Goal: Task Accomplishment & Management: Complete application form

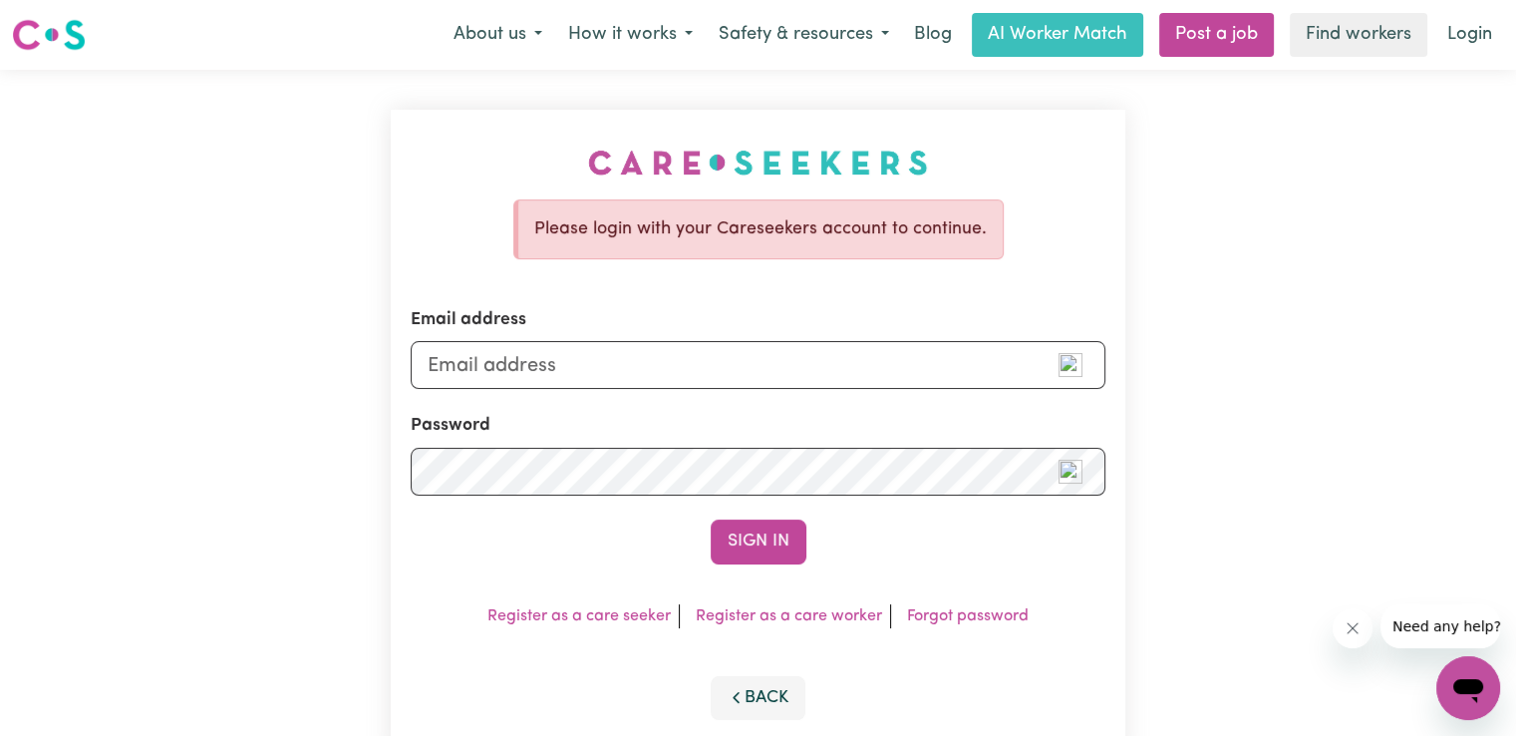
type input "[EMAIL_ADDRESS][DOMAIN_NAME]"
click at [711, 519] on button "Sign In" at bounding box center [759, 541] width 96 height 44
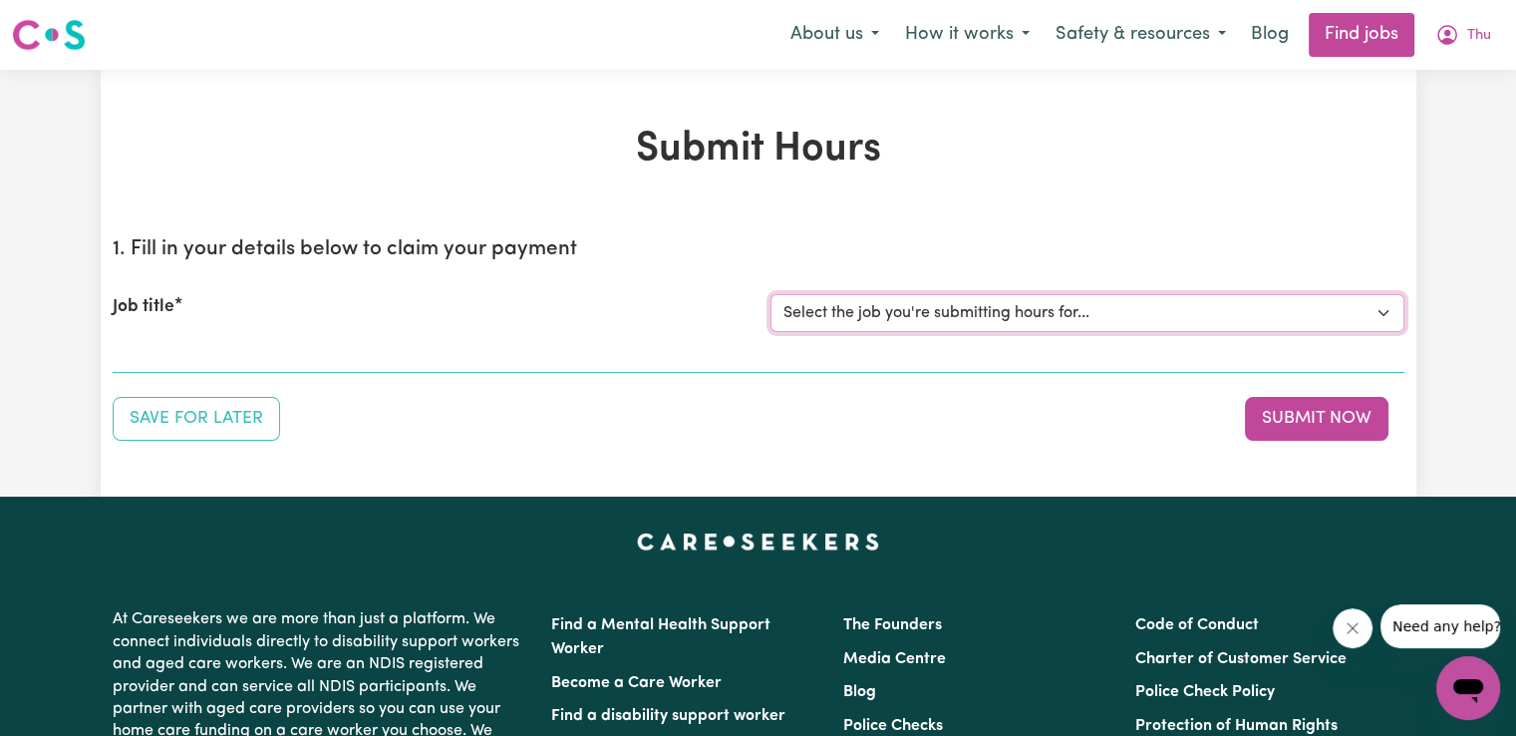
click at [1116, 317] on select "Select the job you're submitting hours for... [[PERSON_NAME] (Han) Vu - NDIS Nu…" at bounding box center [1088, 313] width 634 height 38
select select "2686"
click at [771, 294] on select "Select the job you're submitting hours for... [[PERSON_NAME] (Han) Vu - NDIS Nu…" at bounding box center [1088, 313] width 634 height 38
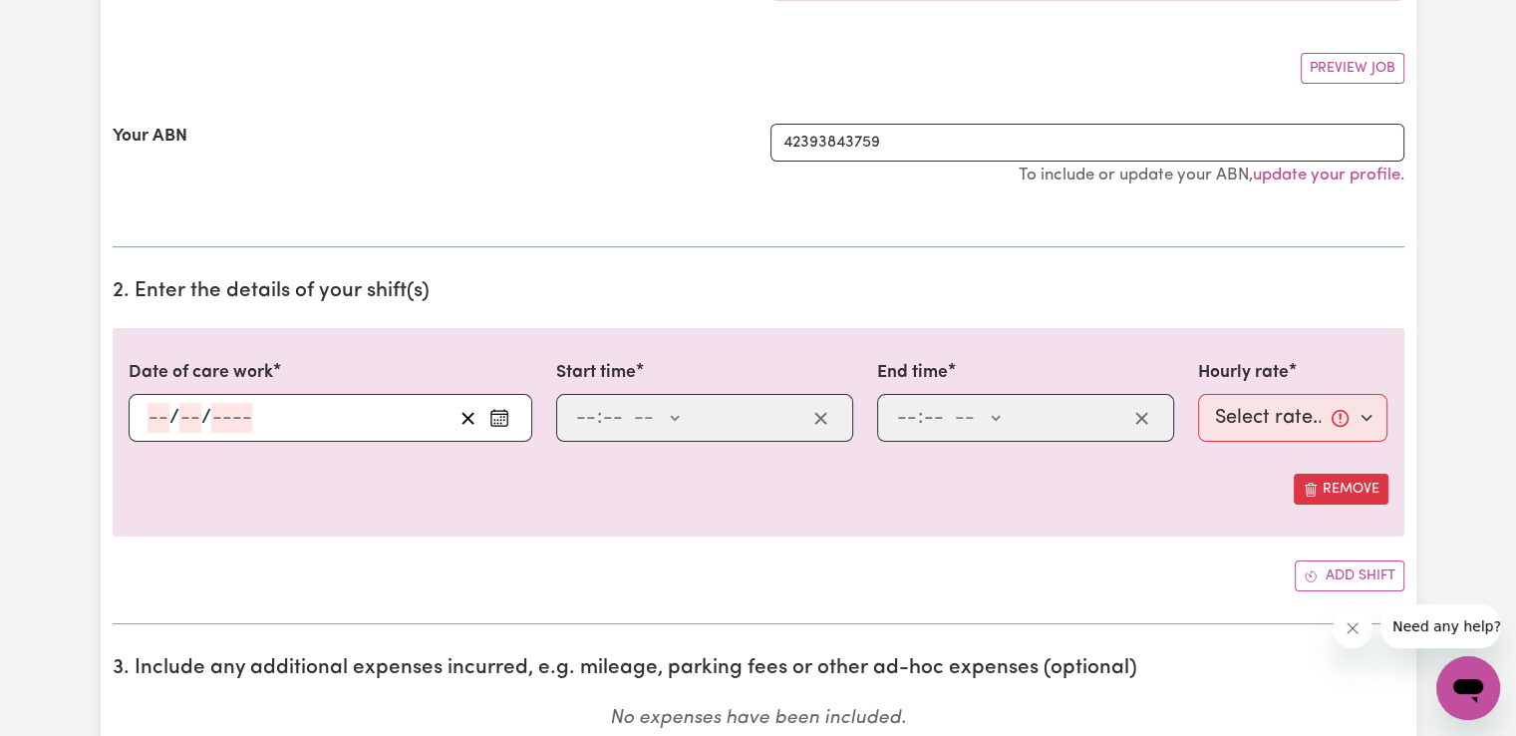
scroll to position [432, 0]
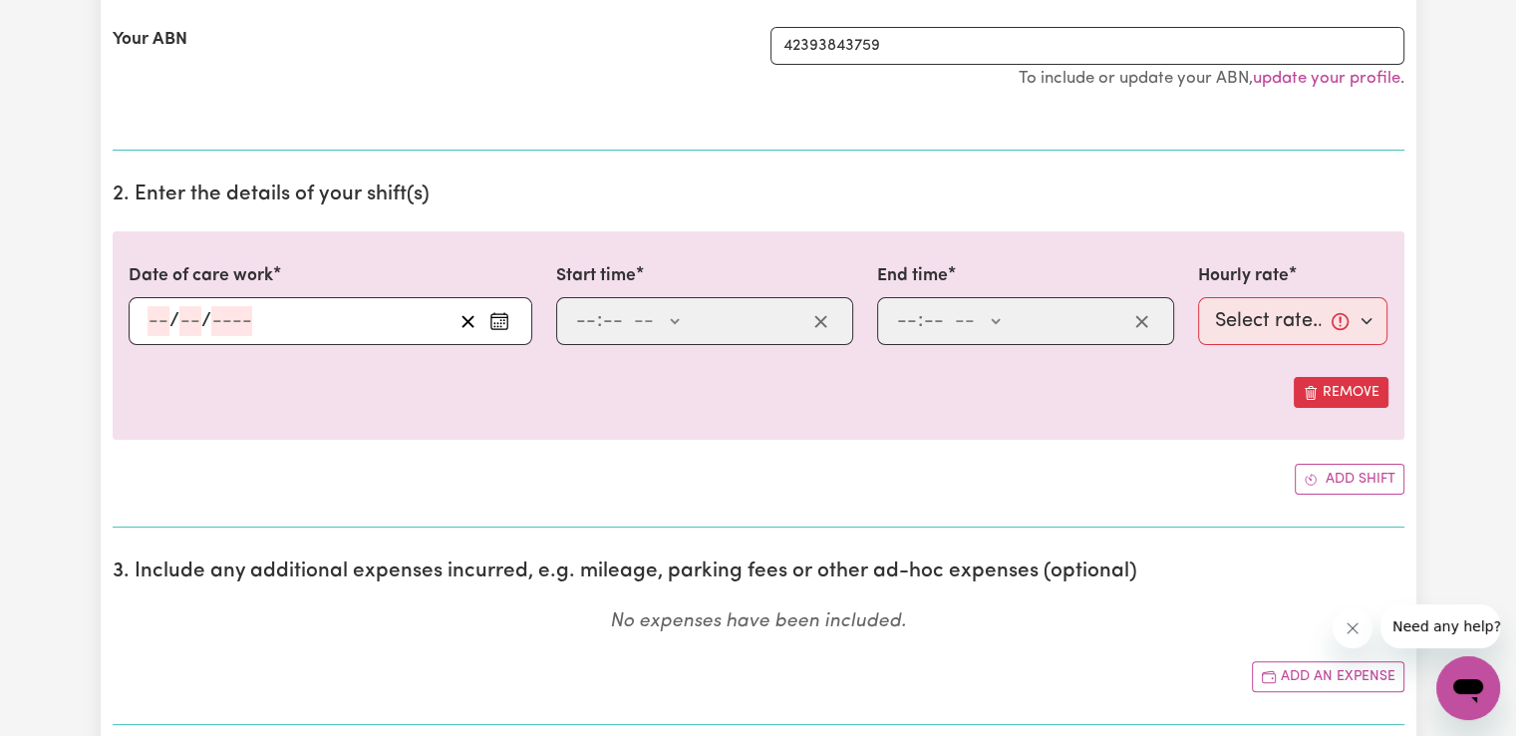
click at [502, 326] on icon "Enter the date of care work" at bounding box center [499, 321] width 20 height 20
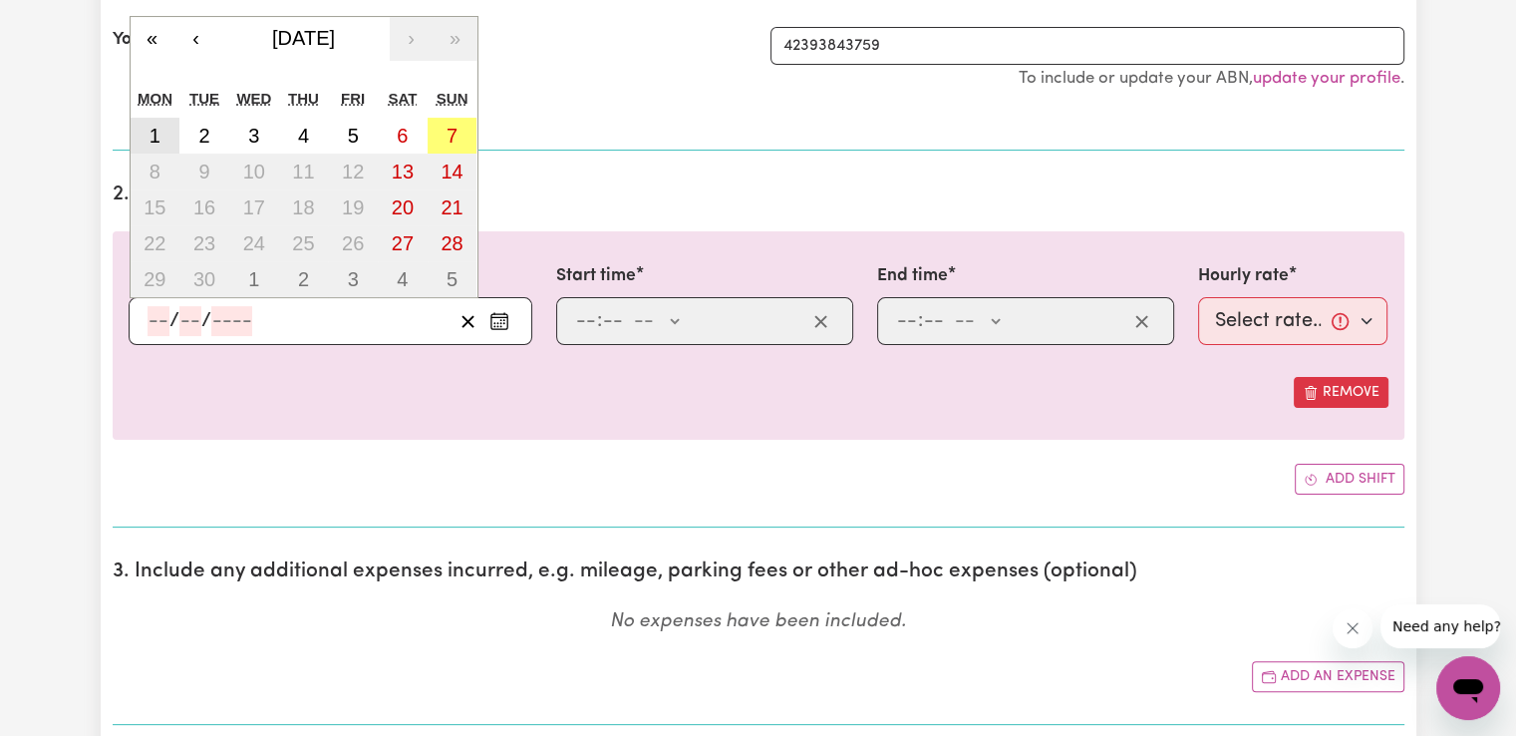
click at [155, 139] on abbr "1" at bounding box center [155, 136] width 11 height 22
type input "[DATE]"
type input "1"
type input "9"
type input "2025"
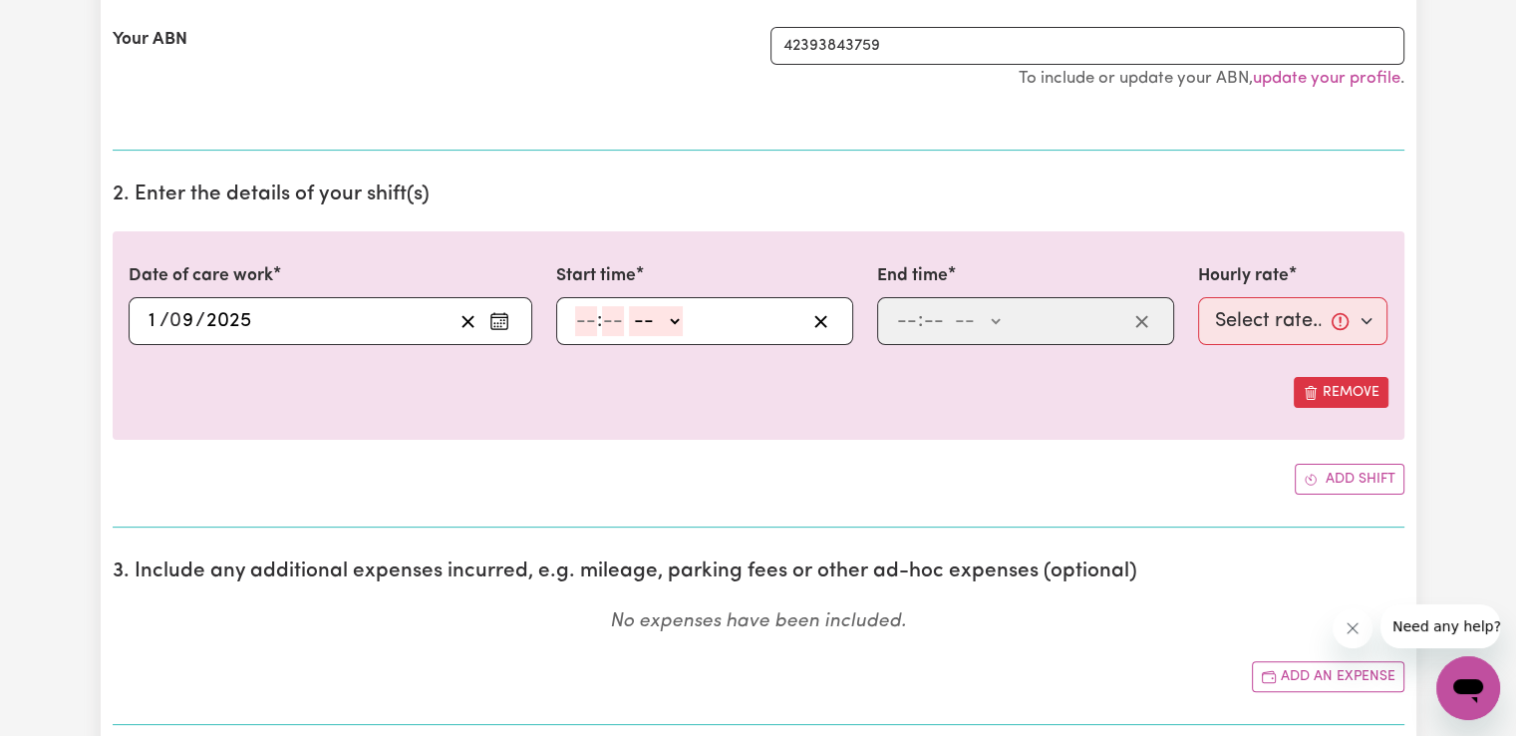
click at [493, 316] on icon "Enter the date of care work" at bounding box center [499, 321] width 20 height 20
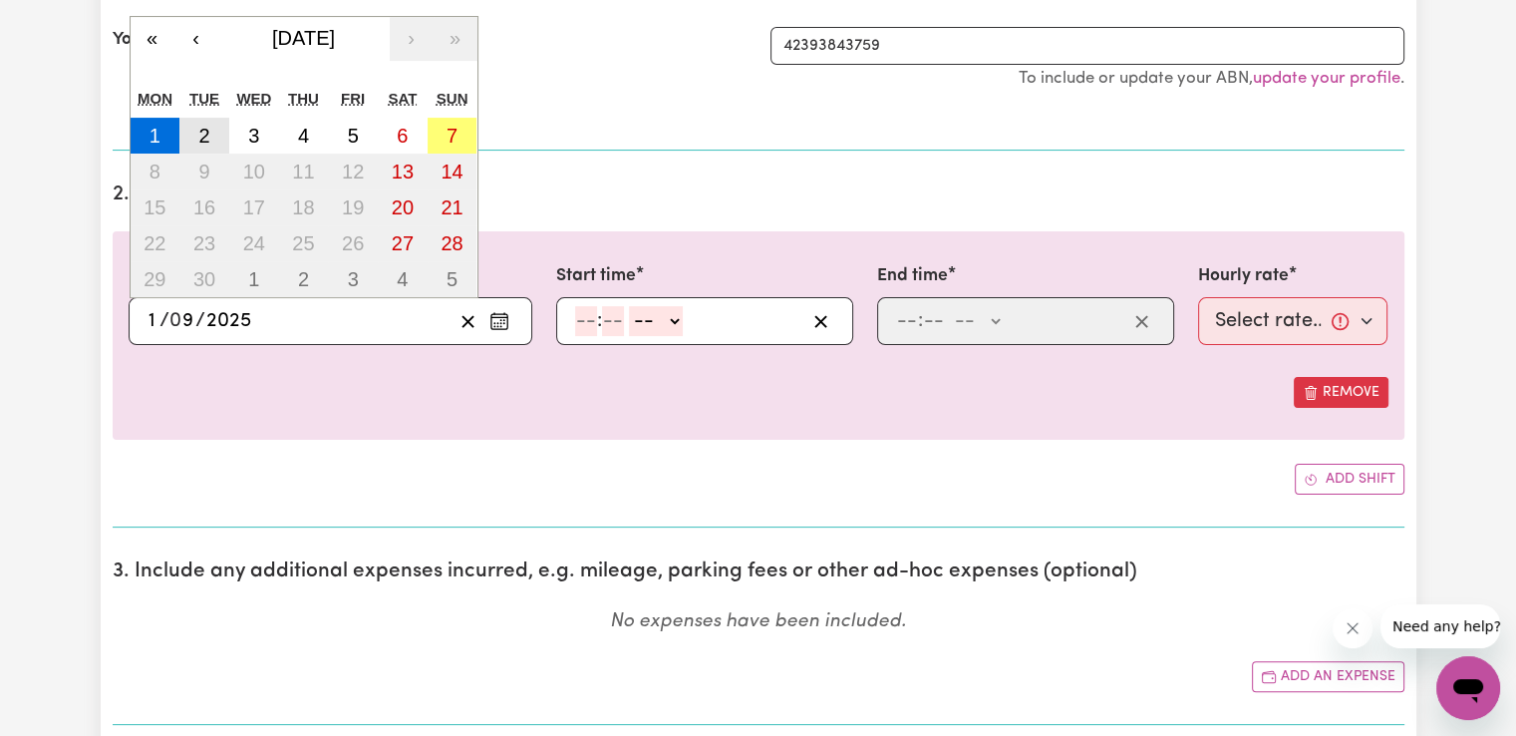
click at [207, 141] on abbr "2" at bounding box center [203, 136] width 11 height 22
type input "[DATE]"
type input "2"
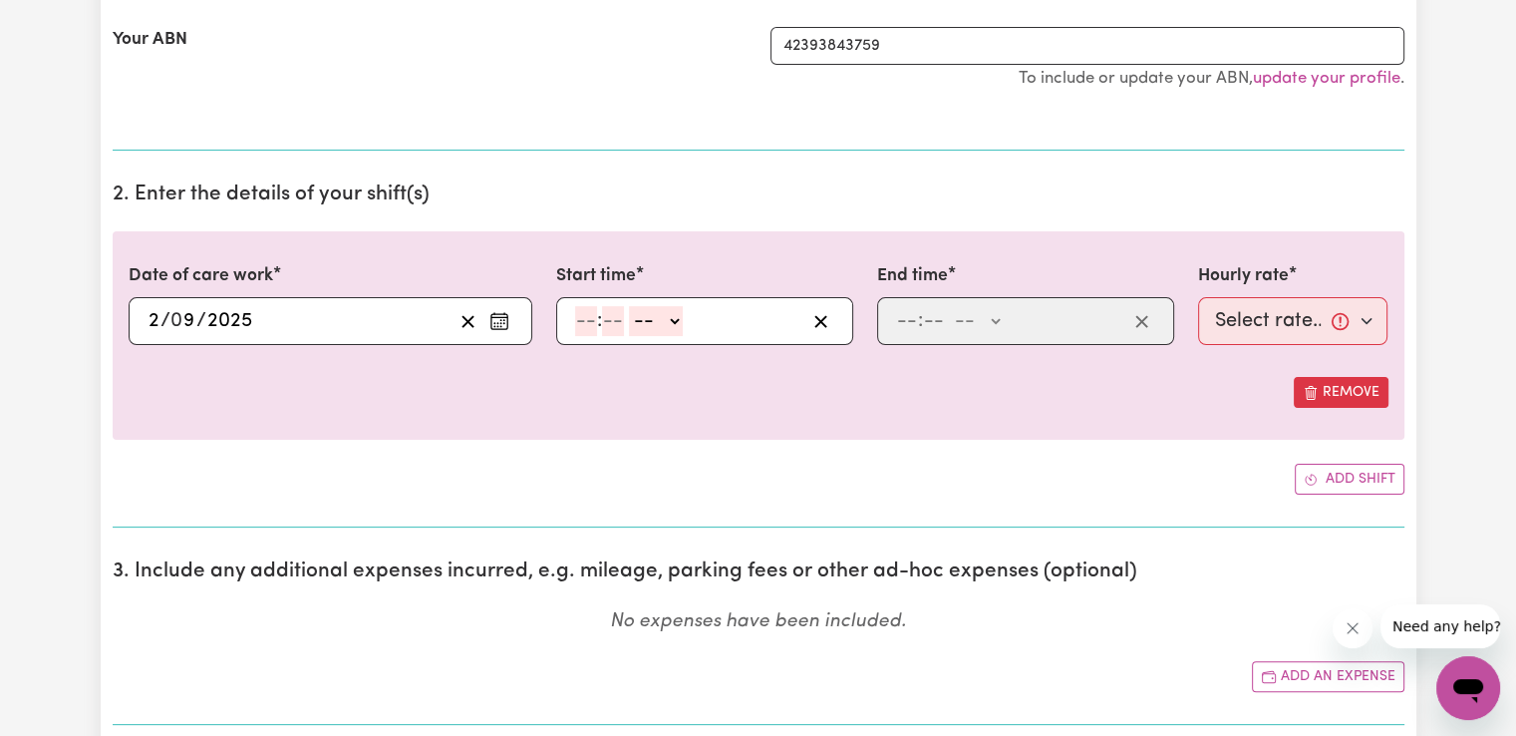
click at [586, 318] on input "number" at bounding box center [586, 321] width 22 height 30
type input "9"
type input "00"
click at [665, 324] on select "-- AM PM" at bounding box center [653, 321] width 54 height 30
select select "pm"
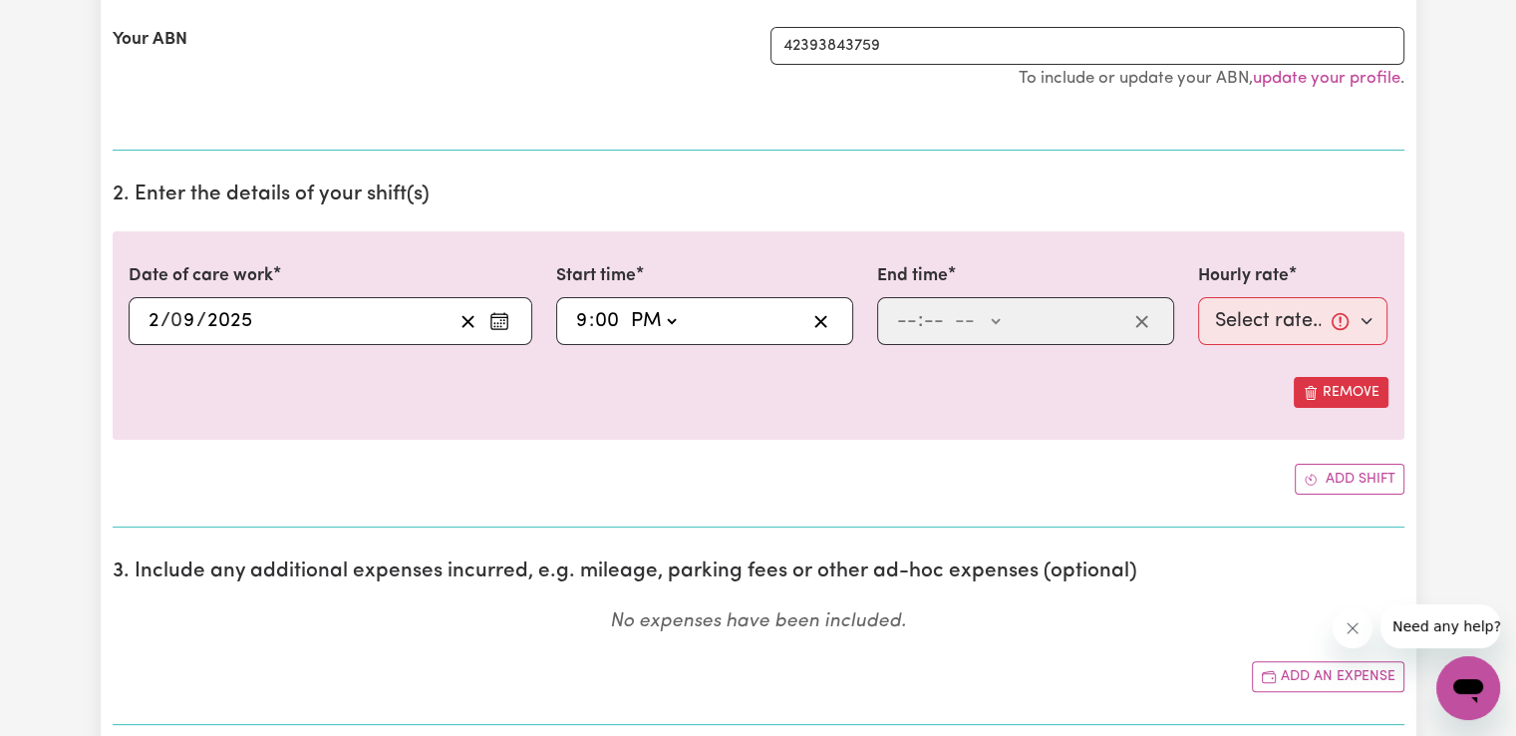
click at [626, 306] on select "-- AM PM" at bounding box center [653, 321] width 54 height 30
type input "21:00"
type input "0"
drag, startPoint x: 896, startPoint y: 304, endPoint x: 904, endPoint y: 314, distance: 12.8
click at [897, 306] on input "number" at bounding box center [907, 321] width 22 height 30
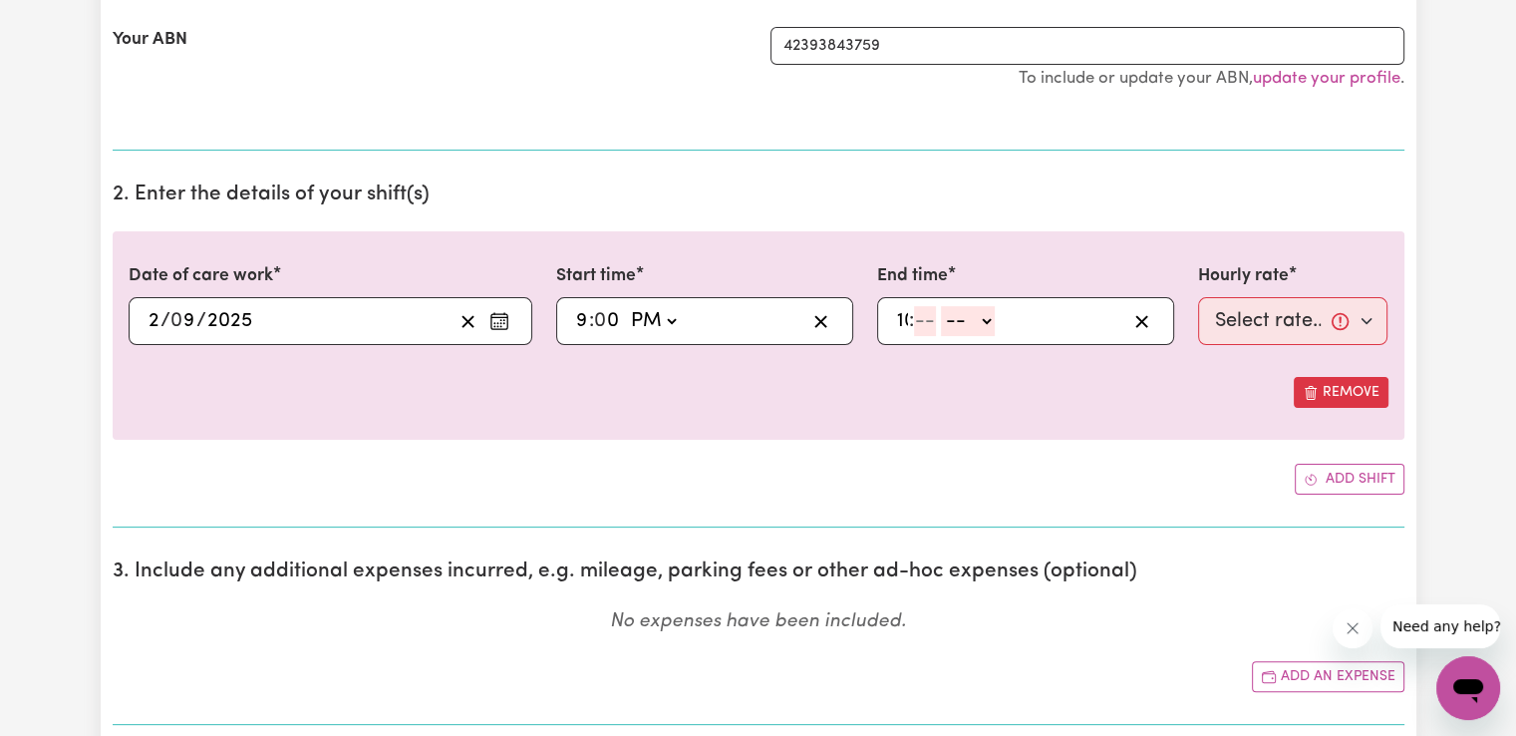
type input "10"
type input "00"
click at [991, 316] on select "-- AM PM" at bounding box center [981, 321] width 54 height 30
select select "pm"
click at [954, 306] on select "-- AM PM" at bounding box center [981, 321] width 54 height 30
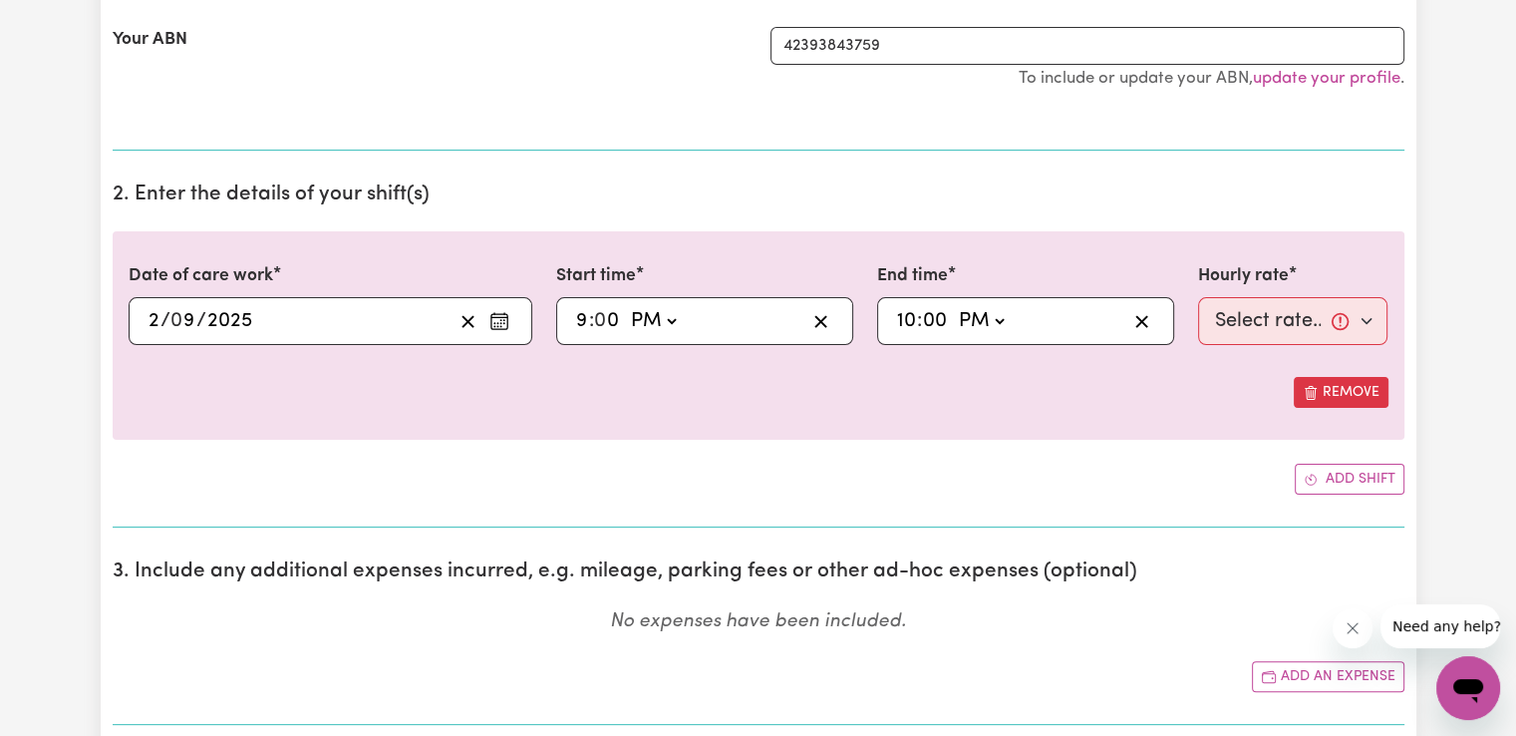
type input "22:00"
type input "0"
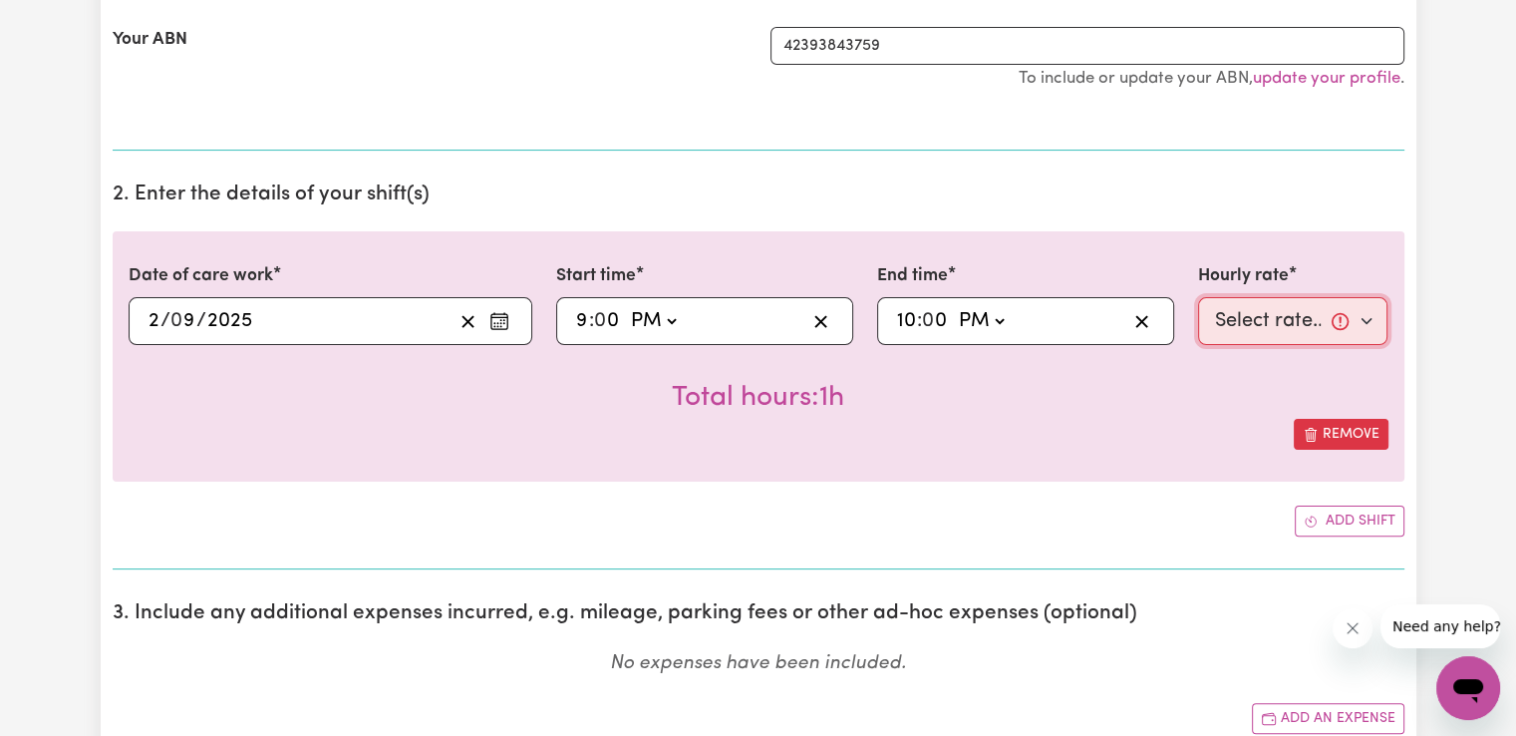
click at [1258, 323] on select "Select rate... $50.05 (Weekday) $72.90 ([DATE]) $90.04 ([DATE]) $90.04 (Public …" at bounding box center [1293, 321] width 190 height 48
select select "52.13-EveningCare"
click at [1198, 297] on select "Select rate... $50.05 (Weekday) $72.90 ([DATE]) $90.04 ([DATE]) $90.04 (Public …" at bounding box center [1293, 321] width 190 height 48
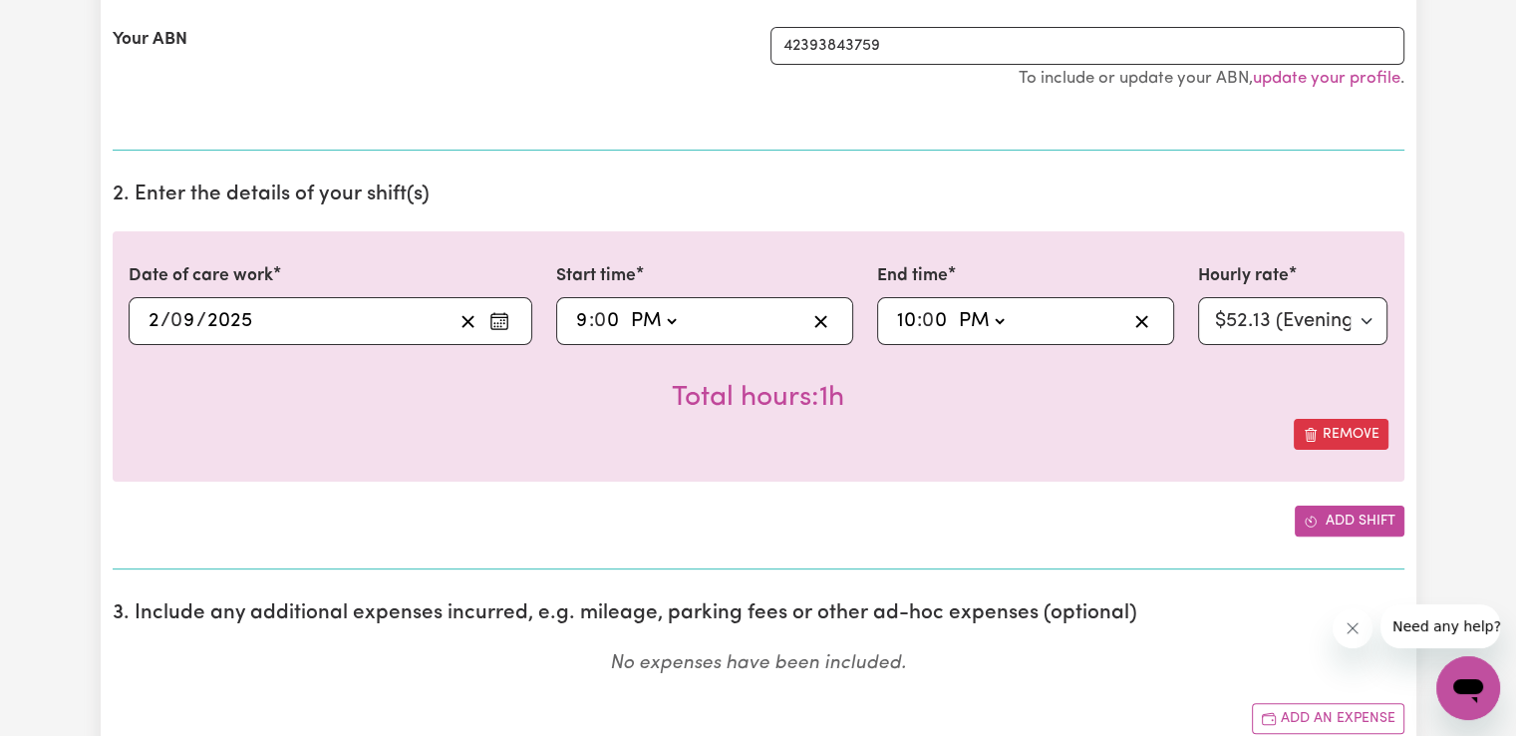
click at [1353, 527] on button "Add shift" at bounding box center [1350, 520] width 110 height 31
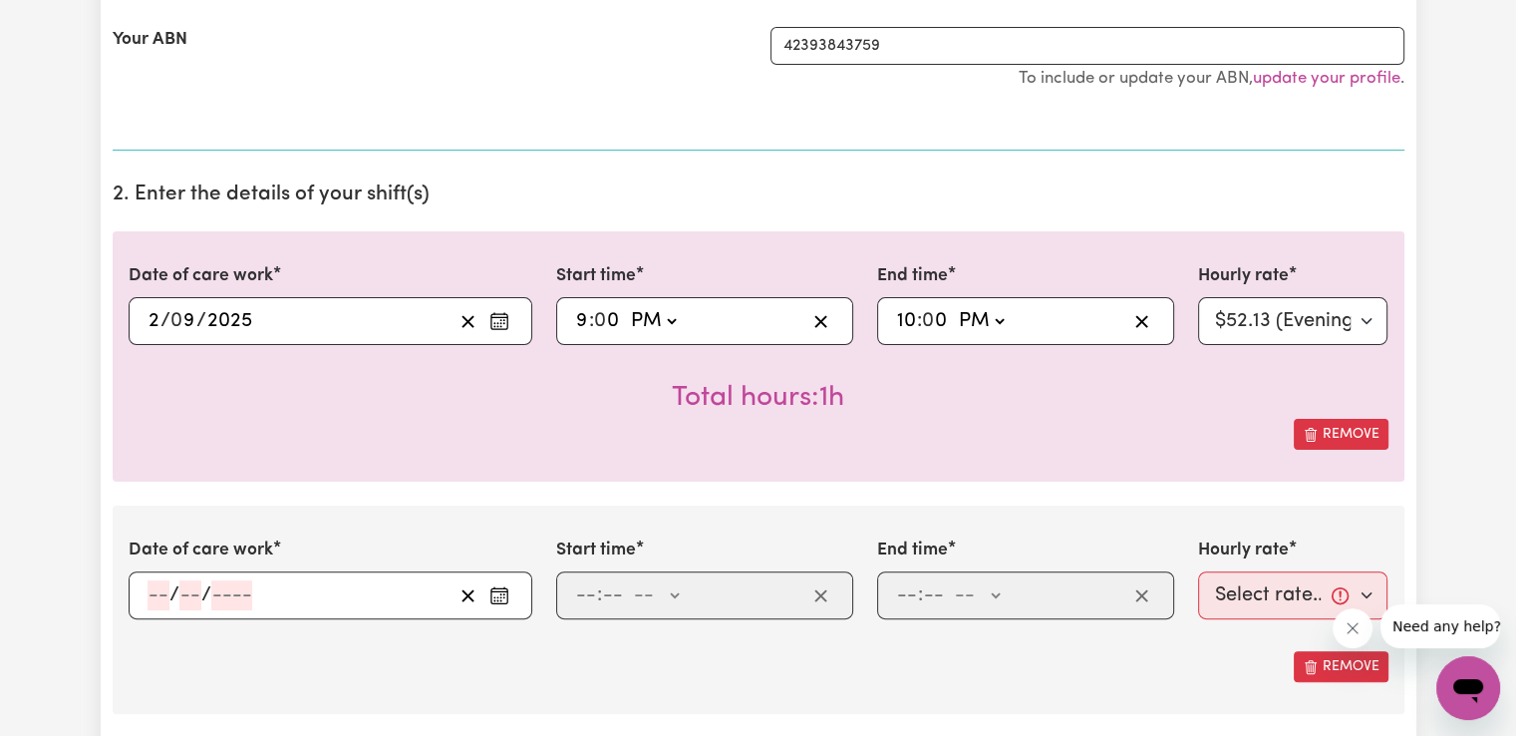
click at [501, 597] on icon "Enter the date of care work" at bounding box center [499, 595] width 20 height 20
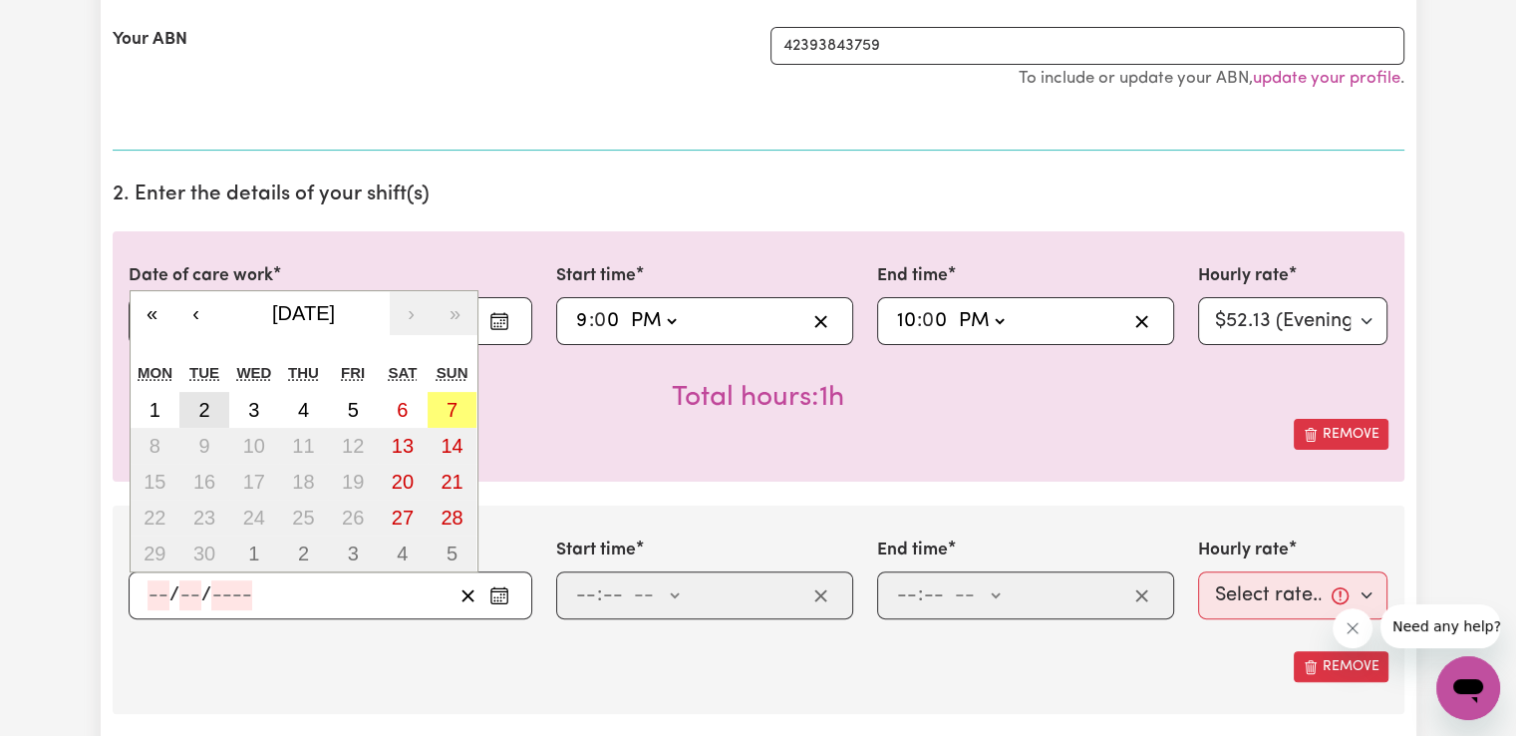
click at [212, 403] on button "2" at bounding box center [204, 410] width 50 height 36
type input "[DATE]"
type input "2"
type input "9"
type input "2025"
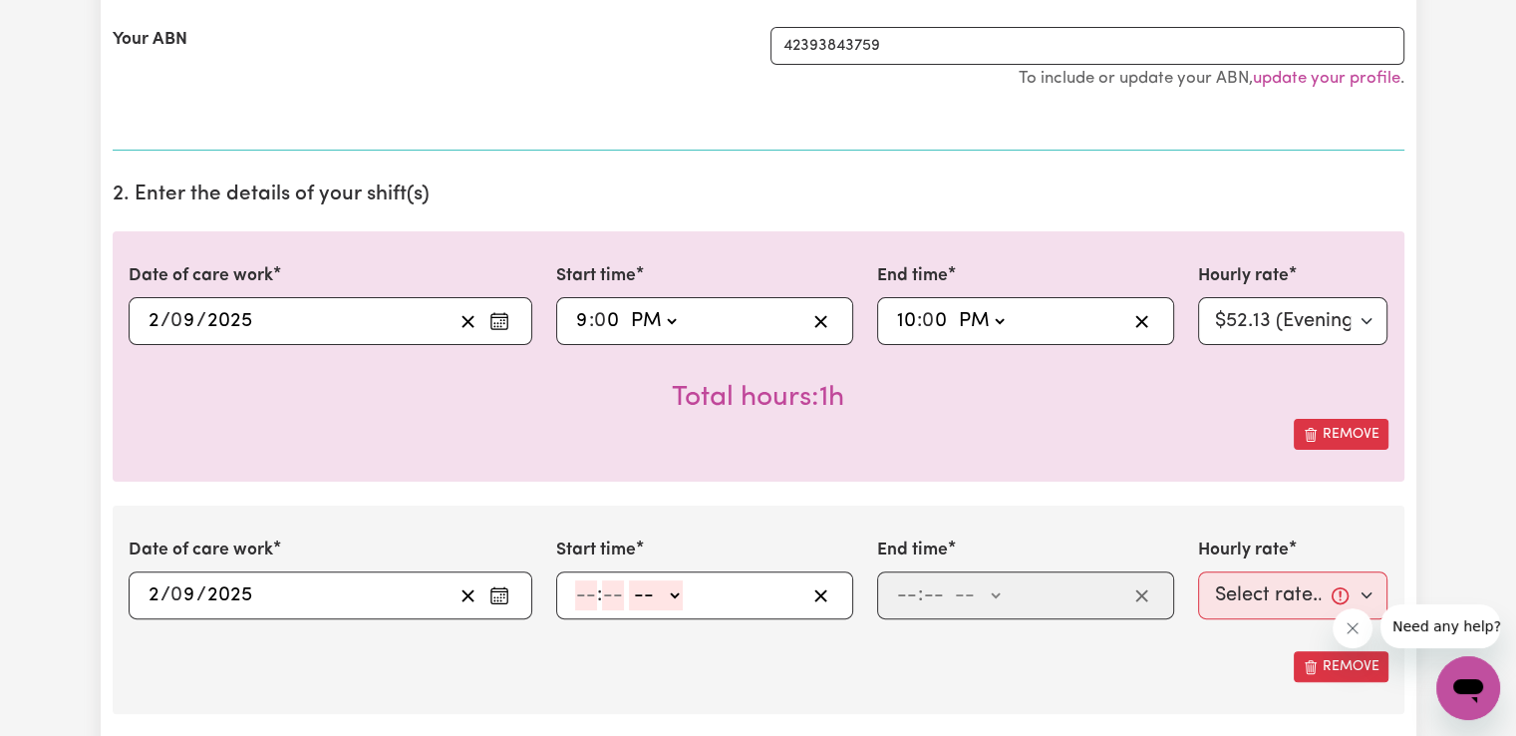
click at [590, 594] on input "number" at bounding box center [586, 595] width 22 height 30
type input "10"
type input "0"
click at [658, 595] on select "-- AM PM" at bounding box center [660, 595] width 54 height 30
select select "pm"
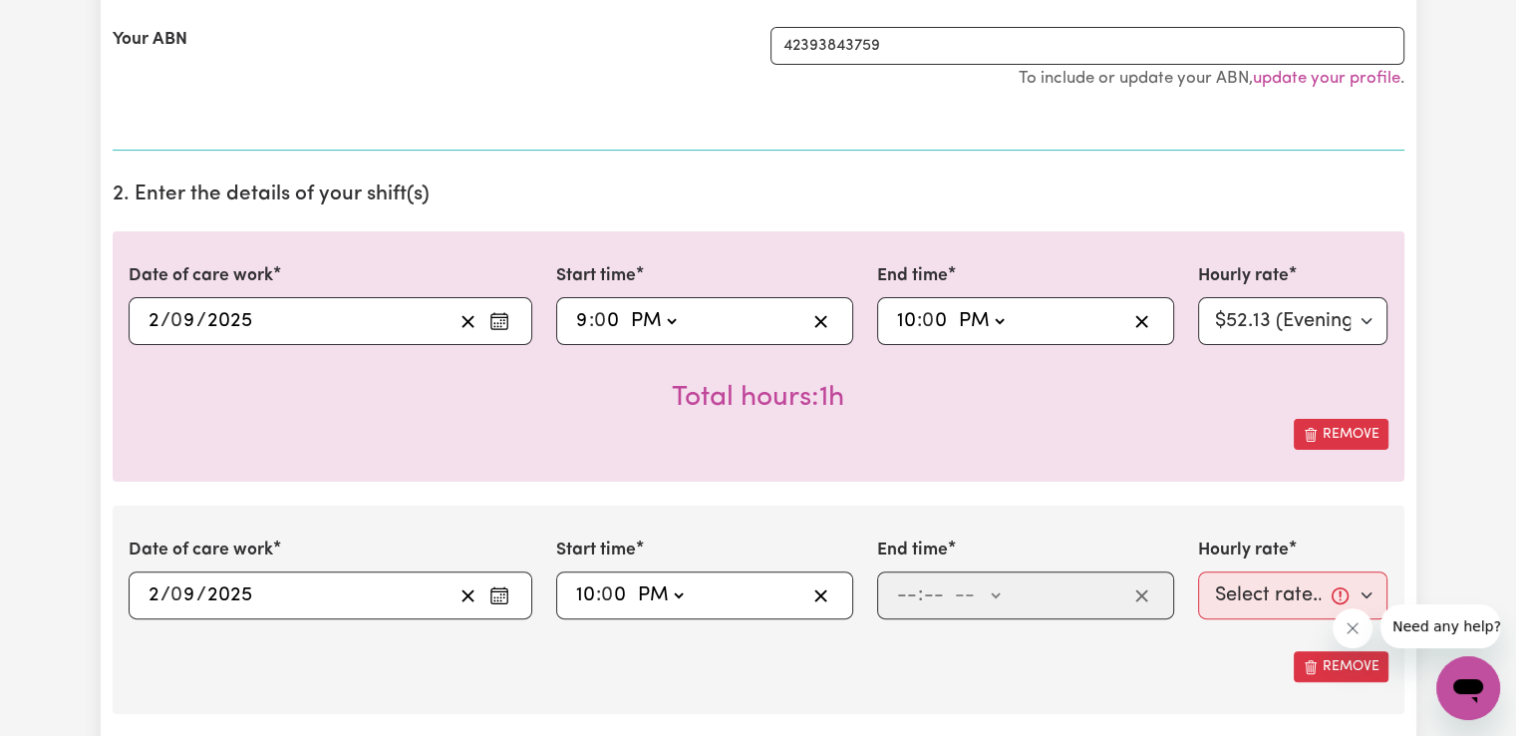
click at [633, 580] on select "-- AM PM" at bounding box center [660, 595] width 54 height 30
type input "22:00"
click at [909, 595] on input "number" at bounding box center [907, 595] width 22 height 30
type input "6"
type input "00"
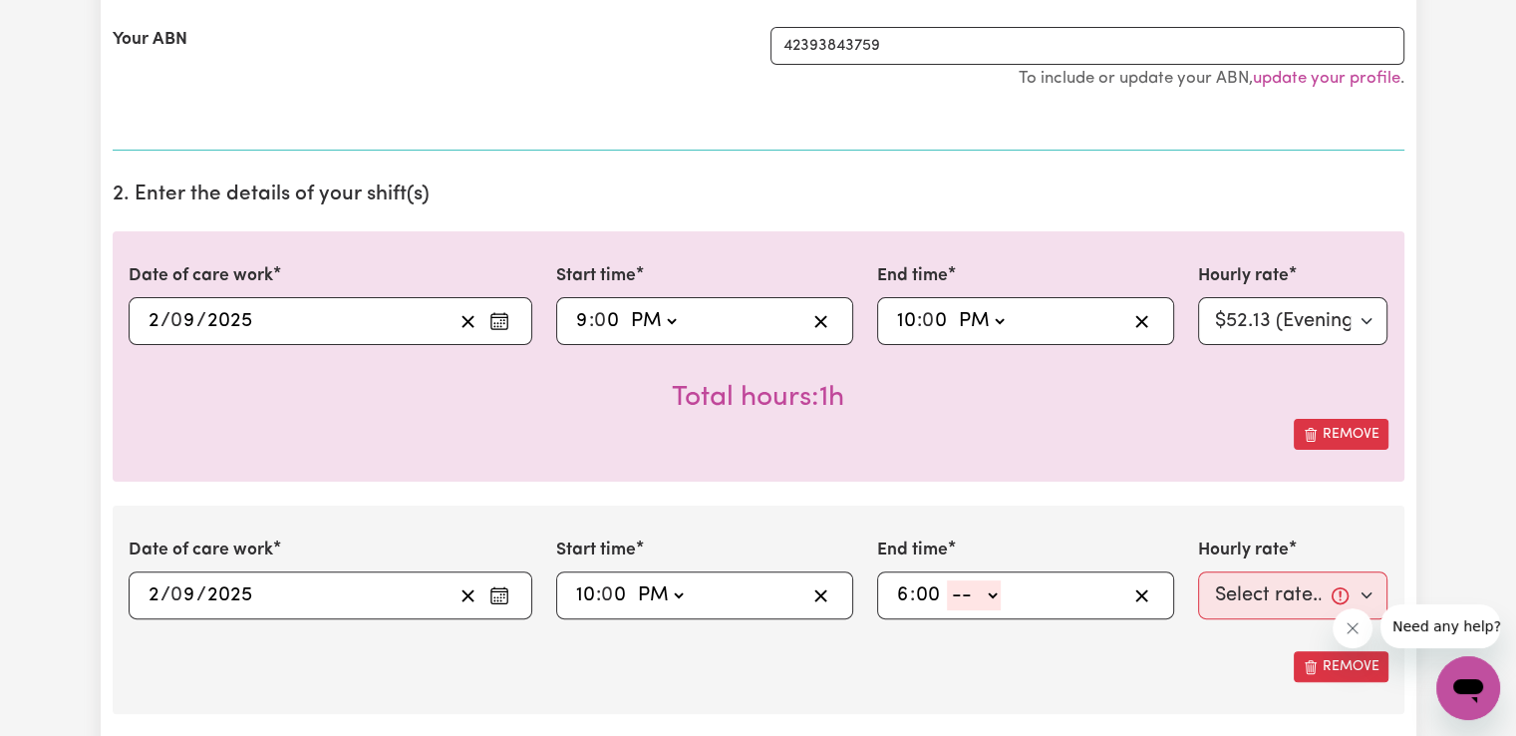
click at [994, 594] on select "-- AM PM" at bounding box center [974, 595] width 54 height 30
select select "am"
click at [947, 580] on select "-- AM PM" at bounding box center [974, 595] width 54 height 30
type input "06:00"
type input "0"
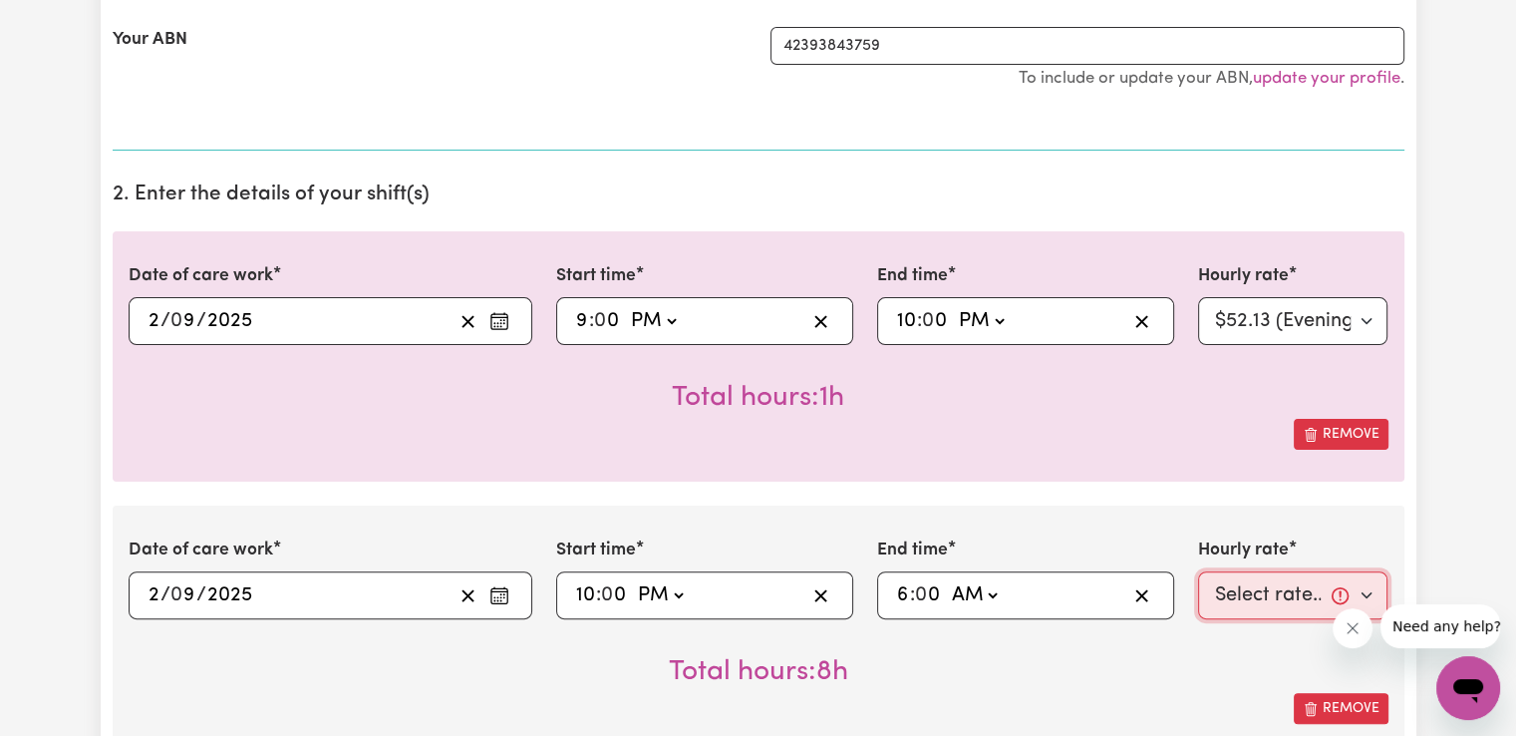
click at [1264, 605] on select "Select rate... $50.05 (Weekday) $72.90 ([DATE]) $90.04 ([DATE]) $90.04 (Public …" at bounding box center [1293, 595] width 190 height 48
select select "29.43-Overnight"
click at [1198, 571] on select "Select rate... $50.05 (Weekday) $72.90 ([DATE]) $90.04 ([DATE]) $90.04 (Public …" at bounding box center [1293, 595] width 190 height 48
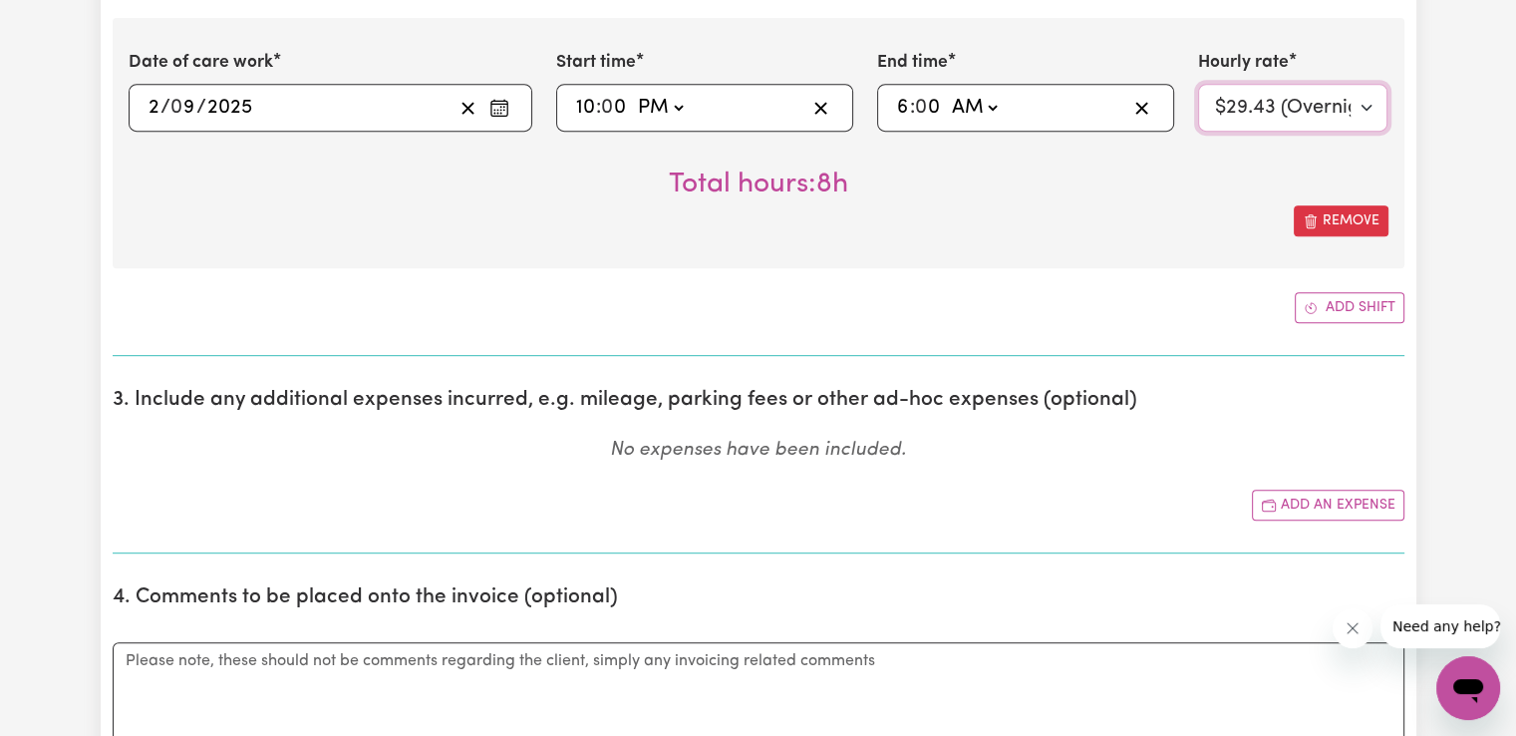
scroll to position [930, 0]
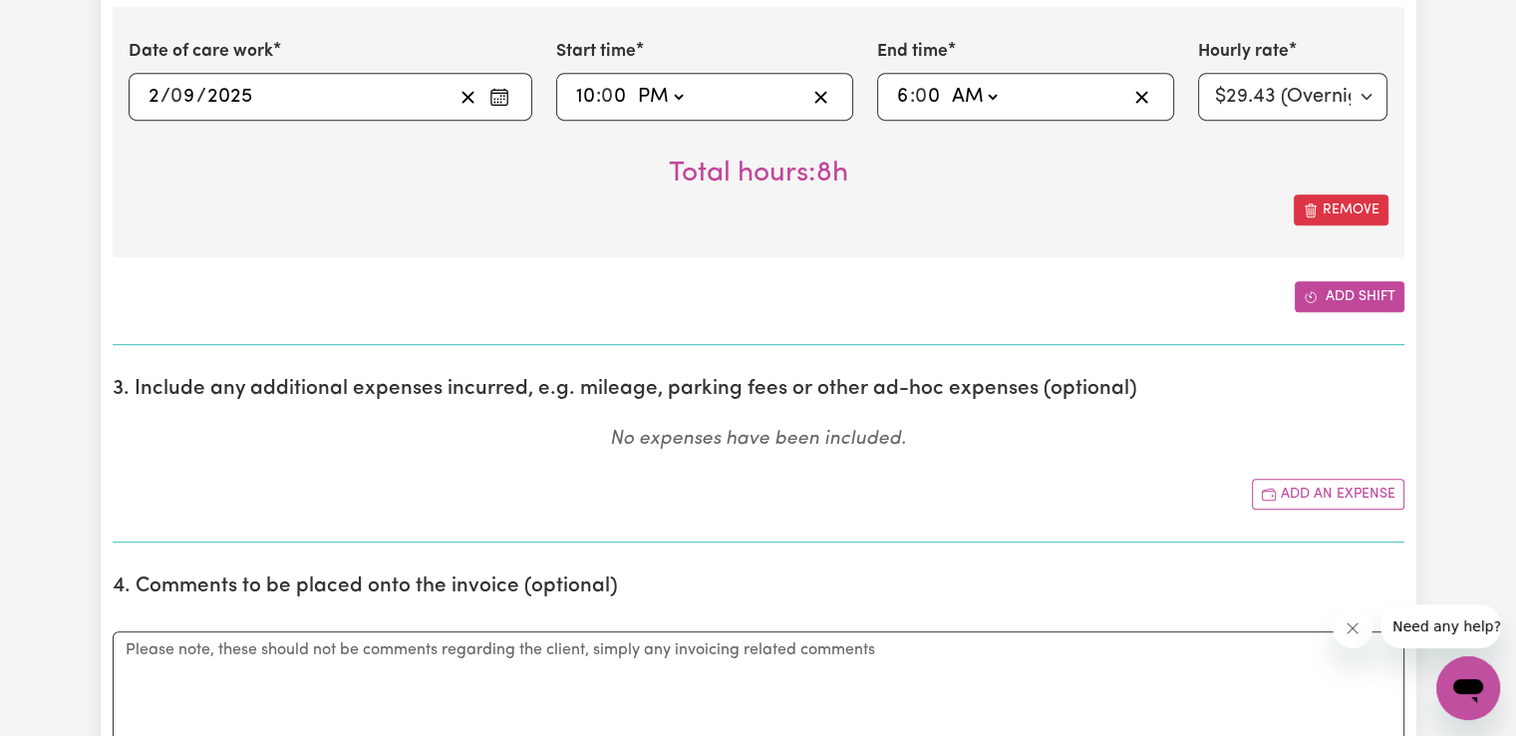
click at [1363, 291] on button "Add shift" at bounding box center [1350, 296] width 110 height 31
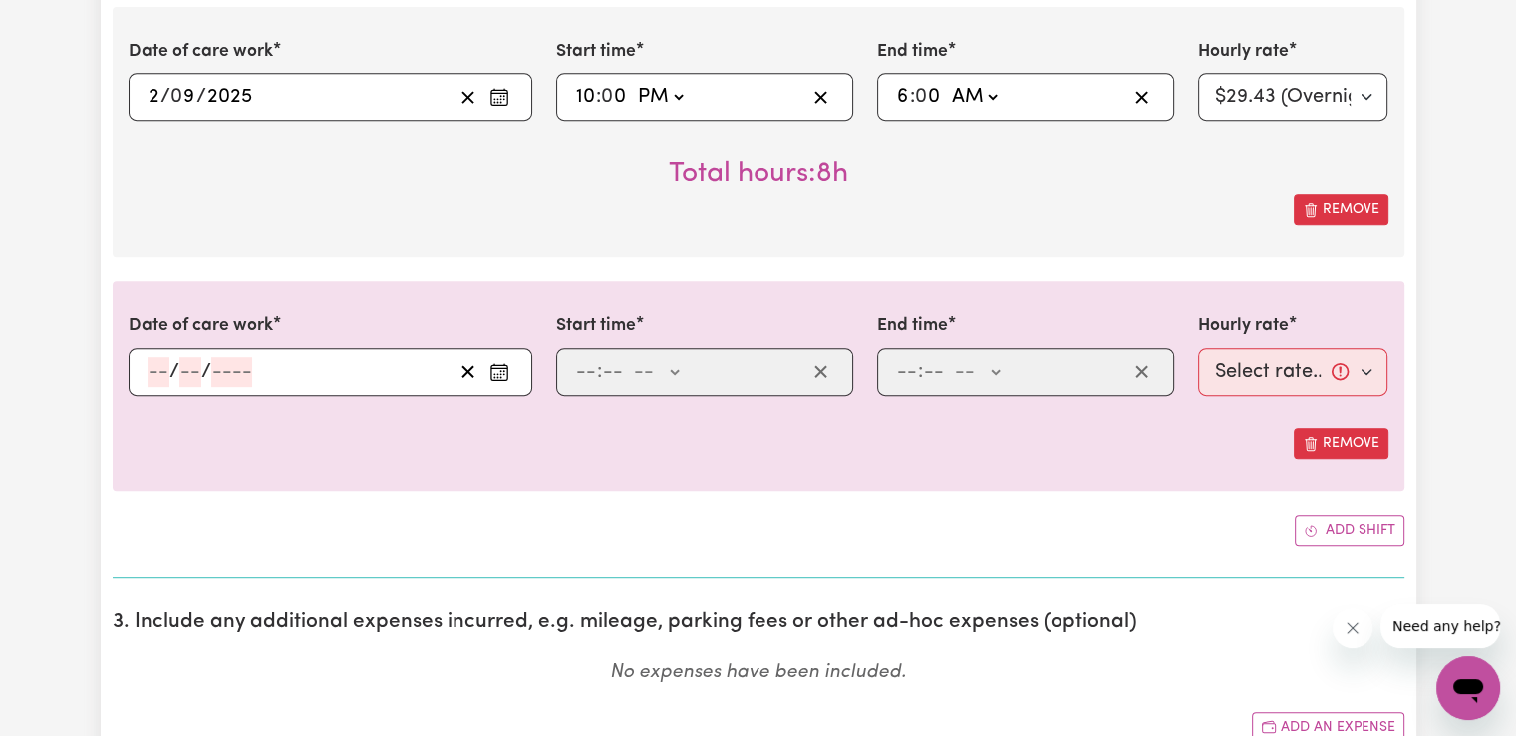
click at [496, 369] on icon "Enter the date of care work" at bounding box center [499, 372] width 20 height 20
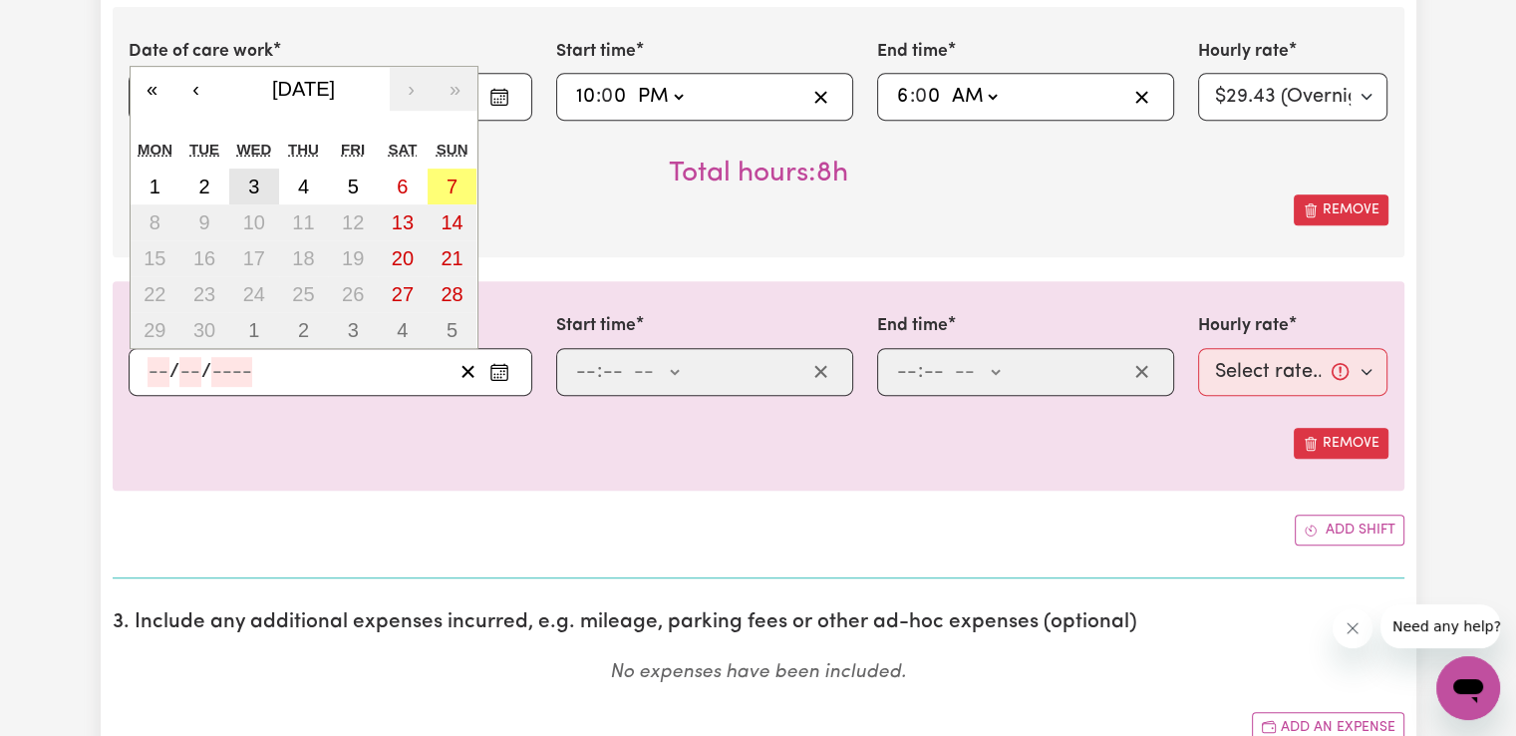
click at [258, 191] on abbr "3" at bounding box center [253, 186] width 11 height 22
type input "[DATE]"
type input "3"
type input "9"
type input "2025"
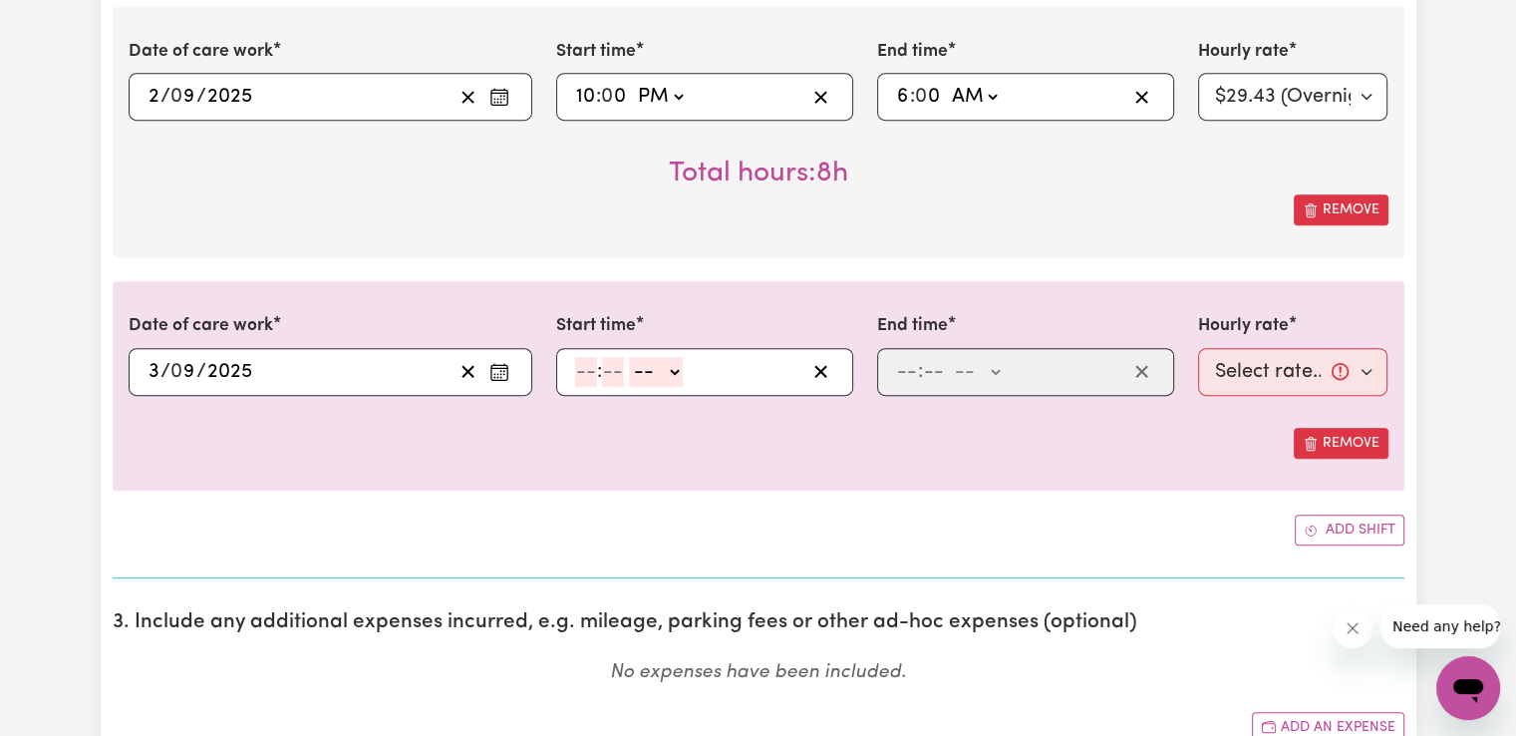
click at [594, 369] on input "number" at bounding box center [586, 372] width 22 height 30
type input "6"
type input "00"
click at [678, 372] on select "-- AM PM" at bounding box center [653, 372] width 54 height 30
select select "am"
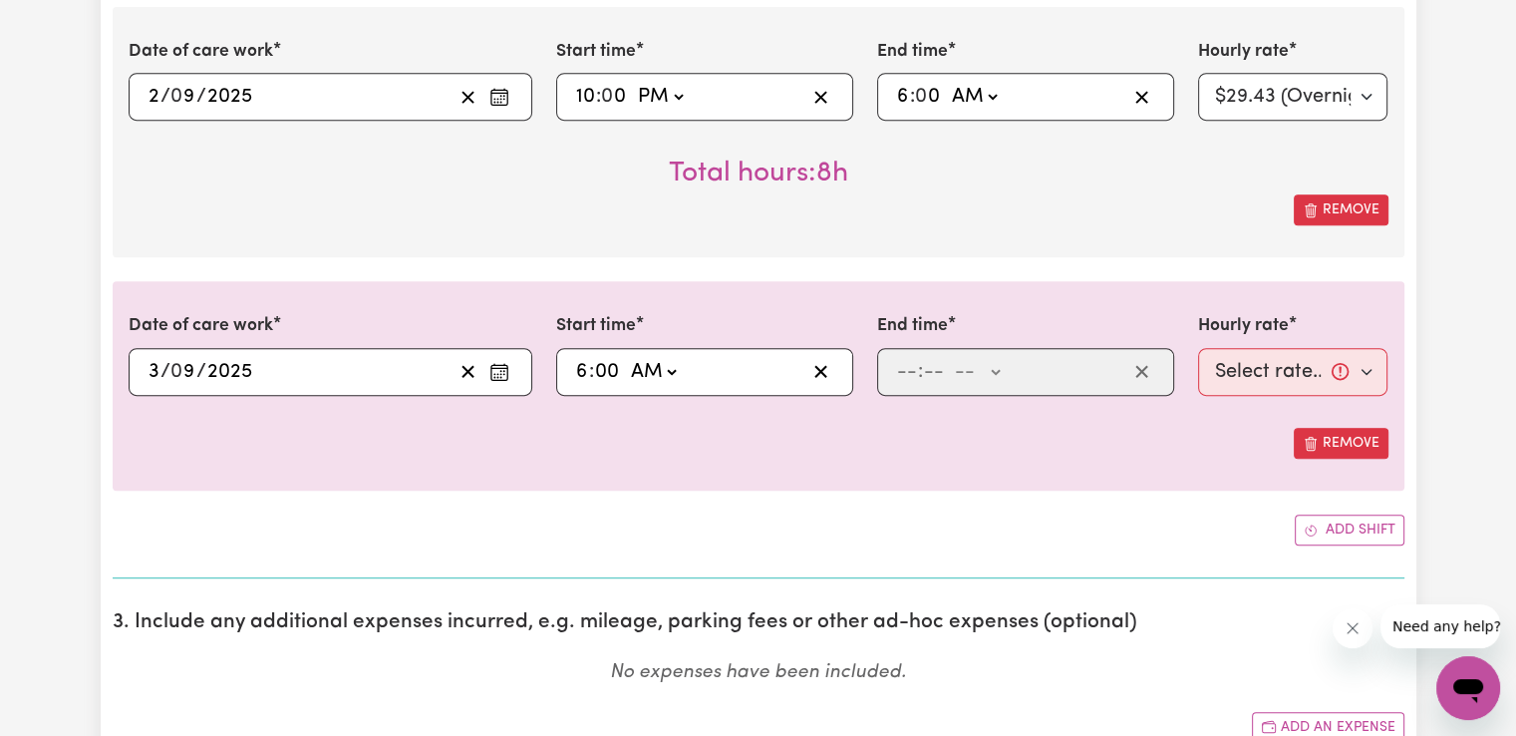
click at [626, 357] on select "-- AM PM" at bounding box center [653, 372] width 54 height 30
type input "06:00"
type input "0"
click at [906, 372] on input "number" at bounding box center [907, 372] width 22 height 30
type input "7"
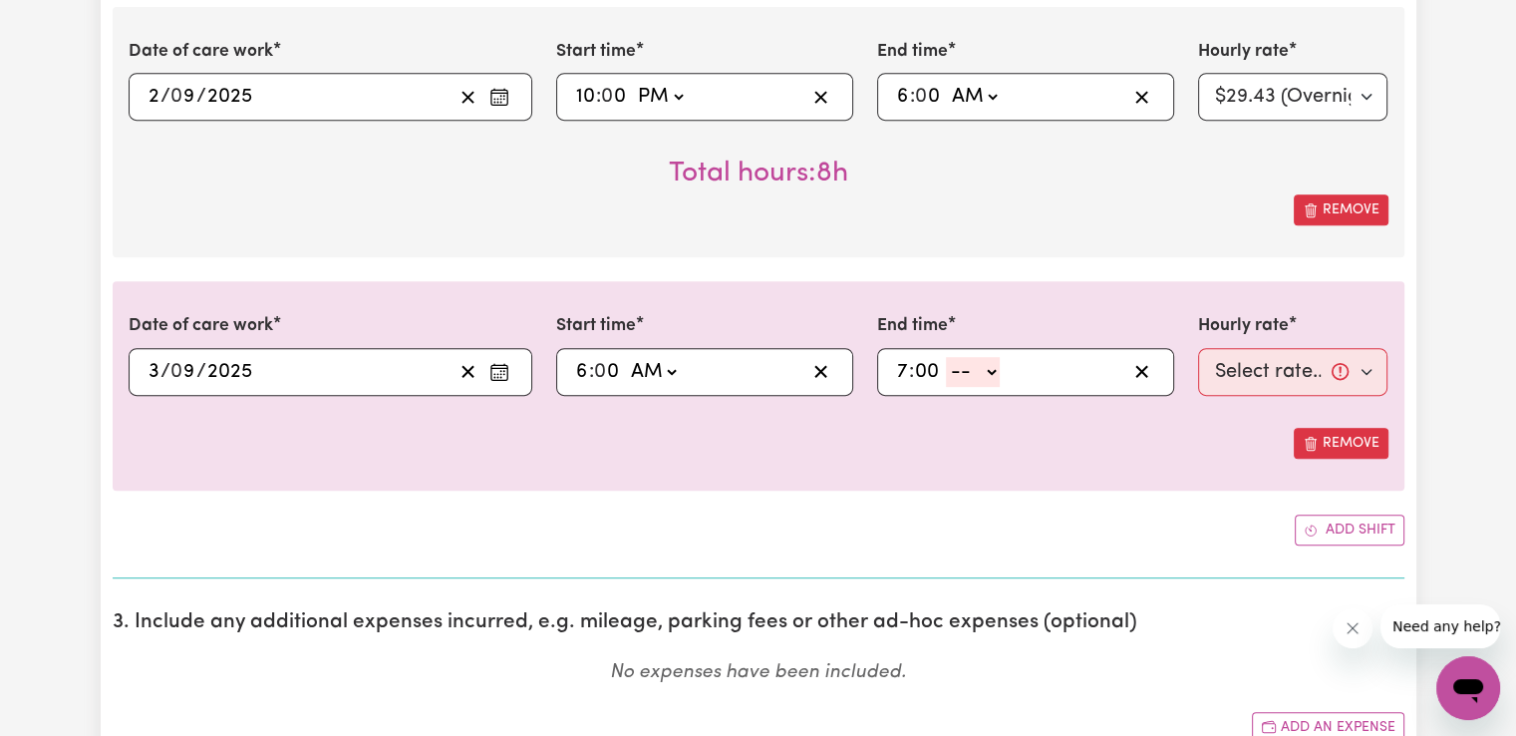
type input "00"
click at [970, 373] on select "-- AM PM" at bounding box center [973, 372] width 54 height 30
select select "am"
click at [946, 357] on select "-- AM PM" at bounding box center [973, 372] width 54 height 30
type input "07:00"
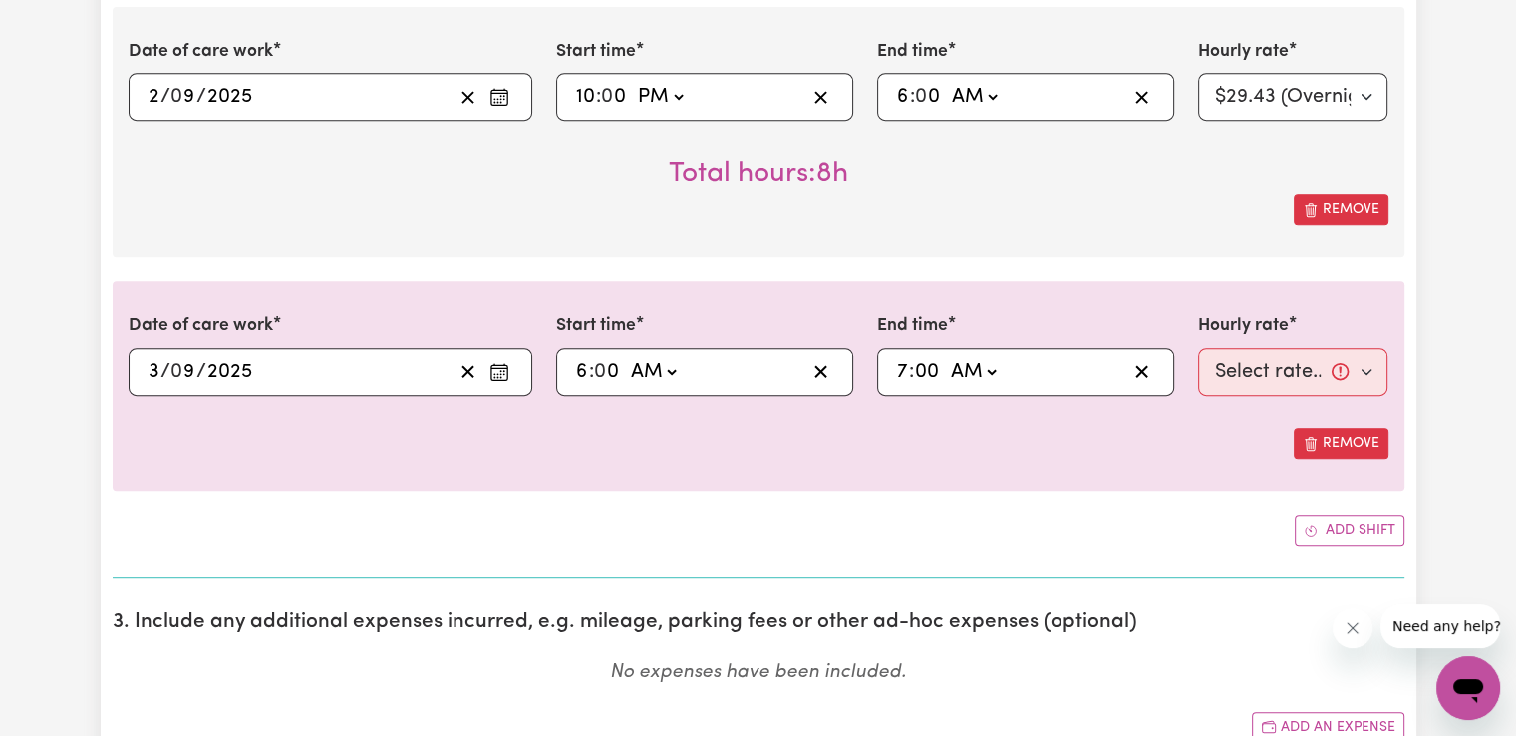
type input "0"
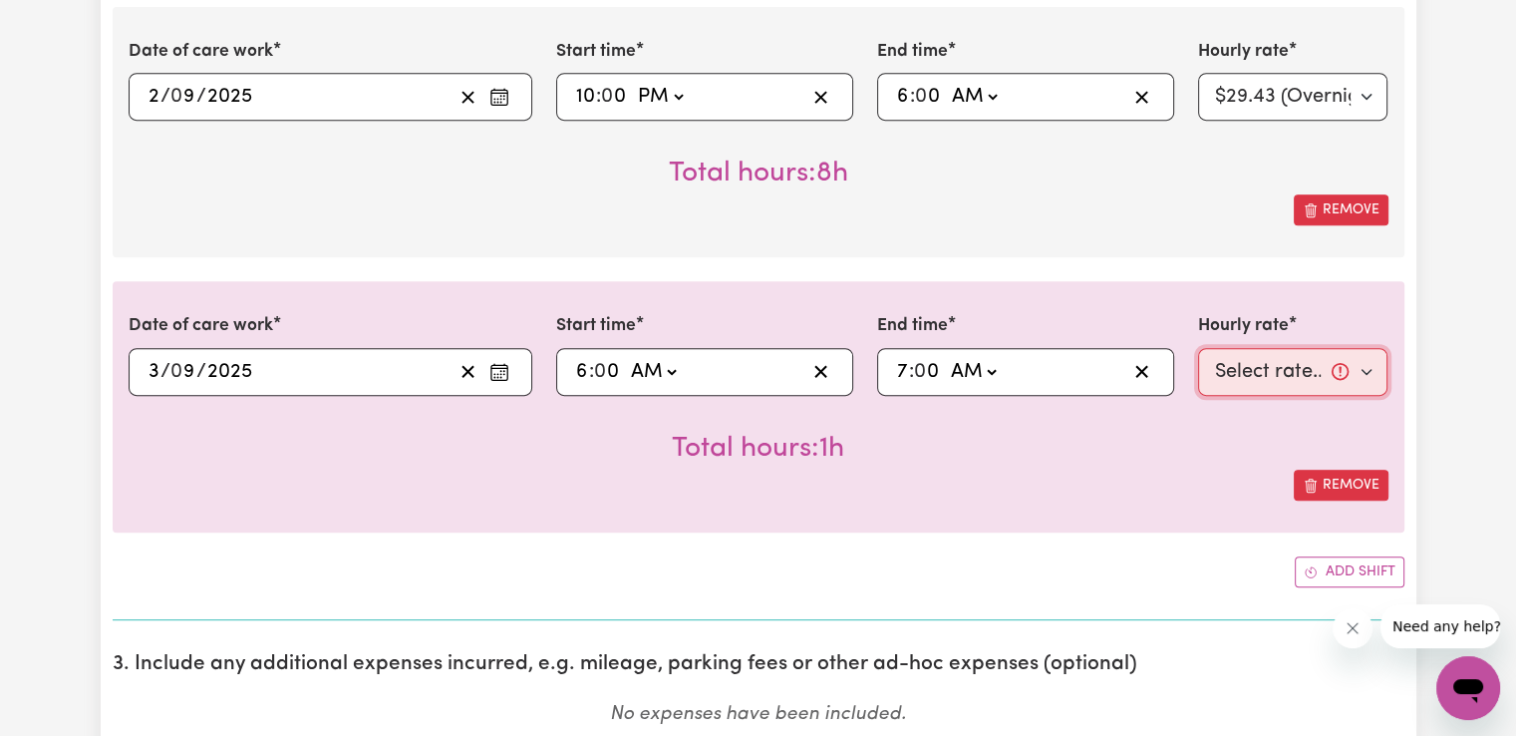
click at [1250, 370] on select "Select rate... $50.05 (Weekday) $72.90 ([DATE]) $90.04 ([DATE]) $90.04 (Public …" at bounding box center [1293, 372] width 190 height 48
select select "50.05-Weekday"
click at [1198, 348] on select "Select rate... $50.05 (Weekday) $72.90 ([DATE]) $90.04 ([DATE]) $90.04 (Public …" at bounding box center [1293, 372] width 190 height 48
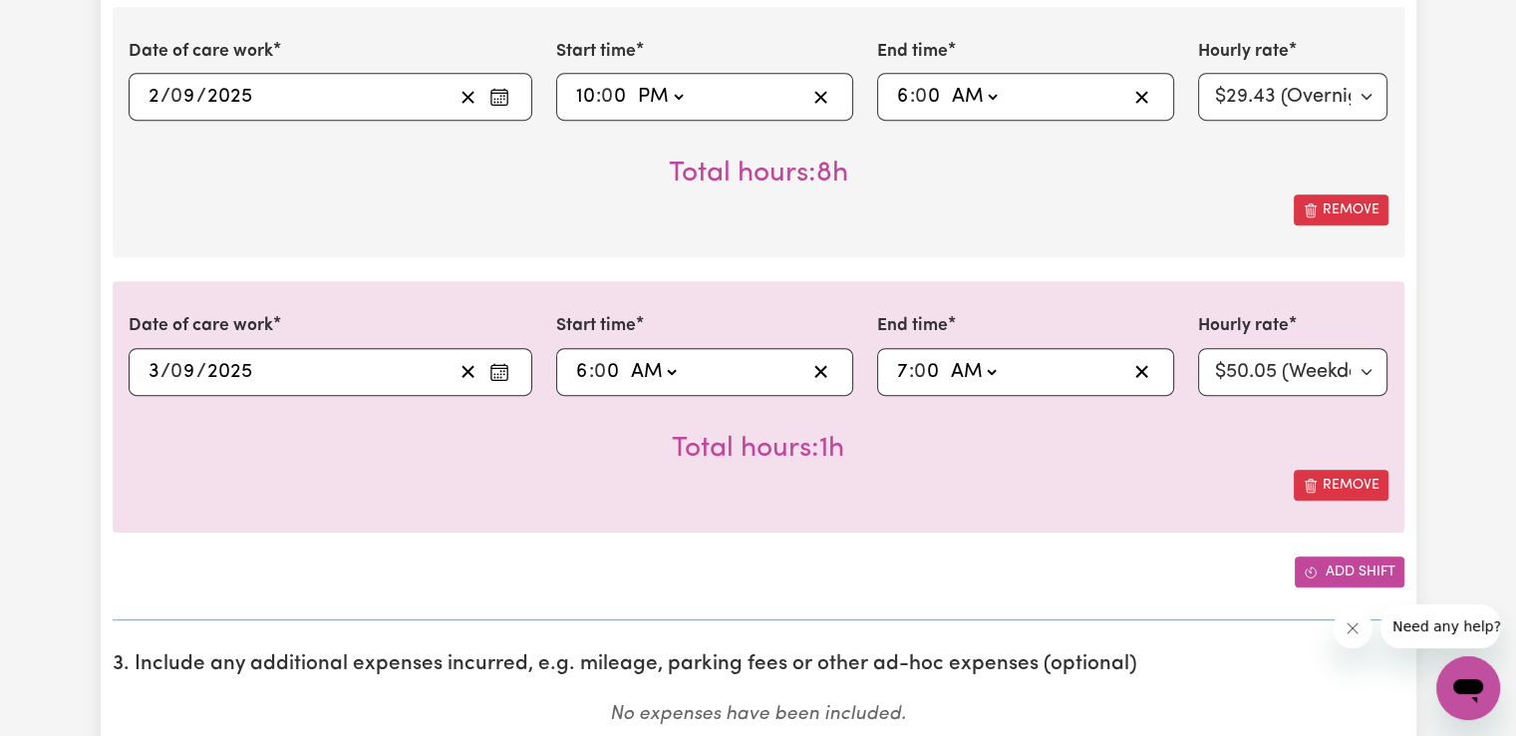
click at [1330, 568] on button "Add shift" at bounding box center [1350, 571] width 110 height 31
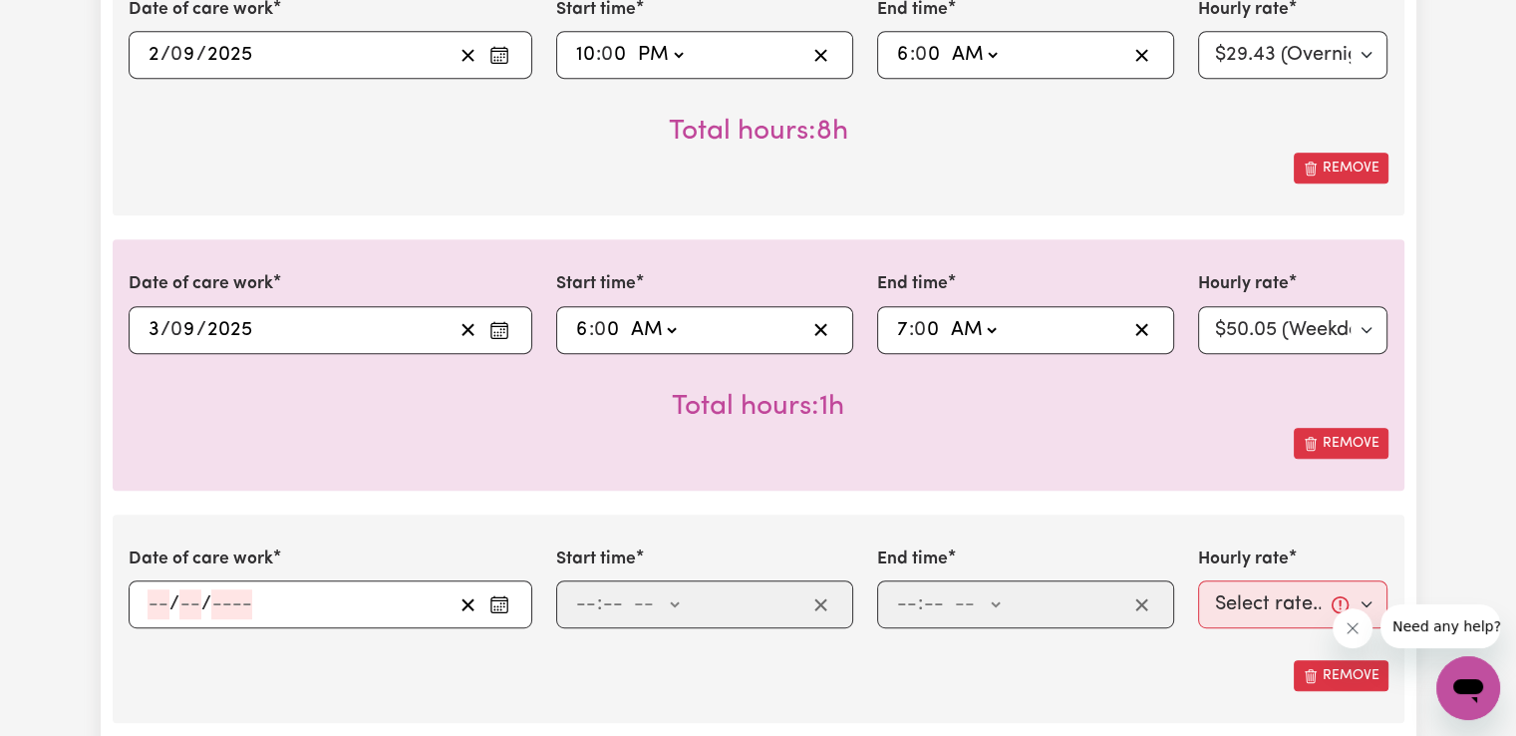
scroll to position [1096, 0]
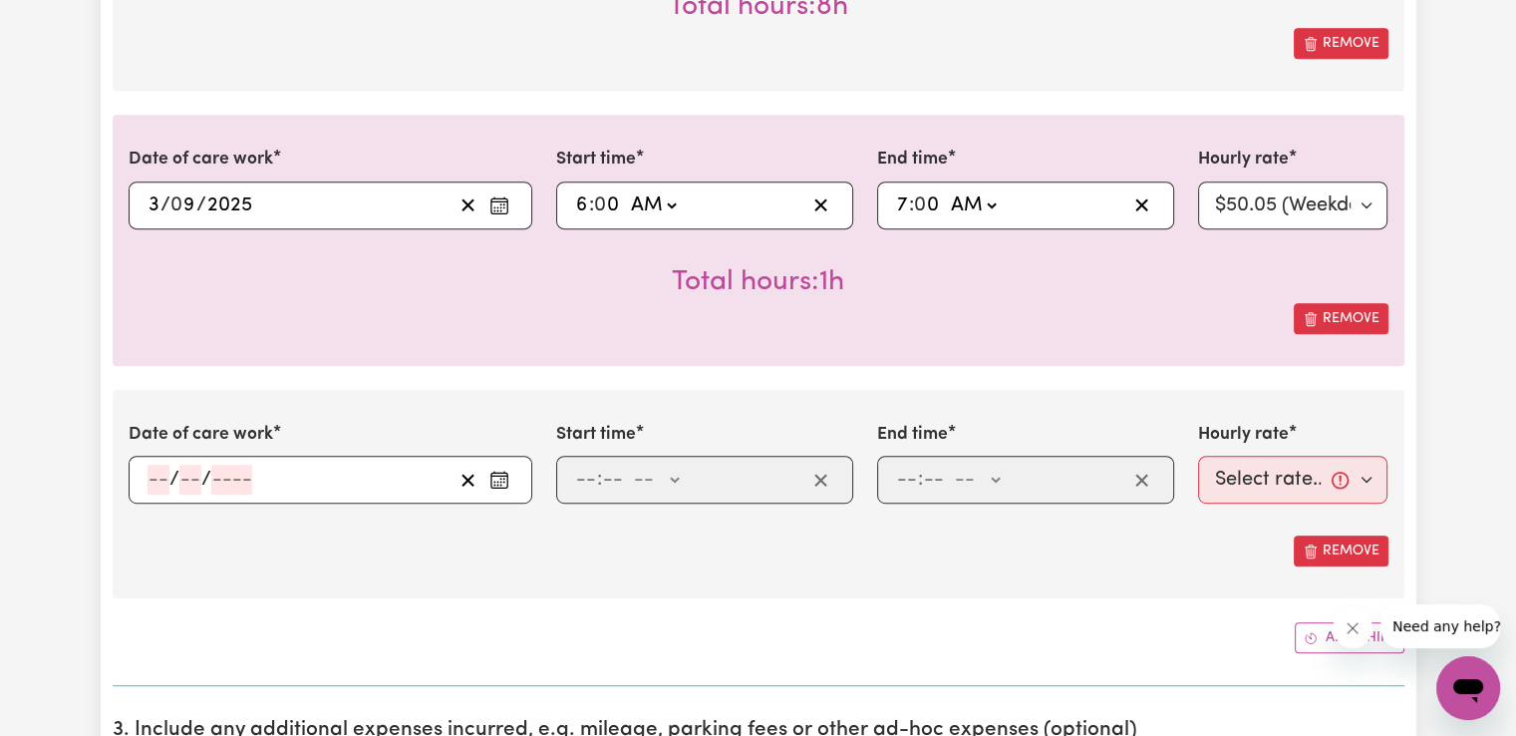
click at [496, 479] on icon "Enter the date of care work" at bounding box center [499, 479] width 20 height 20
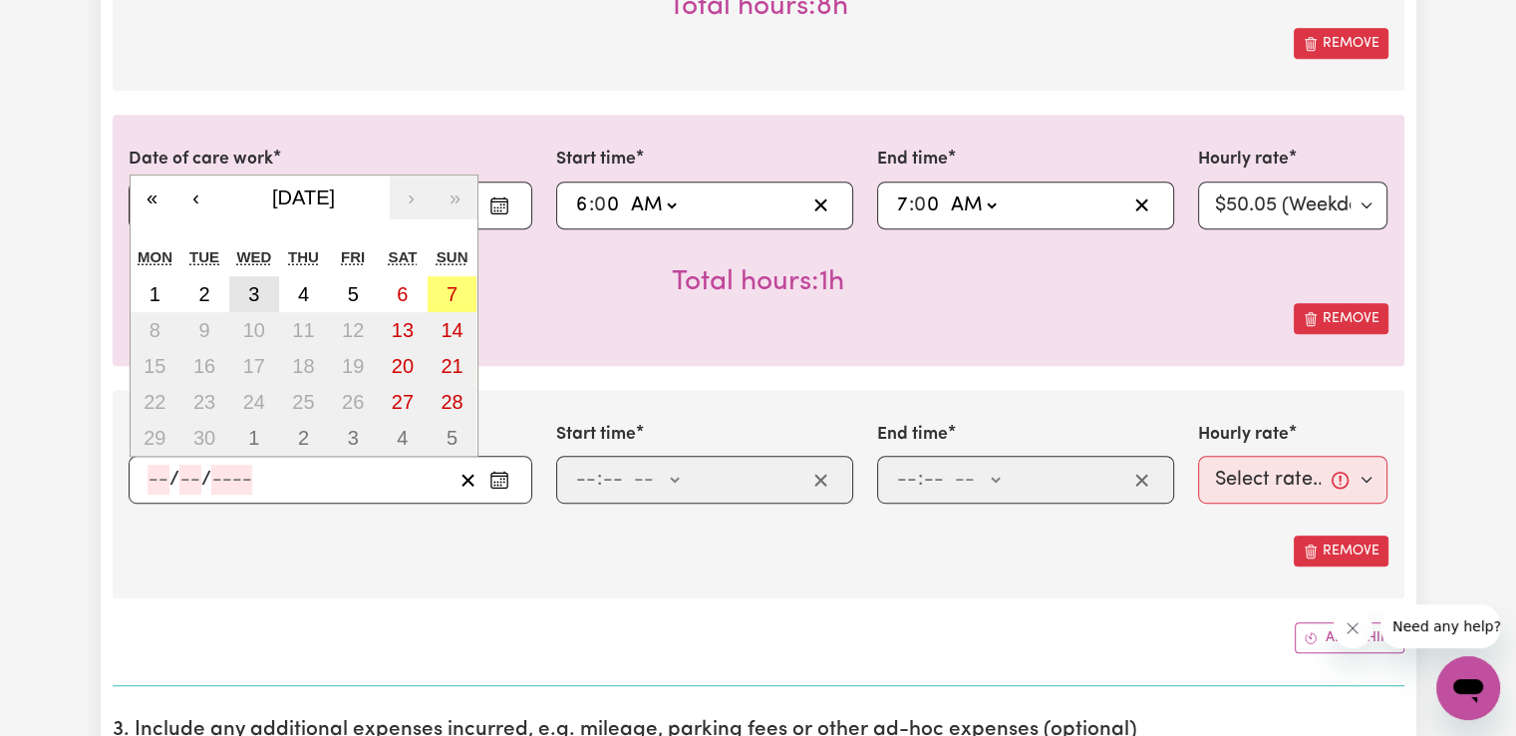
click at [258, 302] on abbr "3" at bounding box center [253, 294] width 11 height 22
type input "[DATE]"
type input "3"
type input "9"
type input "2025"
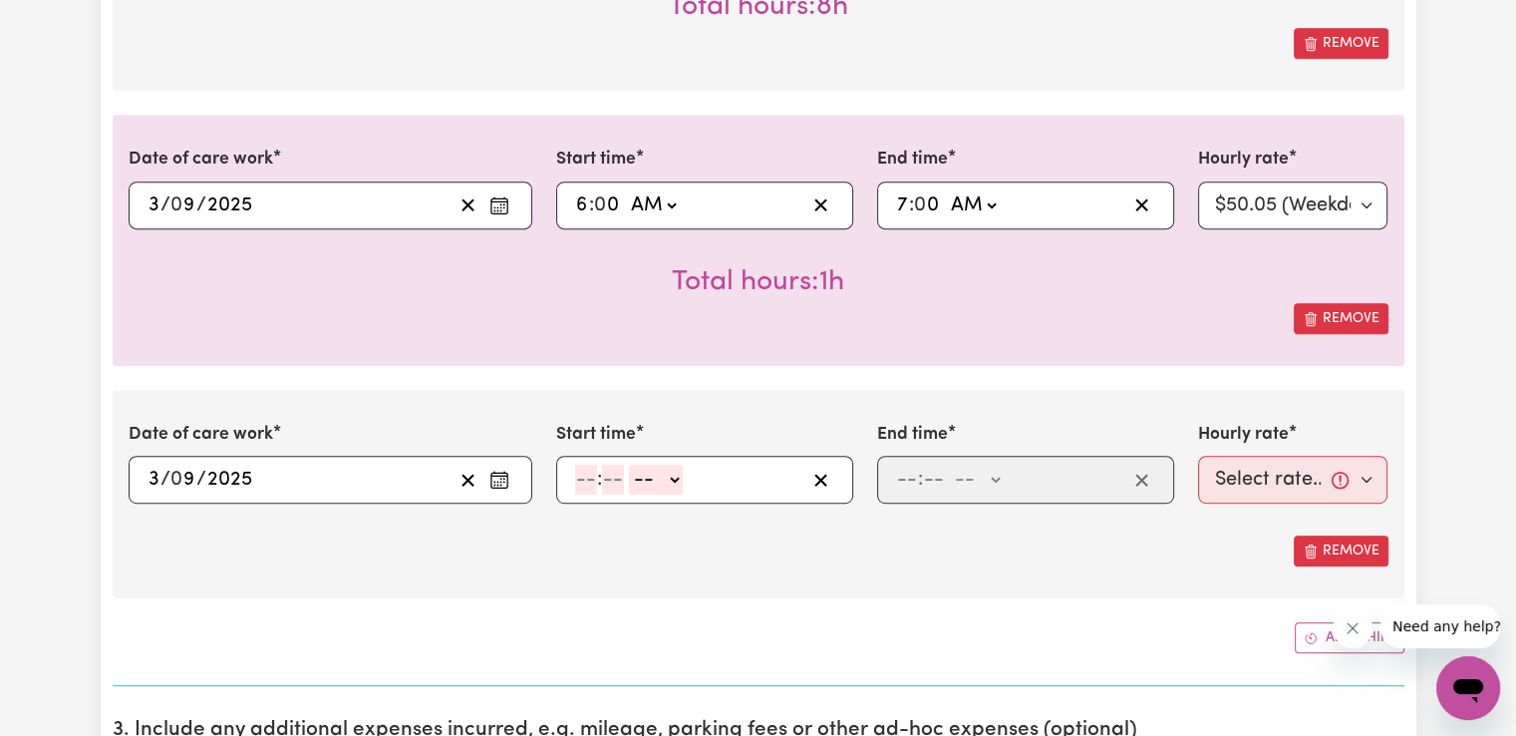
click at [598, 477] on span ":" at bounding box center [599, 479] width 5 height 22
click at [581, 478] on input "number" at bounding box center [586, 480] width 22 height 30
type input "2"
type input "00"
click at [669, 475] on select "-- AM PM" at bounding box center [652, 480] width 54 height 30
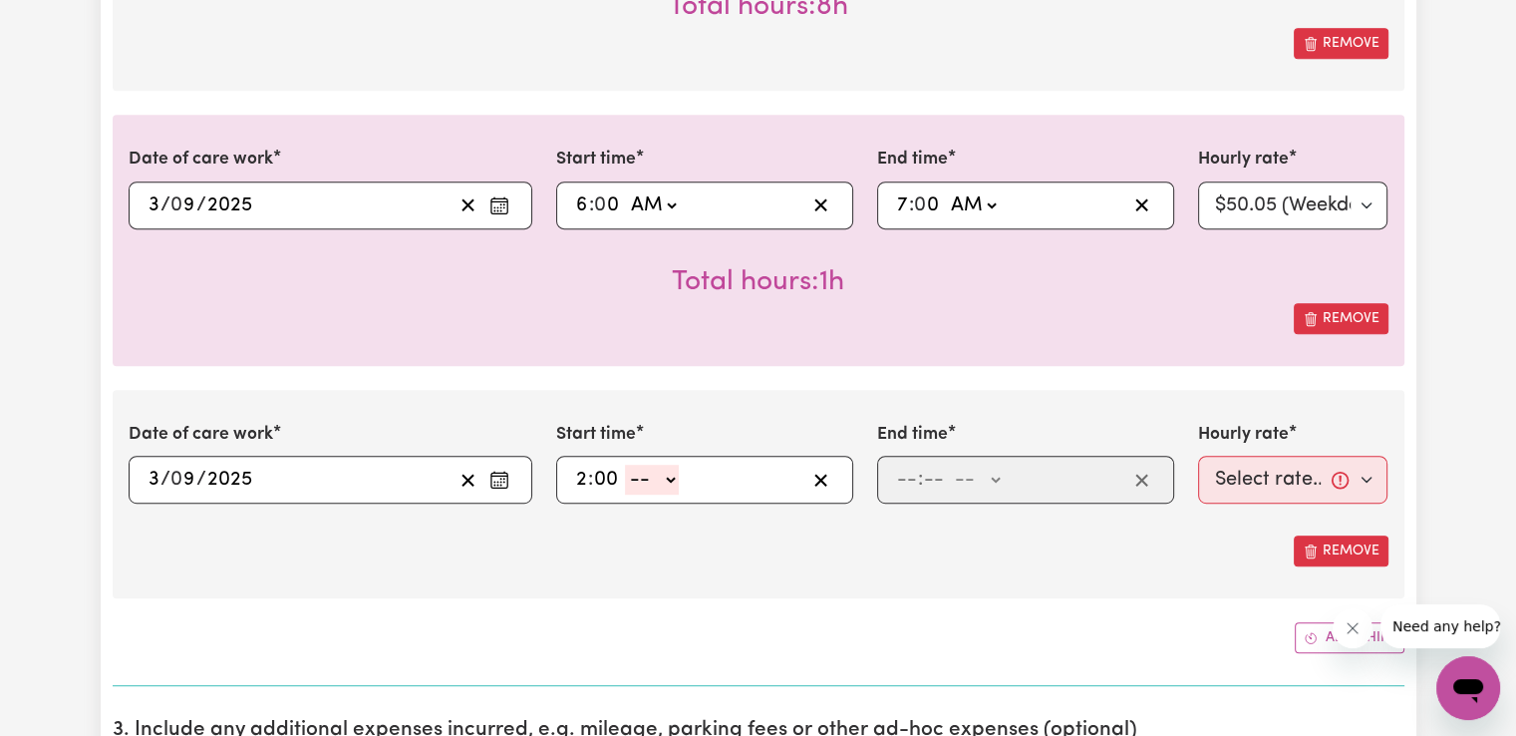
select select "am"
click at [625, 465] on select "-- AM PM" at bounding box center [652, 480] width 54 height 30
type input "02:00"
type input "0"
click at [668, 485] on select "AM PM" at bounding box center [652, 480] width 54 height 30
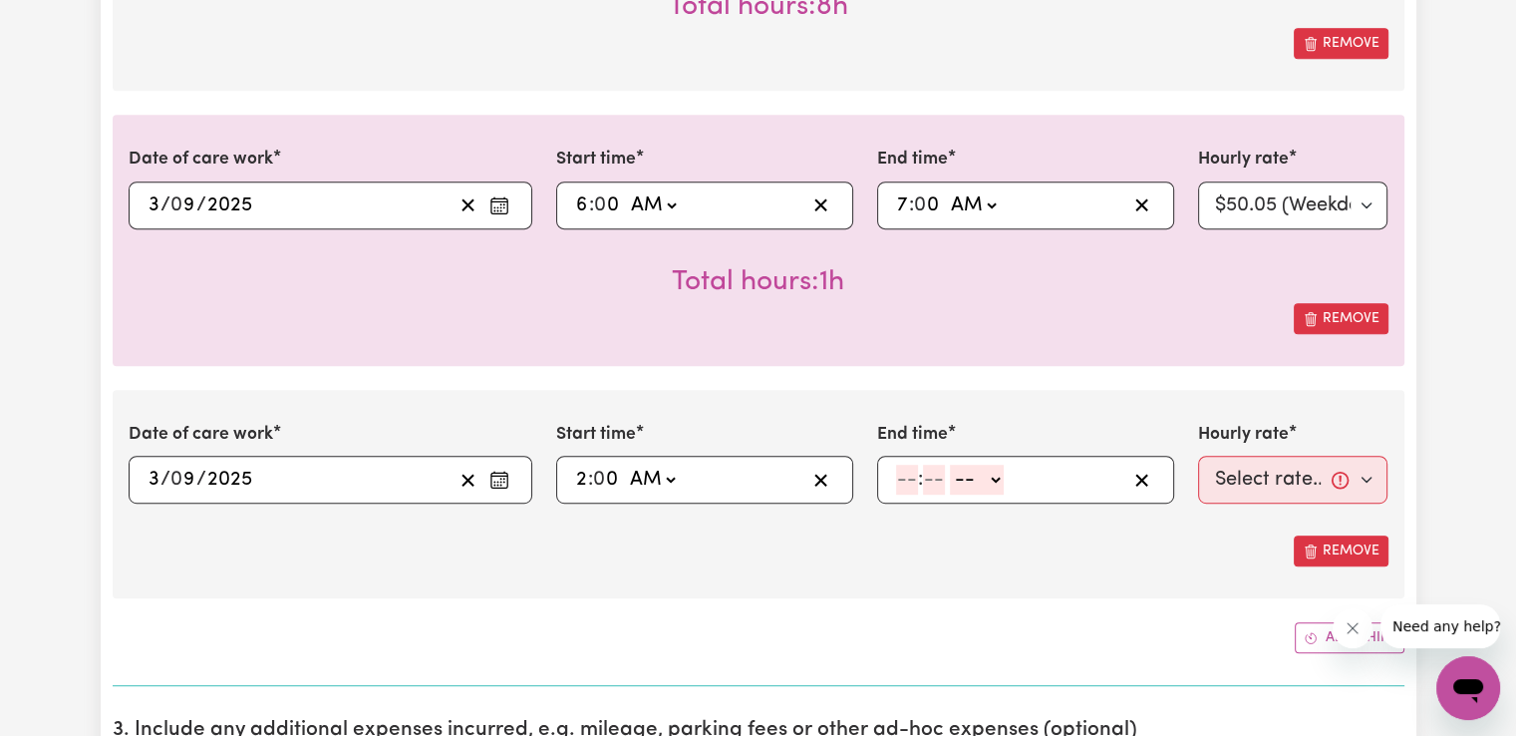
select select "pm"
click at [625, 465] on select "AM PM" at bounding box center [652, 480] width 54 height 30
type input "14:00"
click at [911, 485] on input "number" at bounding box center [907, 480] width 22 height 30
type input "8"
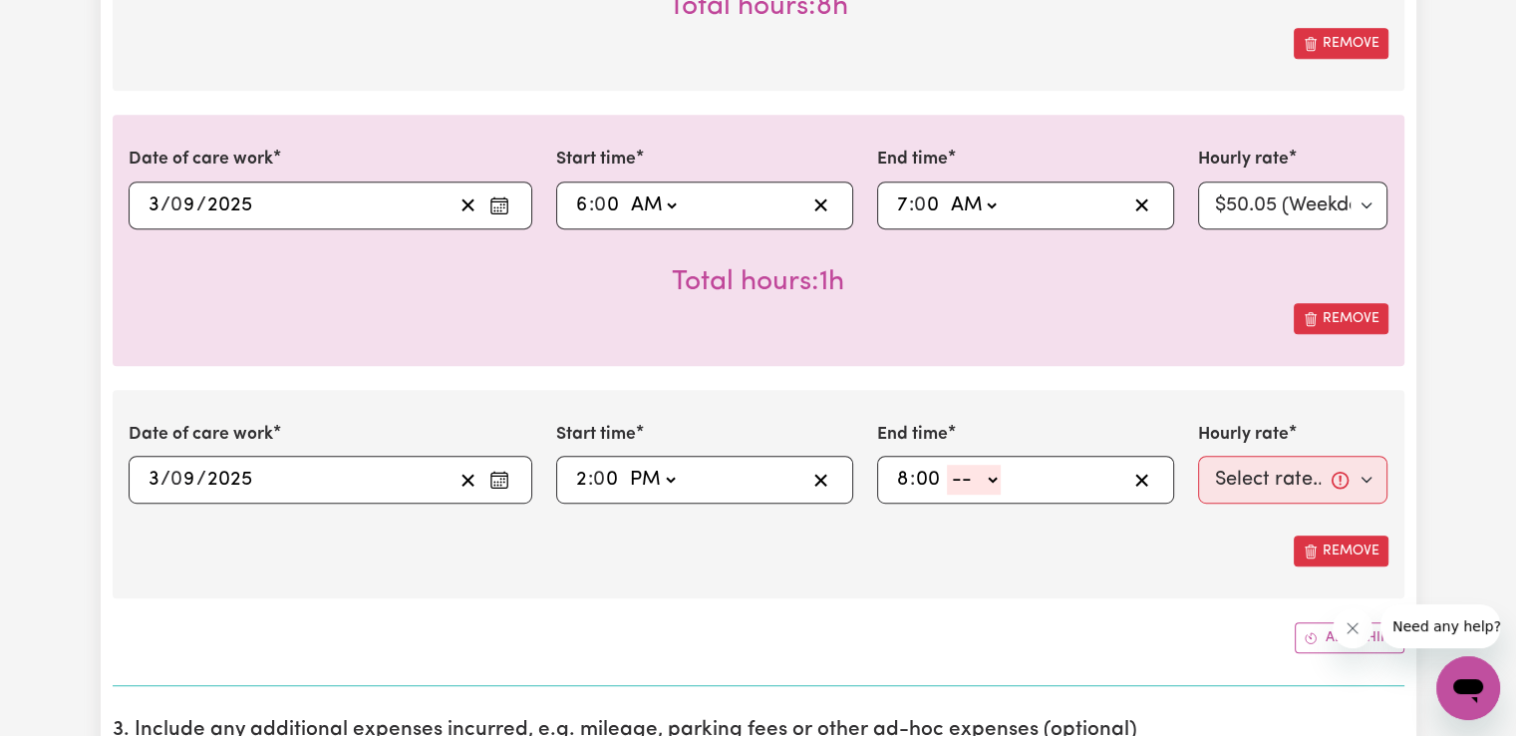
type input "00"
click at [965, 482] on select "-- AM PM" at bounding box center [974, 480] width 54 height 30
select select "pm"
click at [947, 465] on select "-- AM PM" at bounding box center [974, 480] width 54 height 30
type input "20:00"
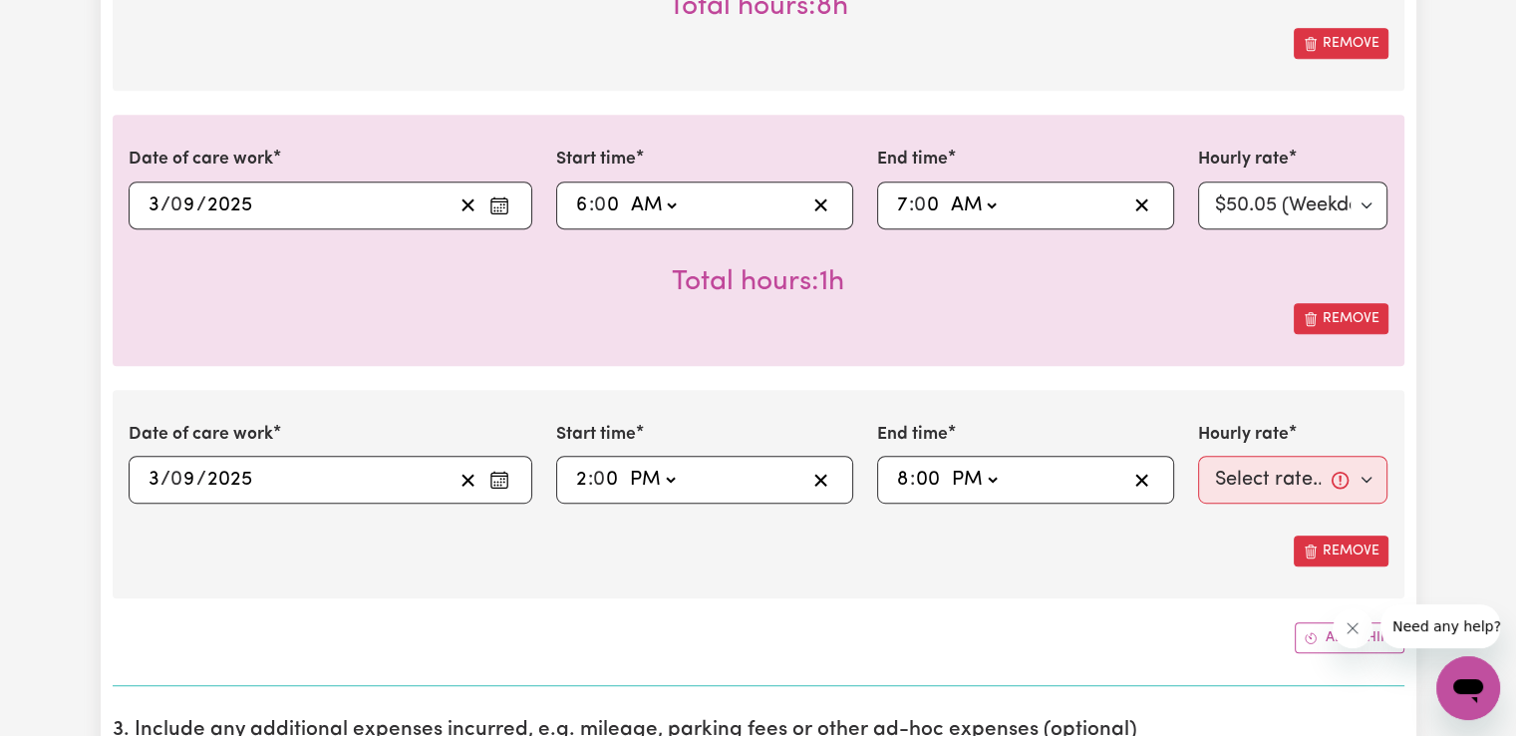
type input "0"
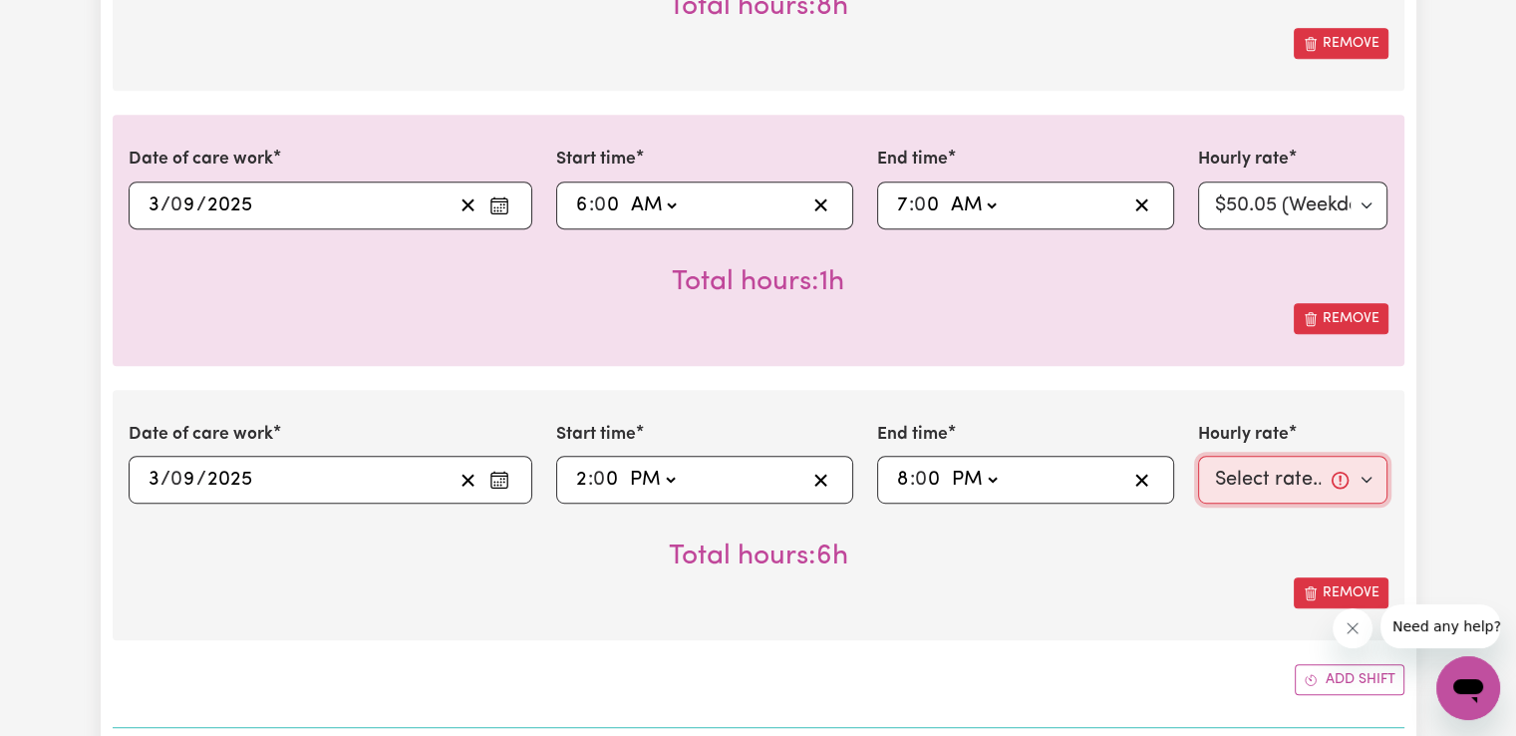
click at [1227, 471] on select "Select rate... $50.05 (Weekday) $72.90 ([DATE]) $90.04 ([DATE]) $90.04 (Public …" at bounding box center [1293, 480] width 190 height 48
select select "50.05-Weekday"
click at [1198, 456] on select "Select rate... $50.05 (Weekday) $72.90 ([DATE]) $90.04 ([DATE]) $90.04 (Public …" at bounding box center [1293, 480] width 190 height 48
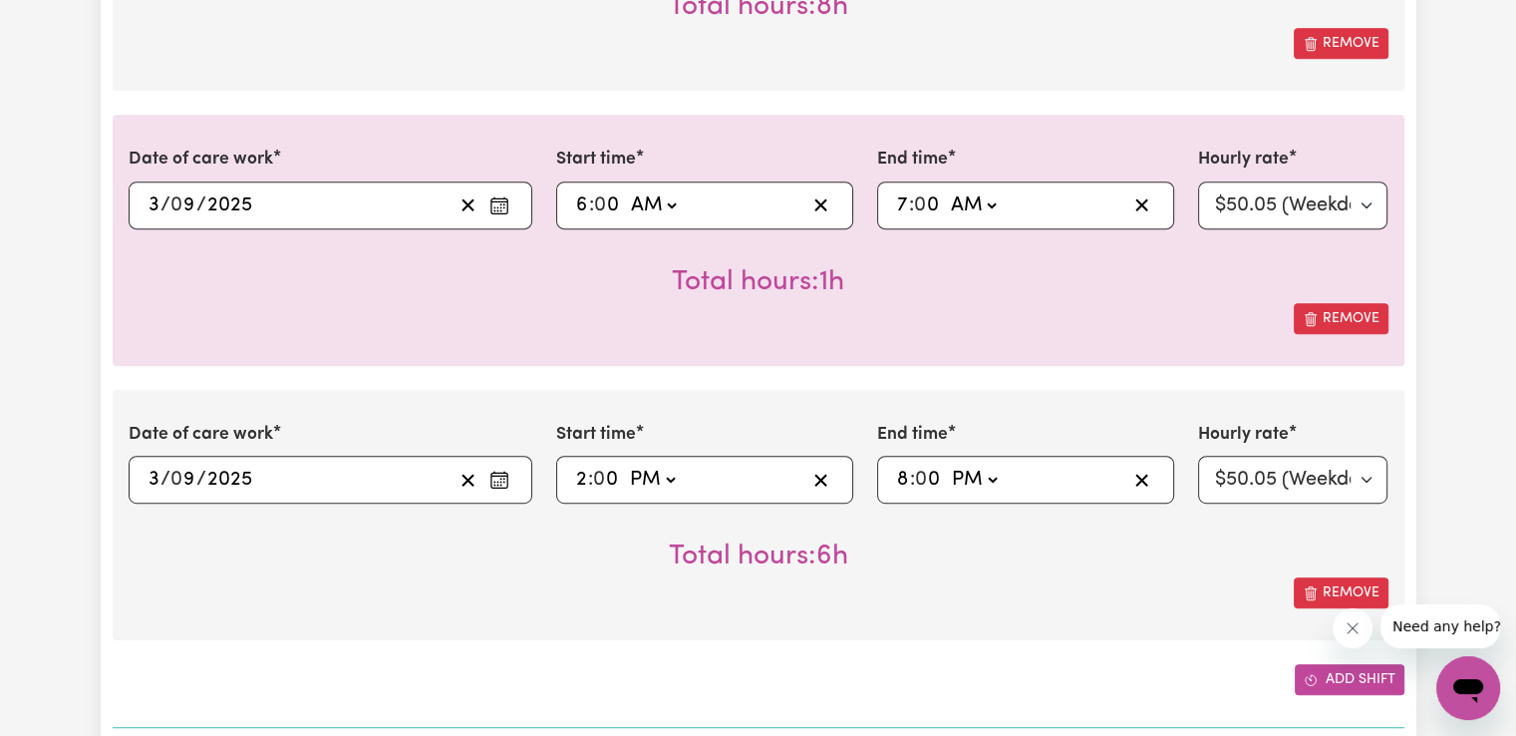
click at [1313, 675] on icon "Add another shift" at bounding box center [1311, 680] width 14 height 14
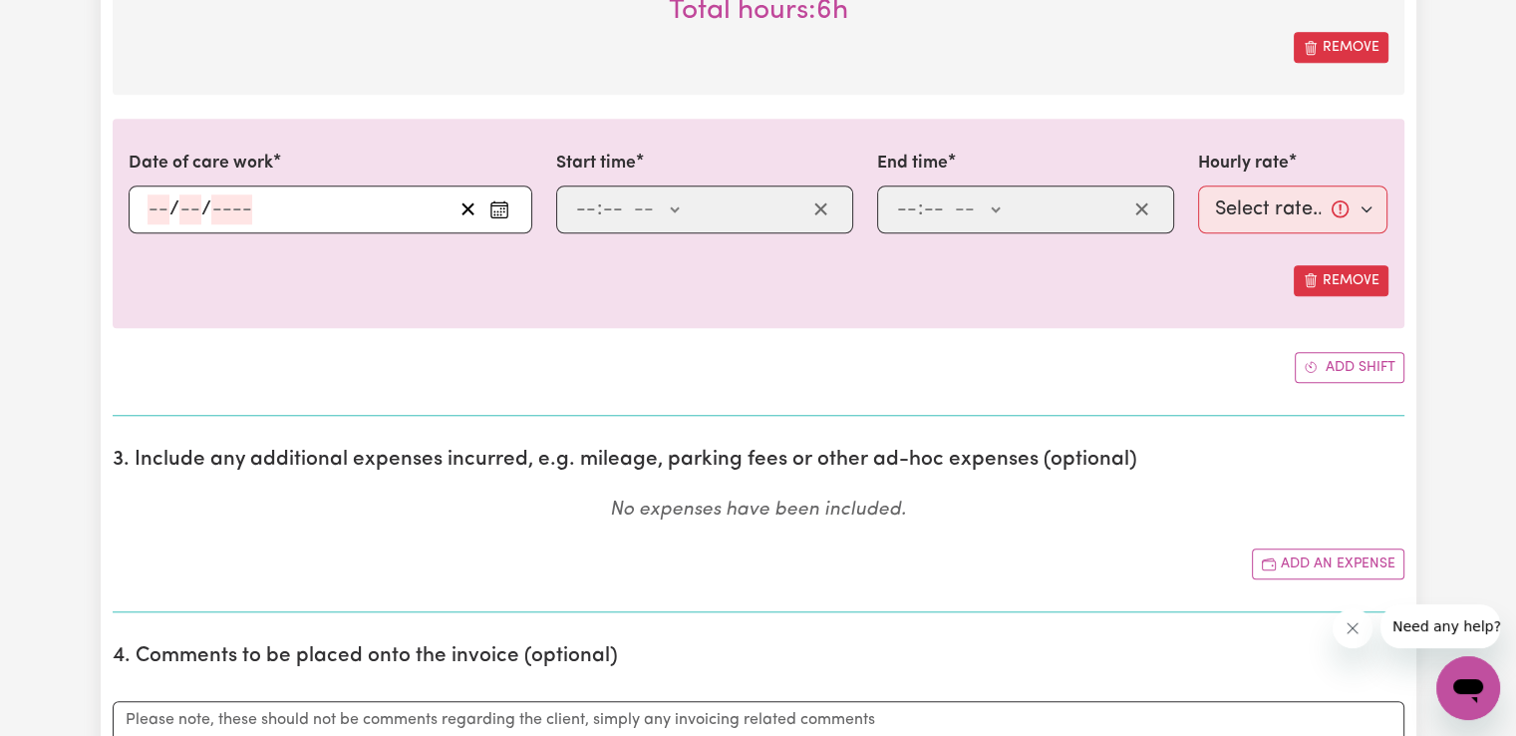
scroll to position [1661, 0]
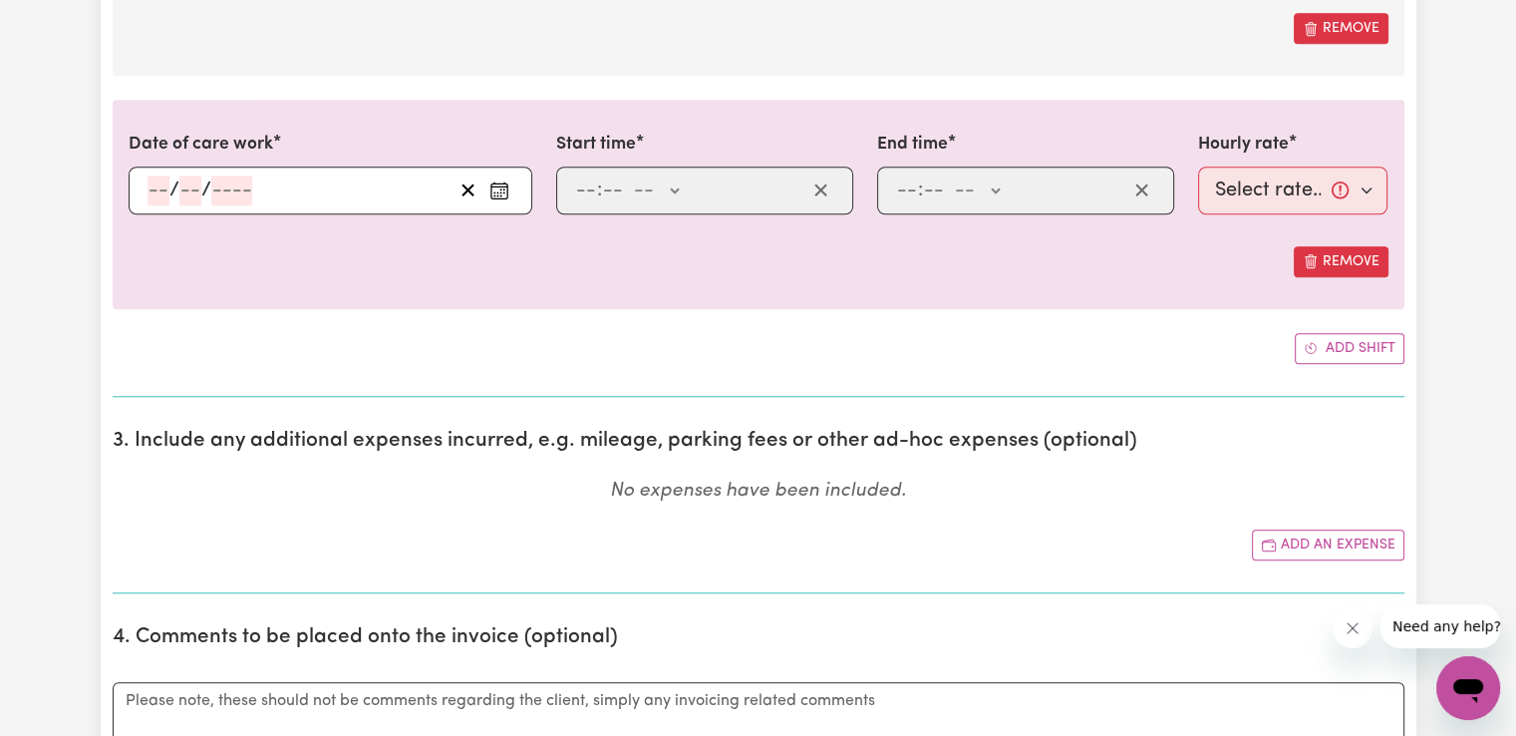
click at [497, 183] on rect "Enter the date of care work" at bounding box center [499, 190] width 16 height 15
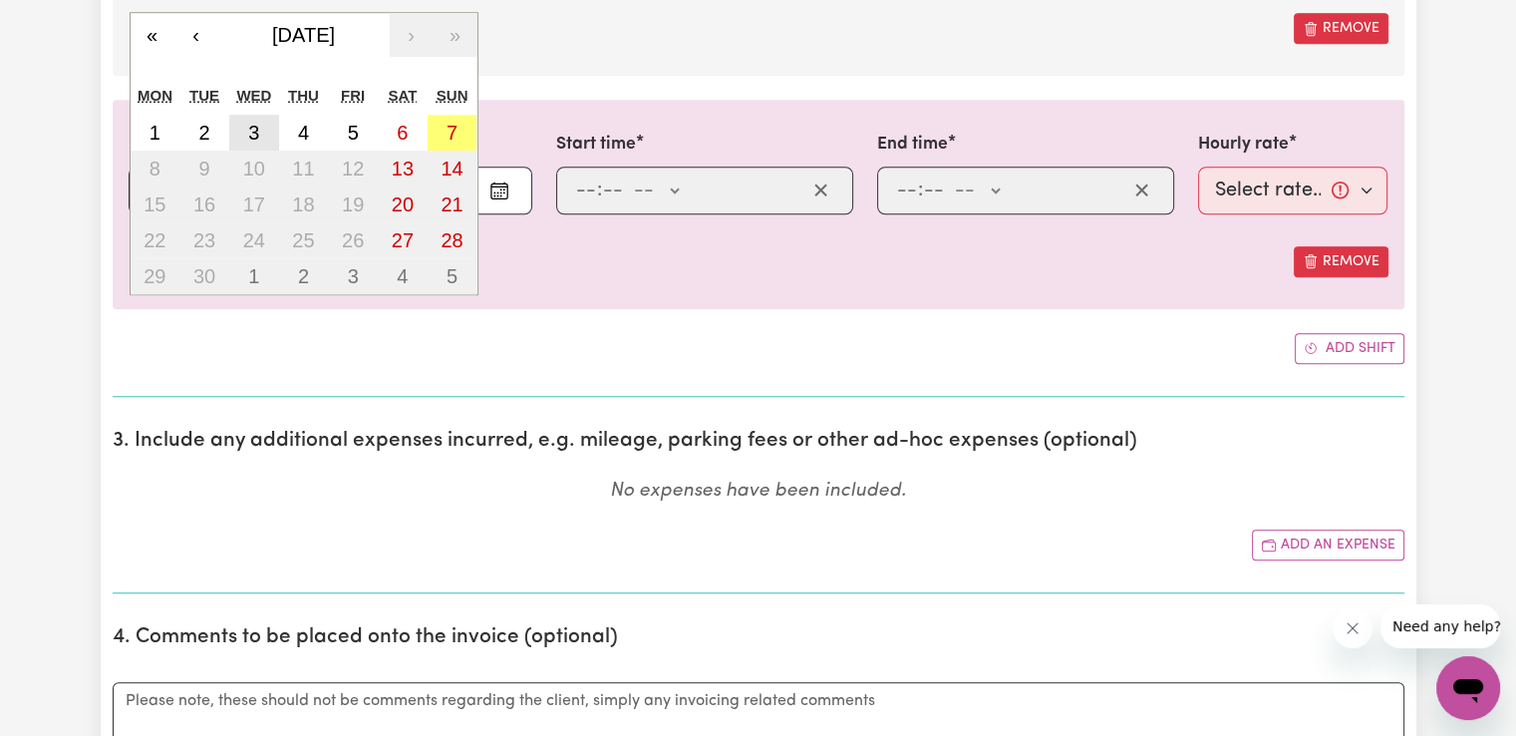
click at [263, 136] on button "3" at bounding box center [254, 133] width 50 height 36
type input "[DATE]"
type input "3"
type input "9"
type input "2025"
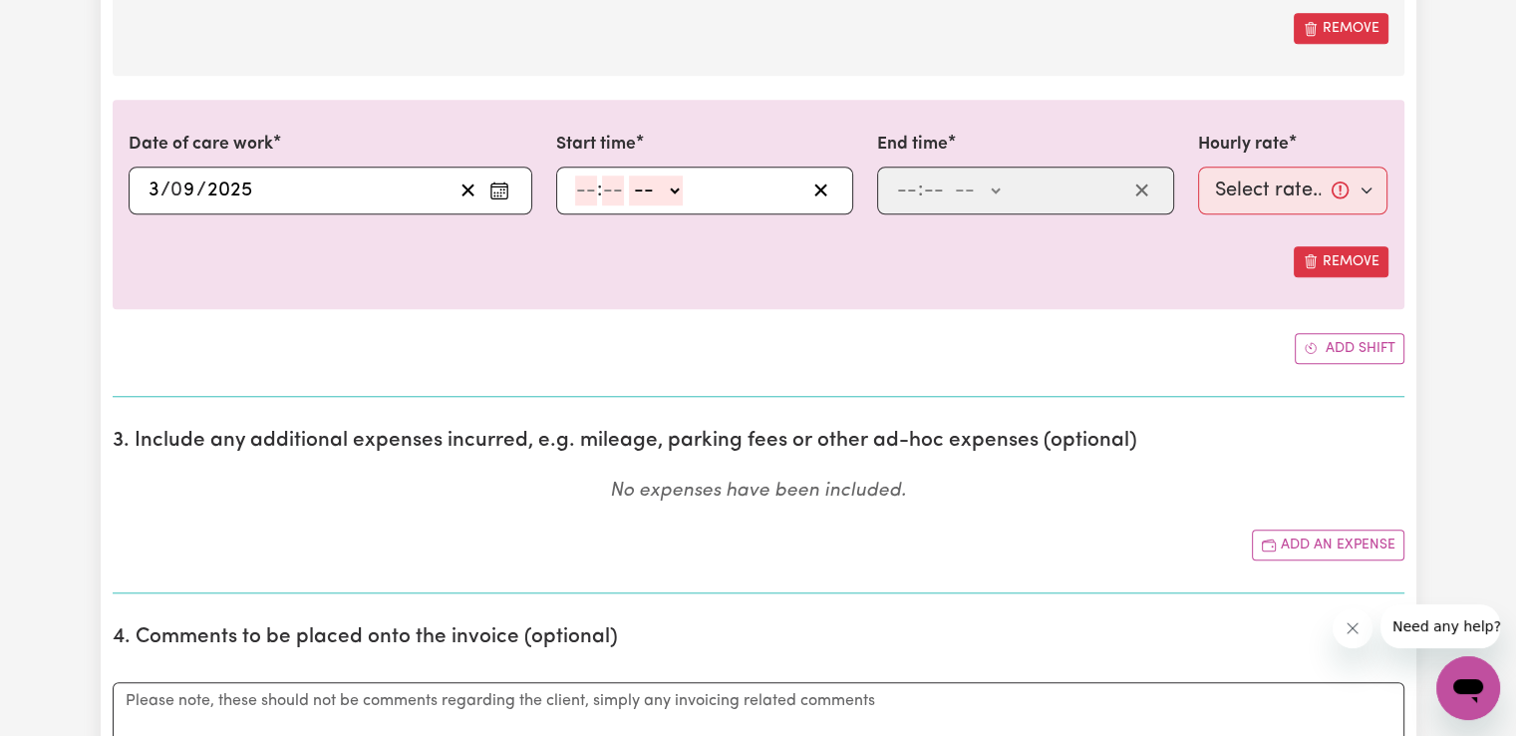
click at [587, 192] on input "number" at bounding box center [586, 190] width 22 height 30
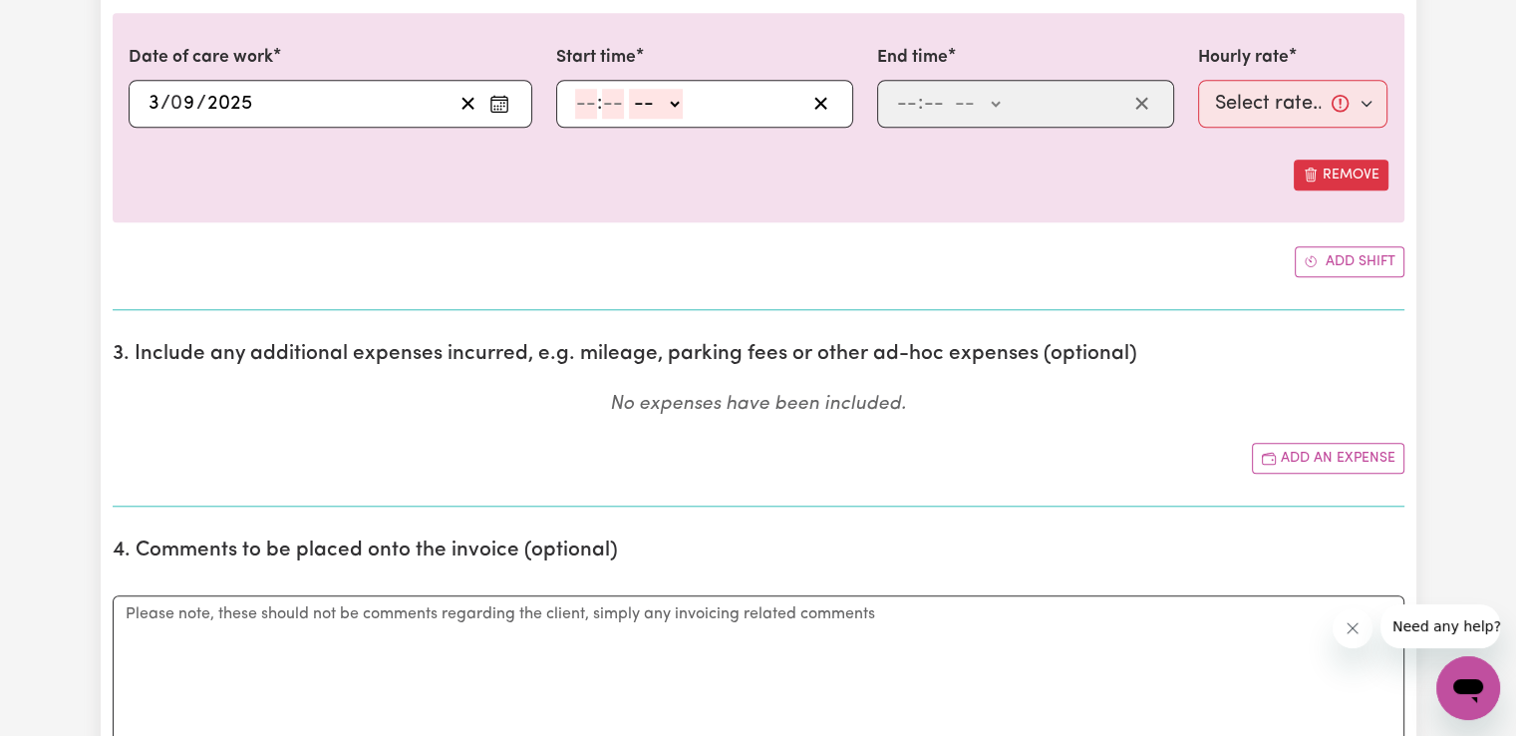
scroll to position [1760, 0]
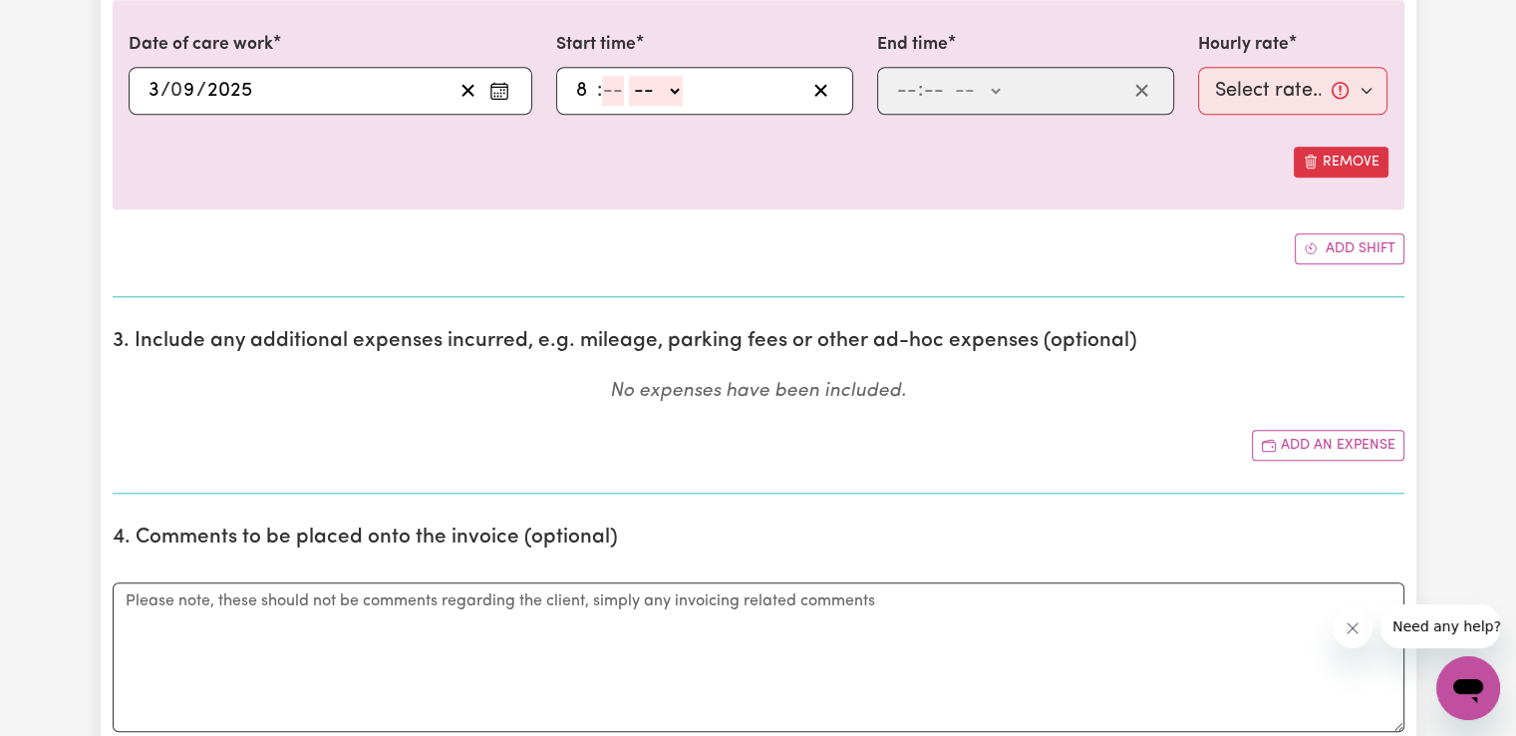
type input "8"
type input "00"
click at [659, 93] on select "-- AM PM" at bounding box center [653, 91] width 54 height 30
select select "pm"
click at [626, 76] on select "-- AM PM" at bounding box center [653, 91] width 54 height 30
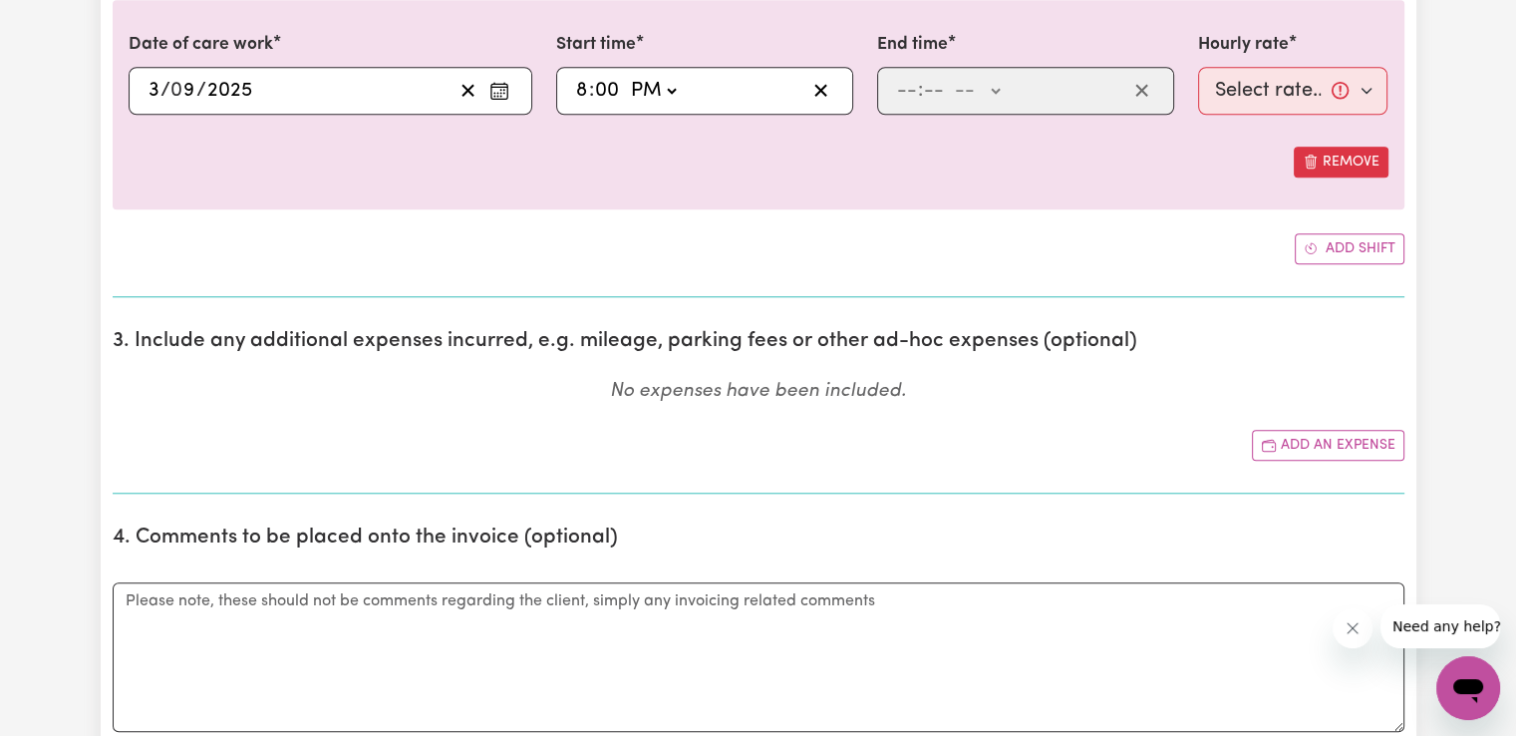
type input "20:00"
type input "0"
click at [909, 101] on input "number" at bounding box center [907, 91] width 22 height 30
type input "10"
type input "0"
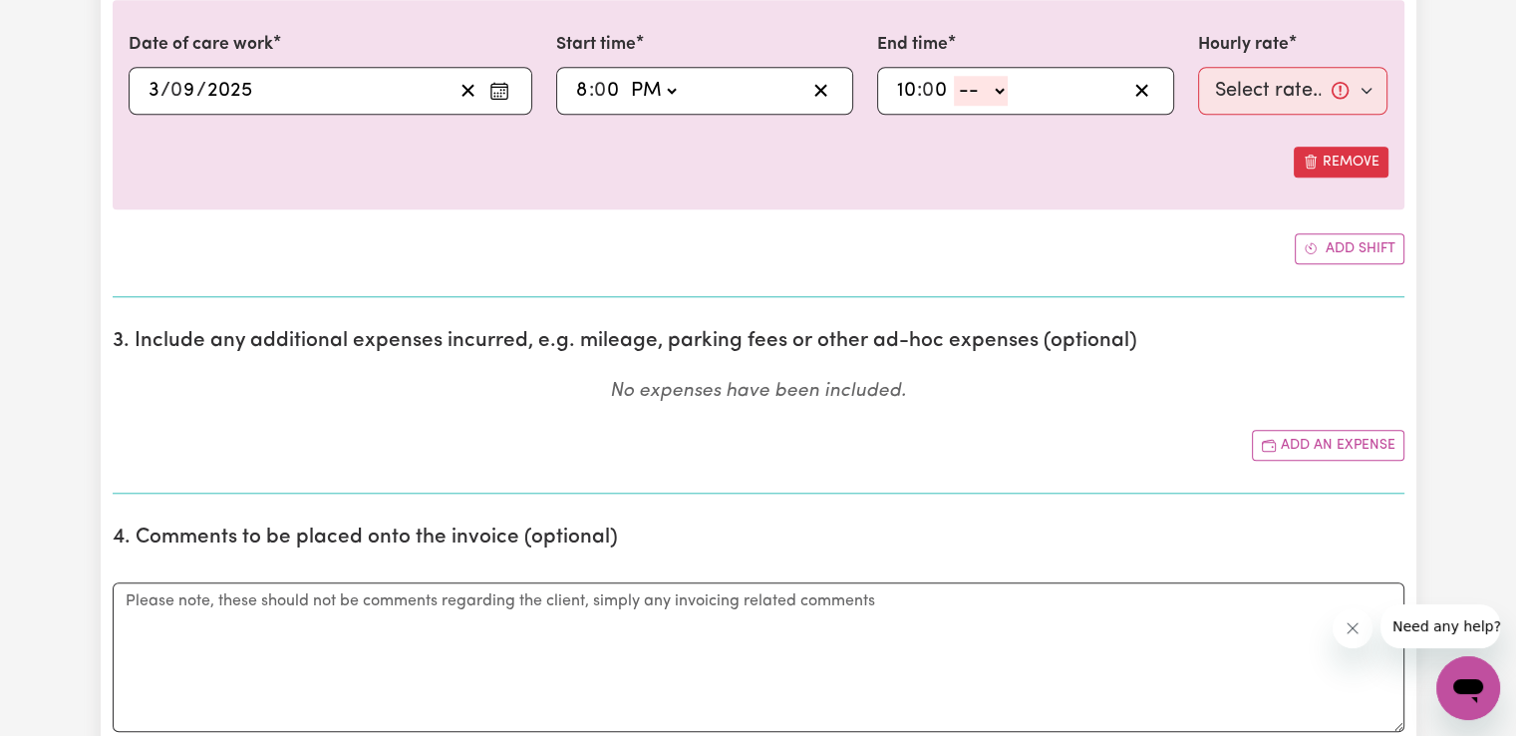
click at [997, 79] on select "-- AM PM" at bounding box center [981, 91] width 54 height 30
select select "pm"
click at [954, 76] on select "-- AM PM" at bounding box center [981, 91] width 54 height 30
type input "22:00"
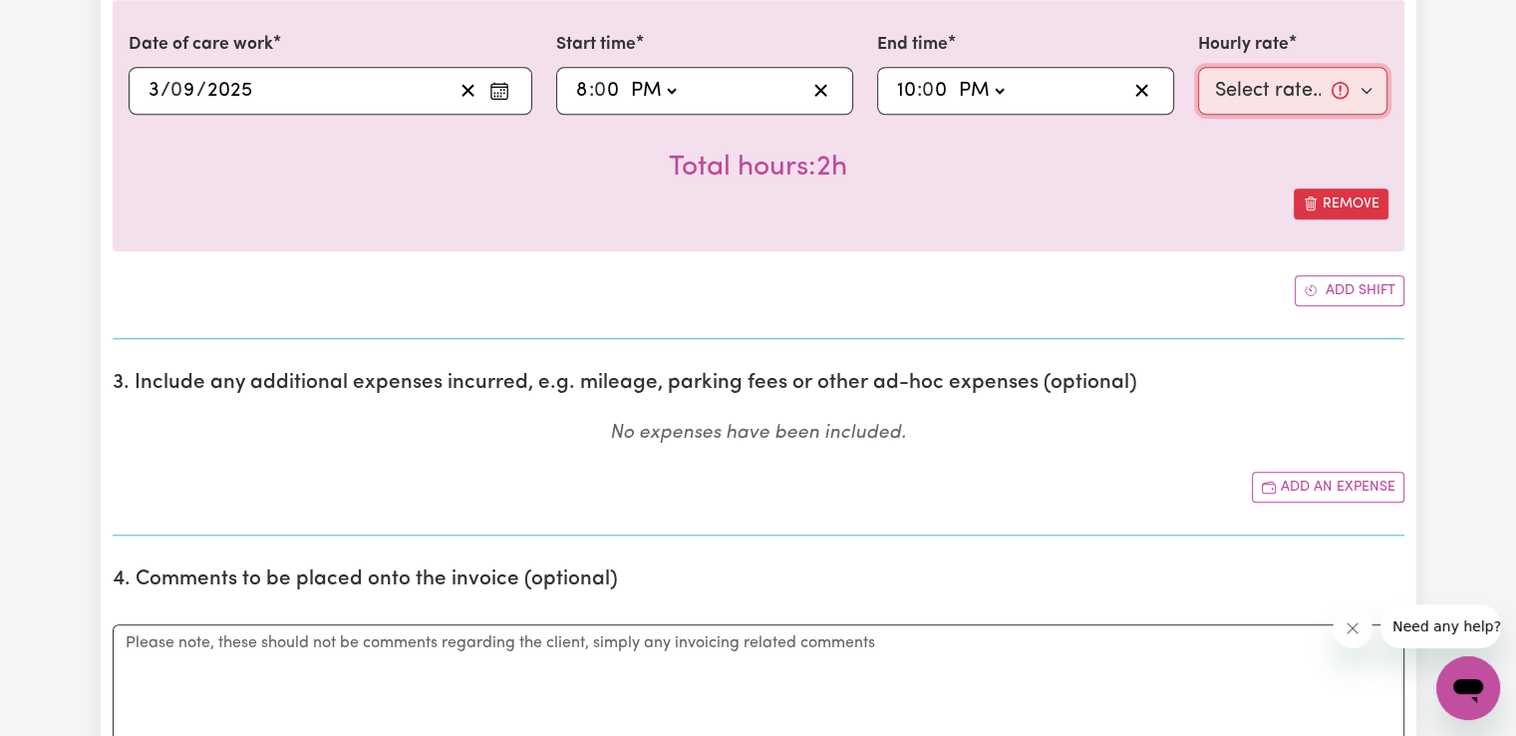
click at [1257, 78] on select "Select rate... $50.05 (Weekday) $72.90 ([DATE]) $90.04 ([DATE]) $90.04 (Public …" at bounding box center [1293, 91] width 190 height 48
select select "52.13-EveningCare"
click at [1198, 67] on select "Select rate... $50.05 (Weekday) $72.90 ([DATE]) $90.04 ([DATE]) $90.04 (Public …" at bounding box center [1293, 91] width 190 height 48
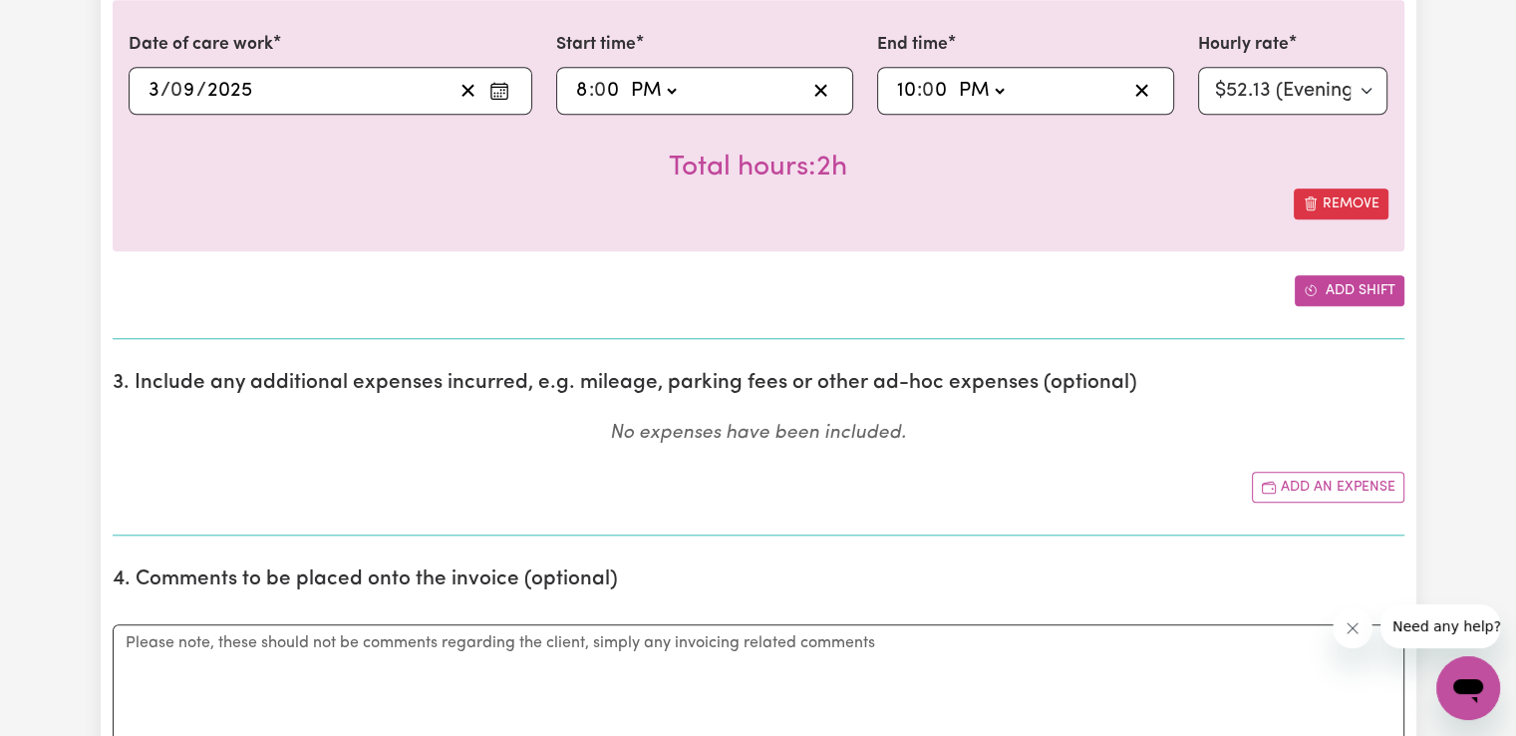
click at [1340, 288] on button "Add shift" at bounding box center [1350, 290] width 110 height 31
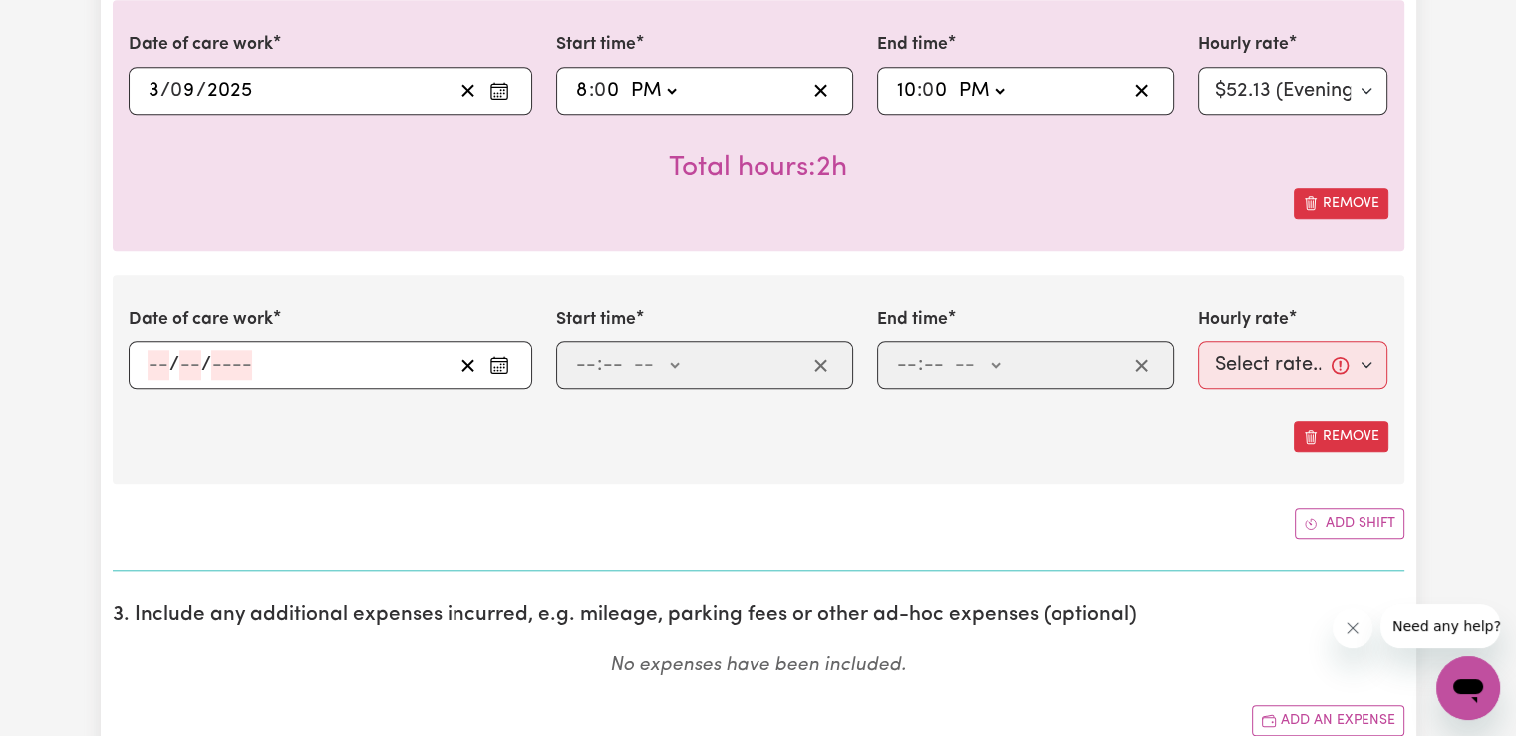
click at [499, 359] on icon "Enter the date of care work" at bounding box center [499, 365] width 20 height 20
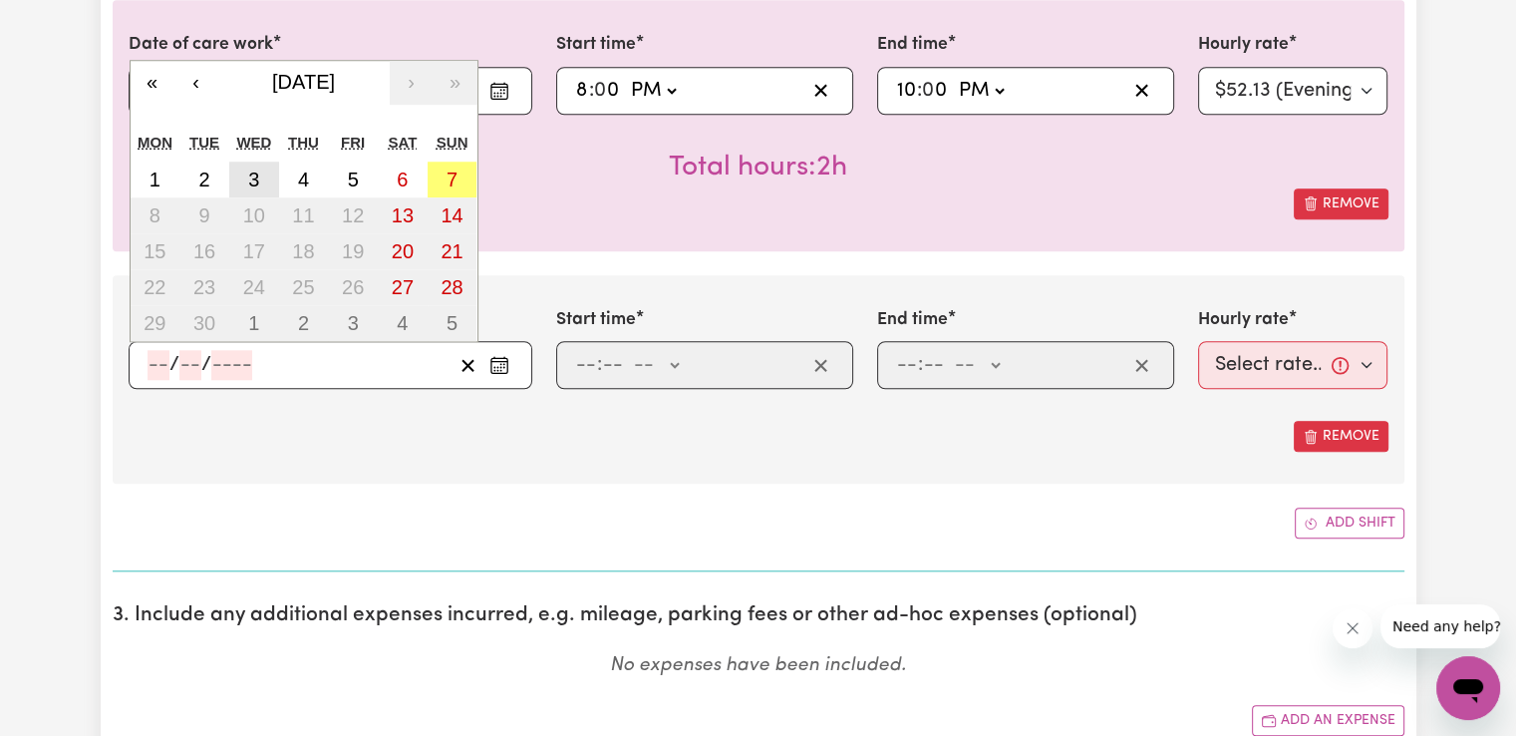
click at [258, 184] on abbr "3" at bounding box center [253, 179] width 11 height 22
type input "[DATE]"
type input "3"
type input "9"
type input "2025"
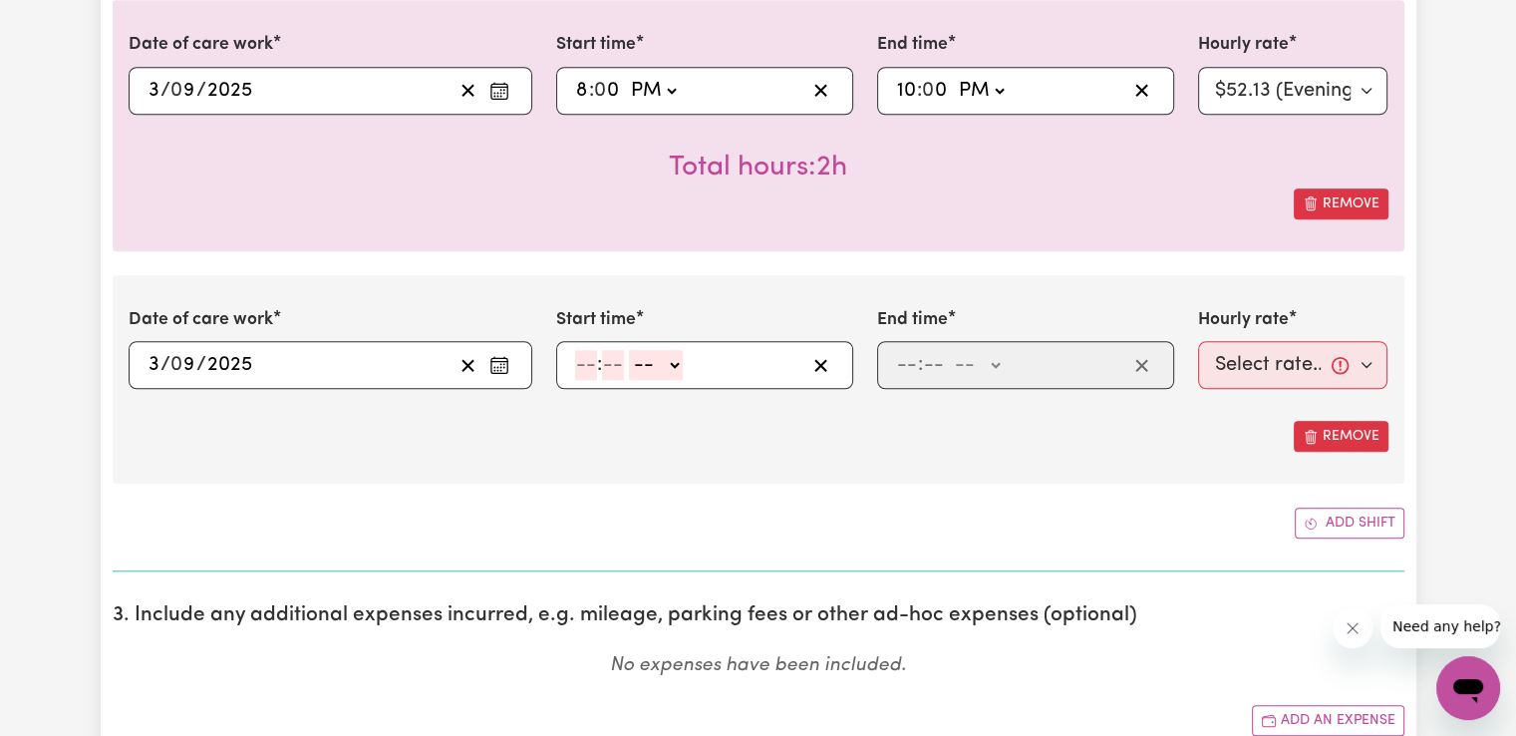
click at [583, 360] on input "number" at bounding box center [586, 365] width 22 height 30
type input "10"
type input "0"
click at [678, 368] on select "-- AM PM" at bounding box center [660, 365] width 54 height 30
select select "pm"
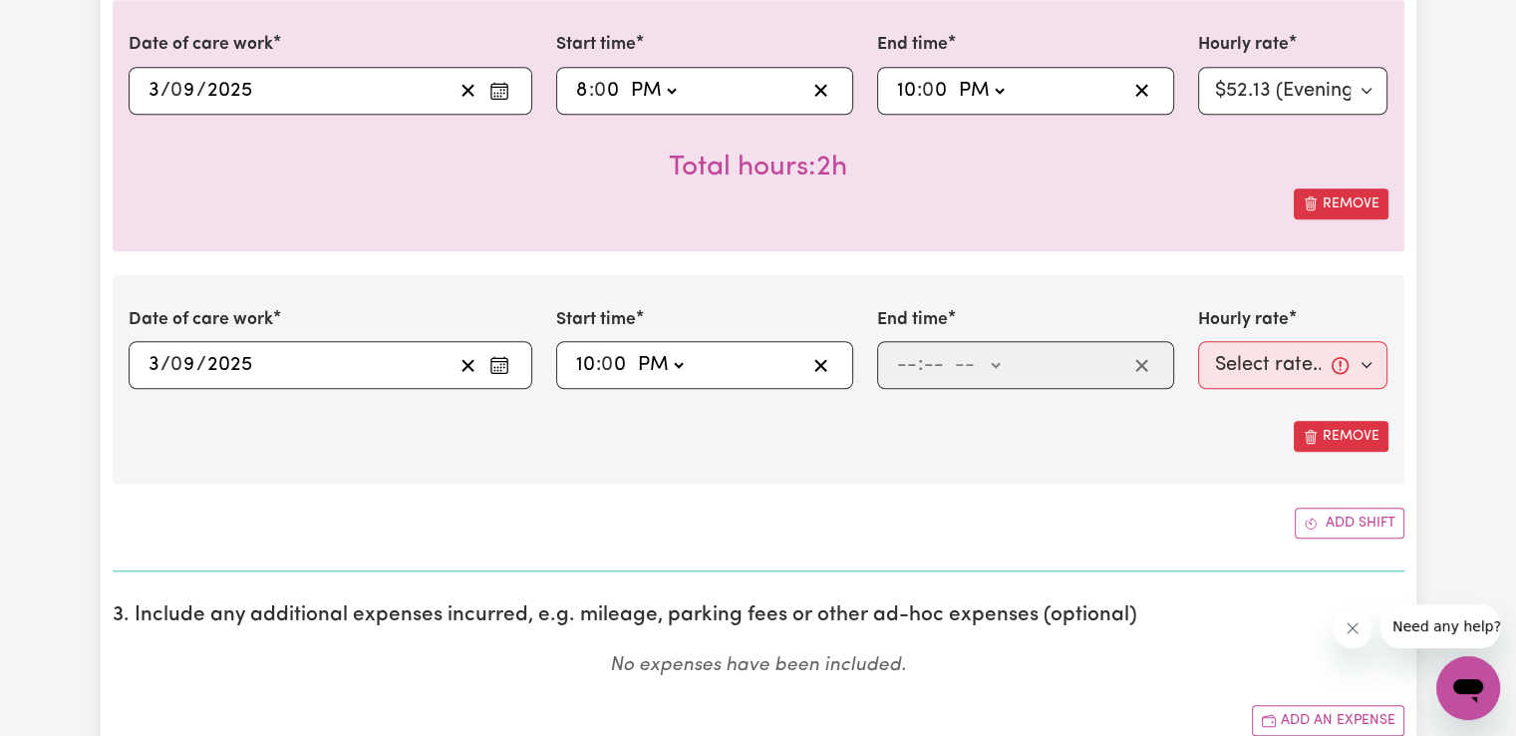
click at [633, 350] on select "-- AM PM" at bounding box center [660, 365] width 54 height 30
type input "22:00"
click at [907, 365] on input "number" at bounding box center [907, 365] width 22 height 30
type input "6"
type input "00"
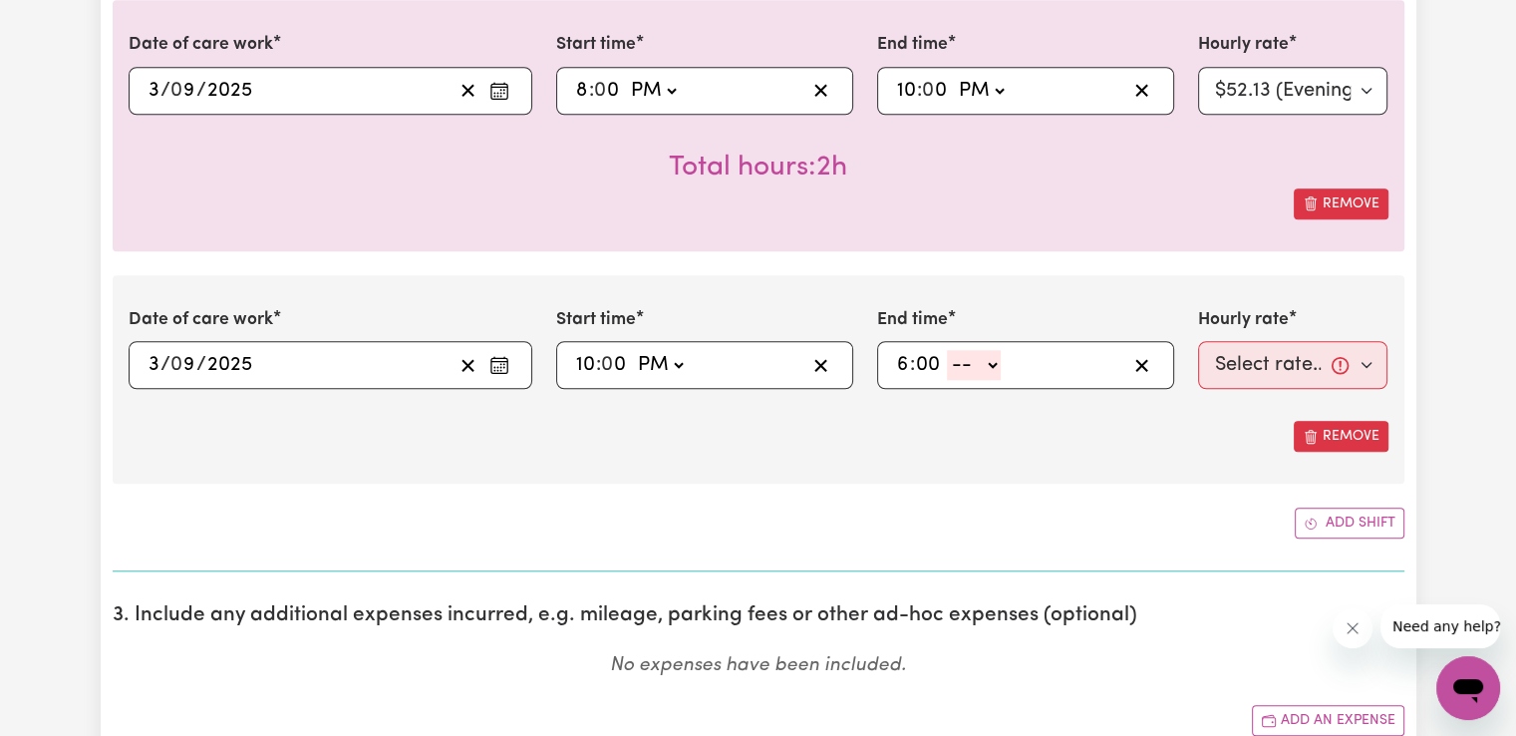
click at [977, 366] on select "-- AM PM" at bounding box center [974, 365] width 54 height 30
select select "am"
click at [947, 350] on select "-- AM PM" at bounding box center [974, 365] width 54 height 30
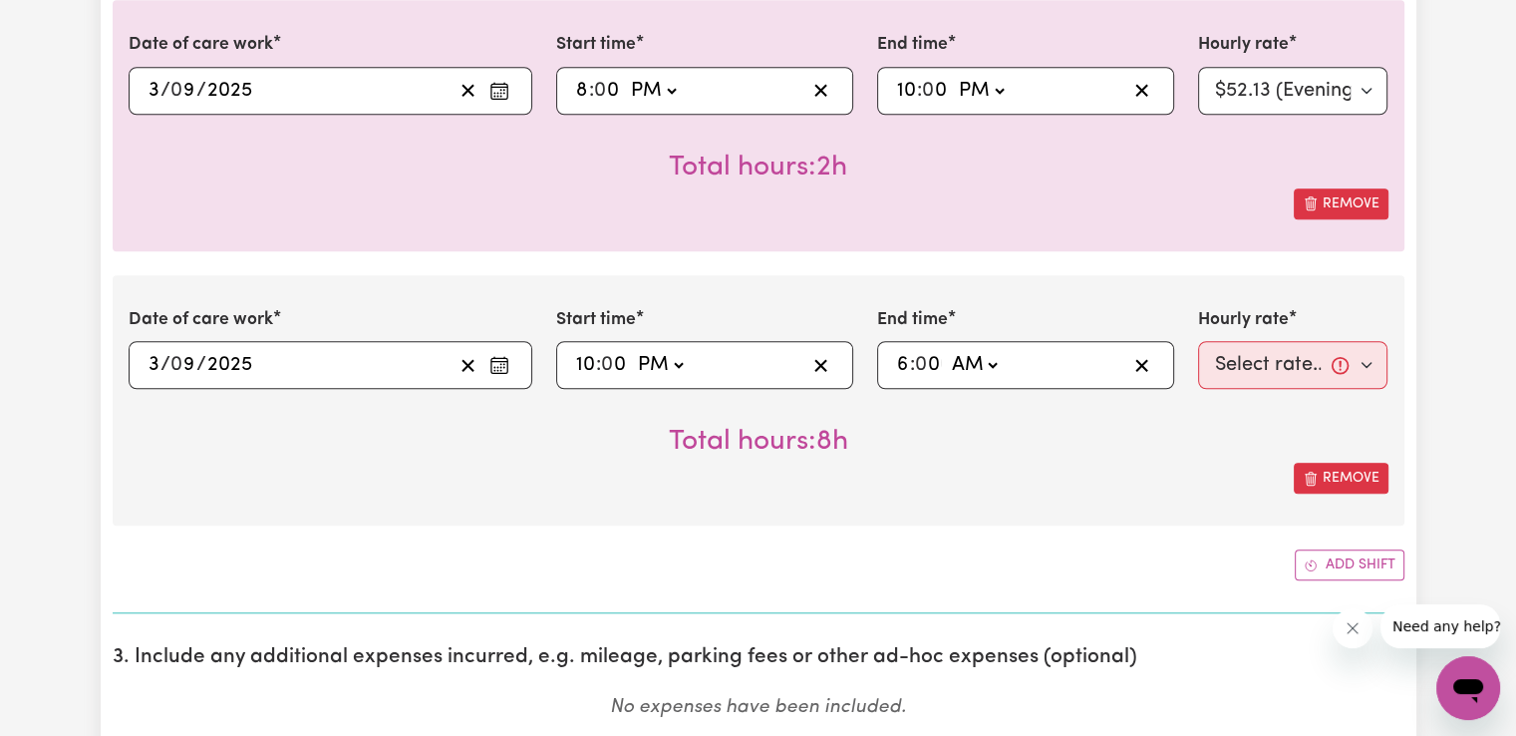
type input "06:00"
type input "0"
click at [1257, 361] on select "Select rate... $50.05 (Weekday) $72.90 ([DATE]) $90.04 ([DATE]) $90.04 (Public …" at bounding box center [1293, 365] width 190 height 48
select select "29.43-Overnight"
click at [1198, 341] on select "Select rate... $50.05 (Weekday) $72.90 ([DATE]) $90.04 ([DATE]) $90.04 (Public …" at bounding box center [1293, 365] width 190 height 48
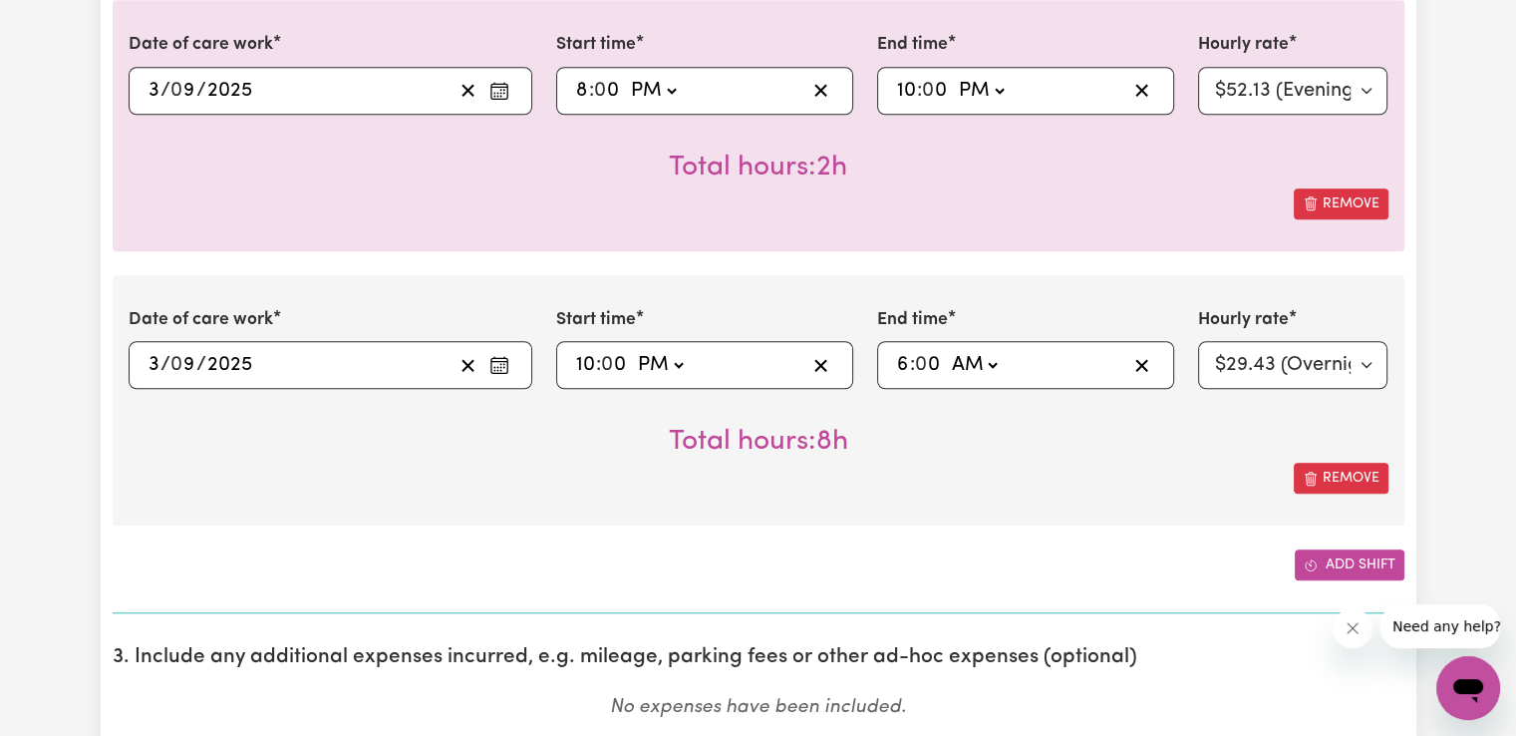
click at [1326, 555] on button "Add shift" at bounding box center [1350, 564] width 110 height 31
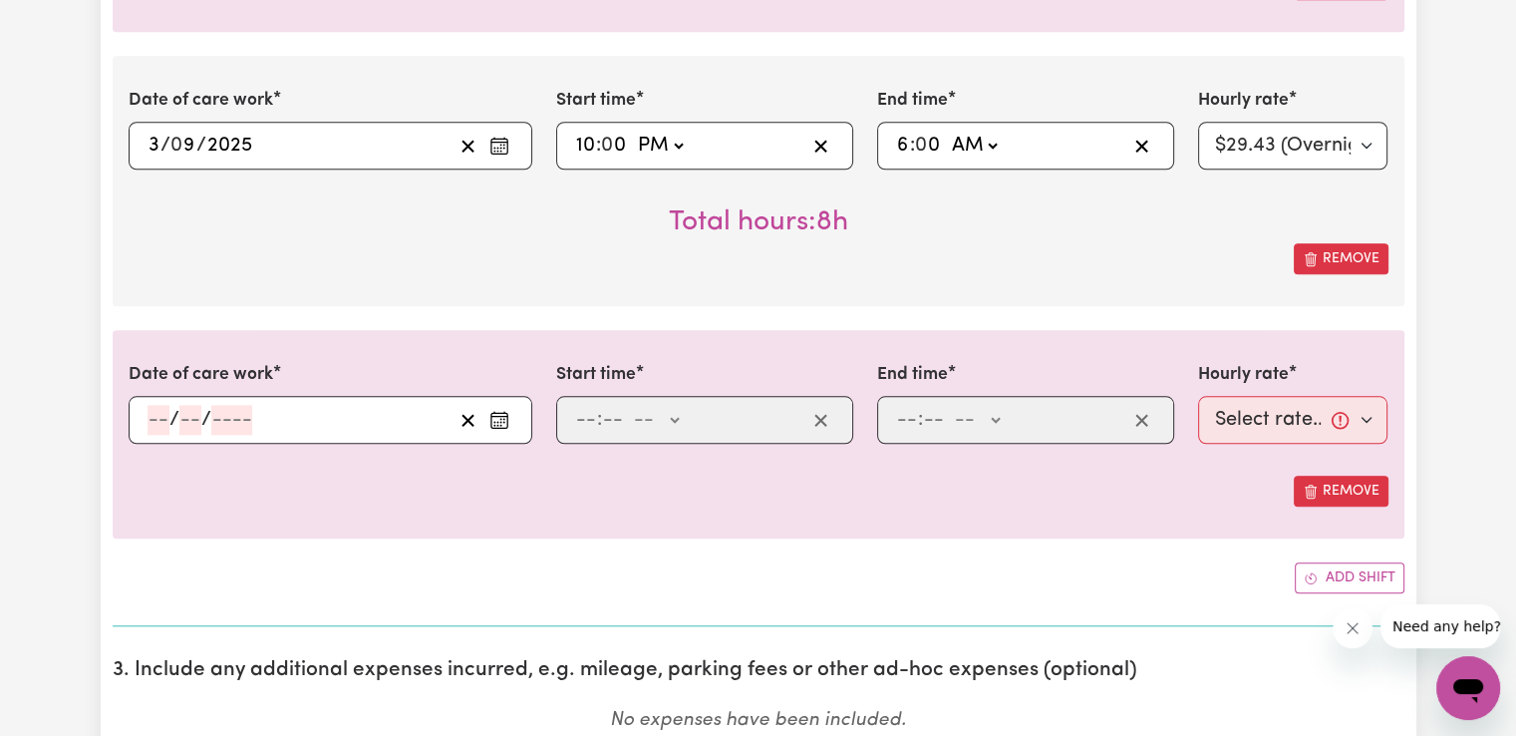
scroll to position [1994, 0]
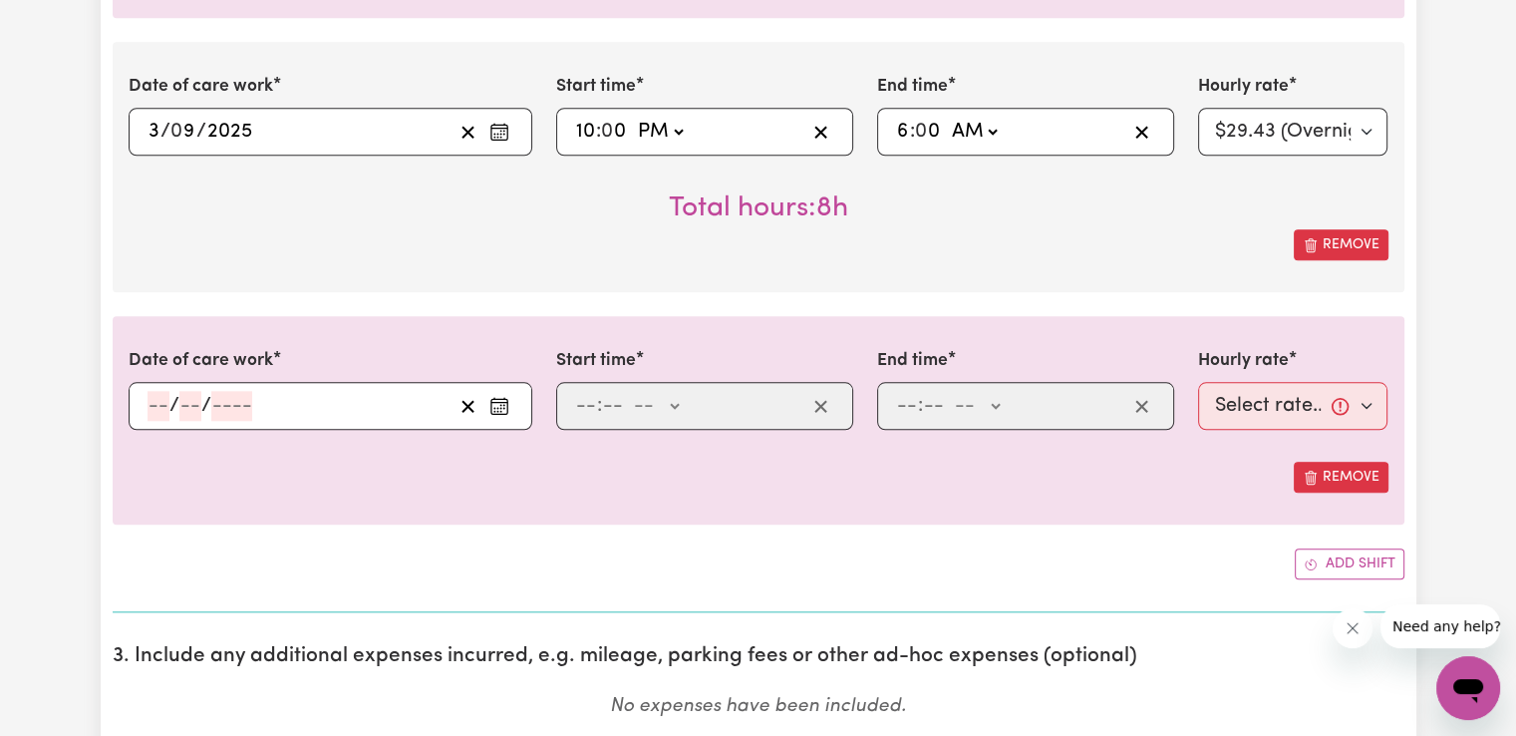
click at [486, 401] on button "Enter the date of care work" at bounding box center [499, 406] width 32 height 30
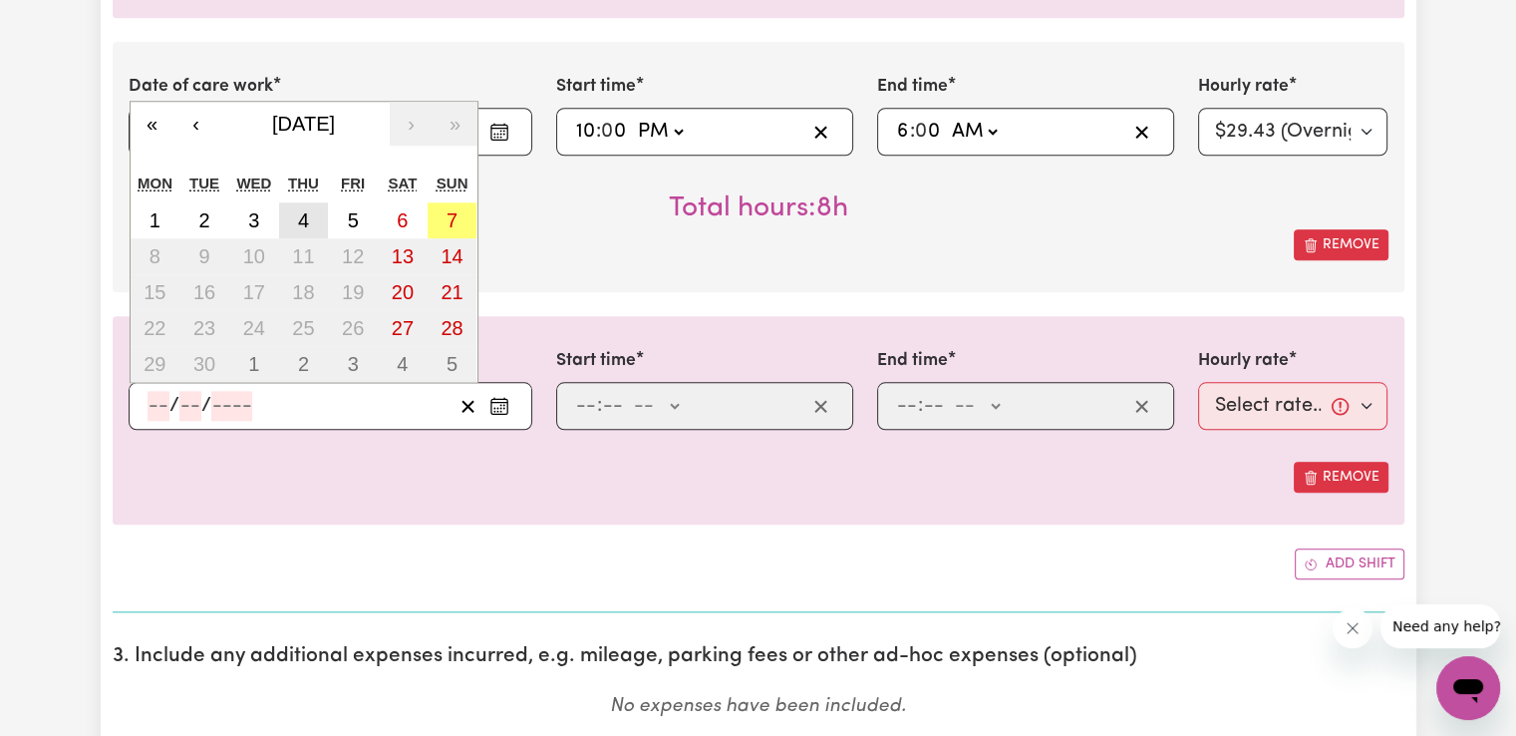
click at [315, 224] on button "4" at bounding box center [304, 220] width 50 height 36
type input "[DATE]"
type input "4"
type input "9"
type input "2025"
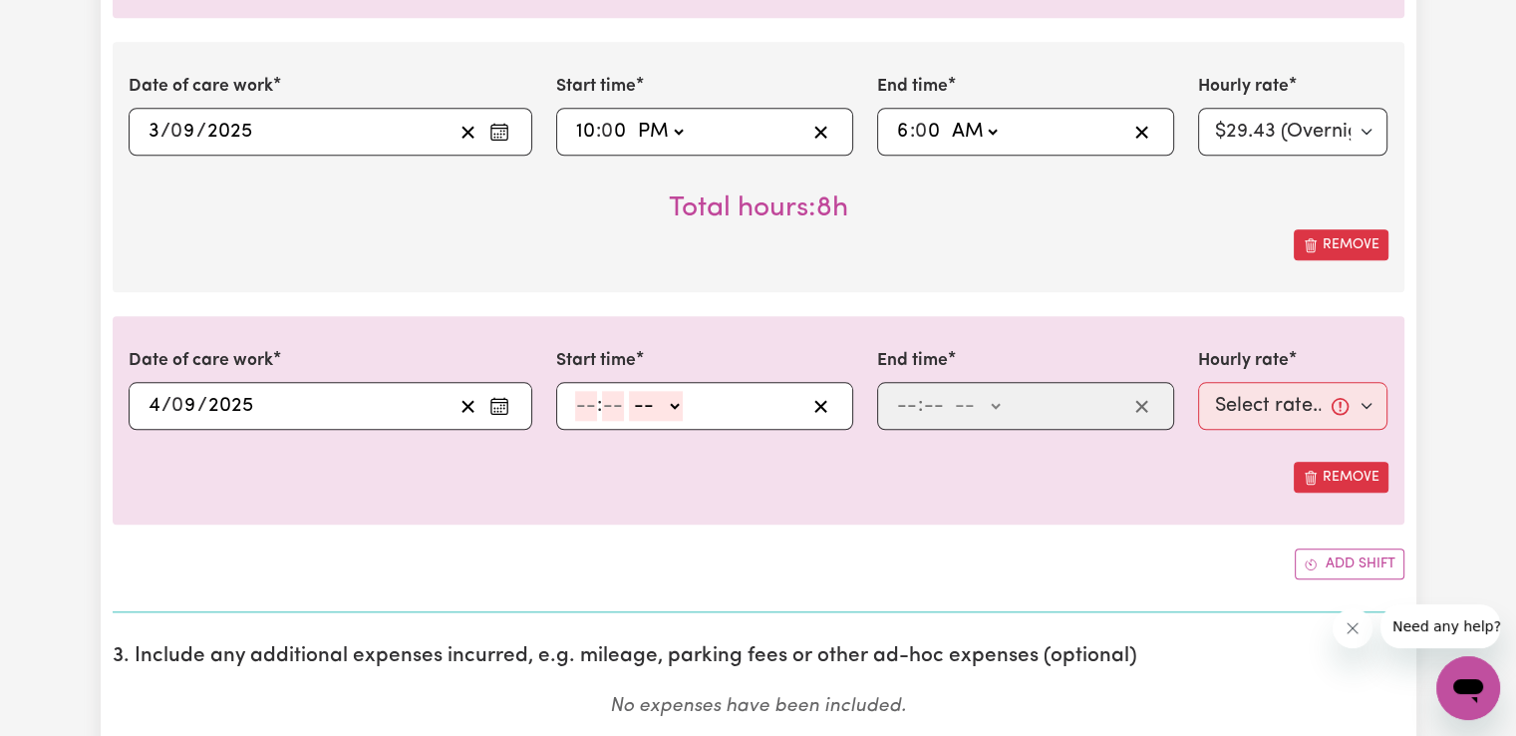
click at [583, 399] on input "number" at bounding box center [586, 406] width 22 height 30
type input "6"
type input "00"
click at [676, 408] on select "-- AM PM" at bounding box center [653, 406] width 54 height 30
select select "am"
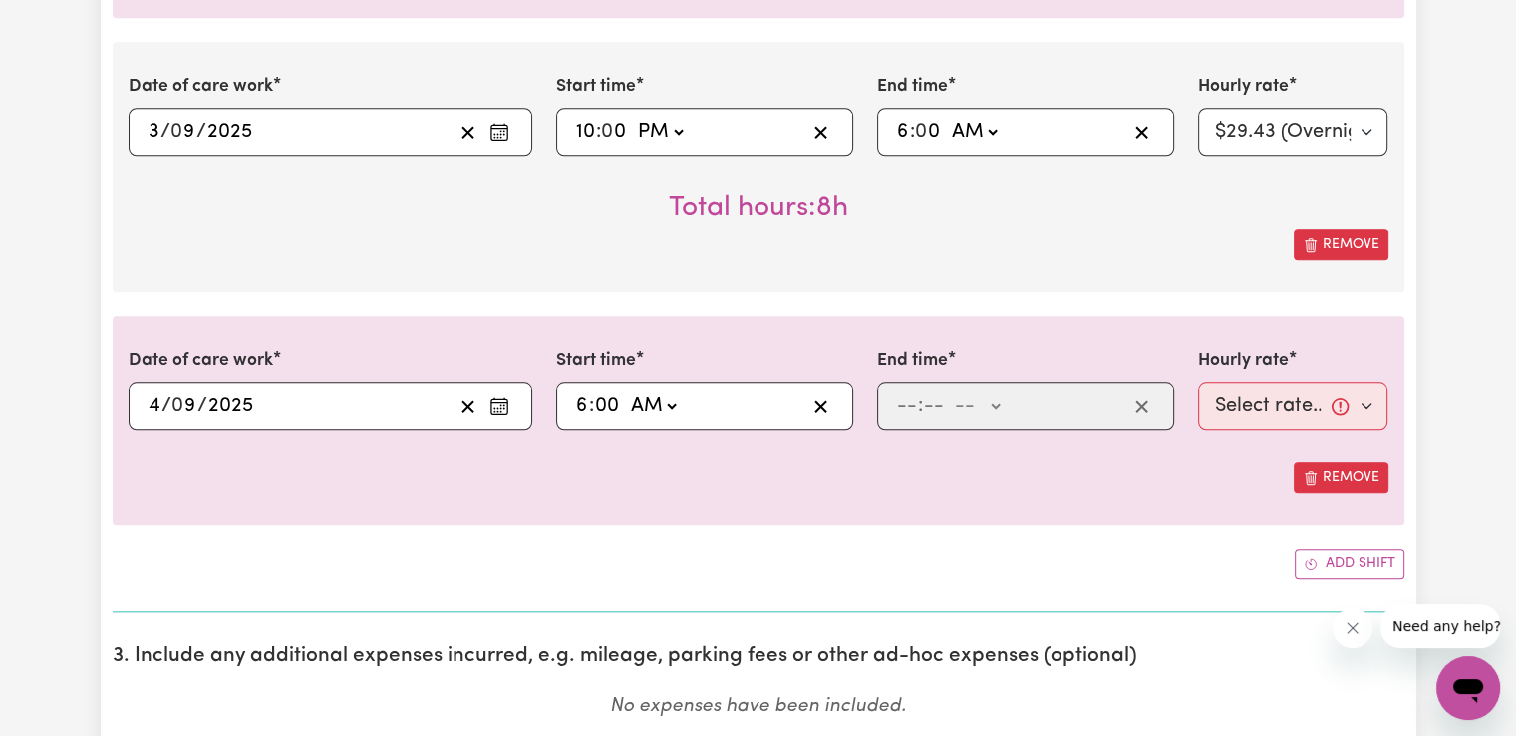
click at [626, 391] on select "-- AM PM" at bounding box center [653, 406] width 54 height 30
type input "06:00"
type input "0"
click at [910, 411] on input "number" at bounding box center [907, 406] width 22 height 30
type input "7"
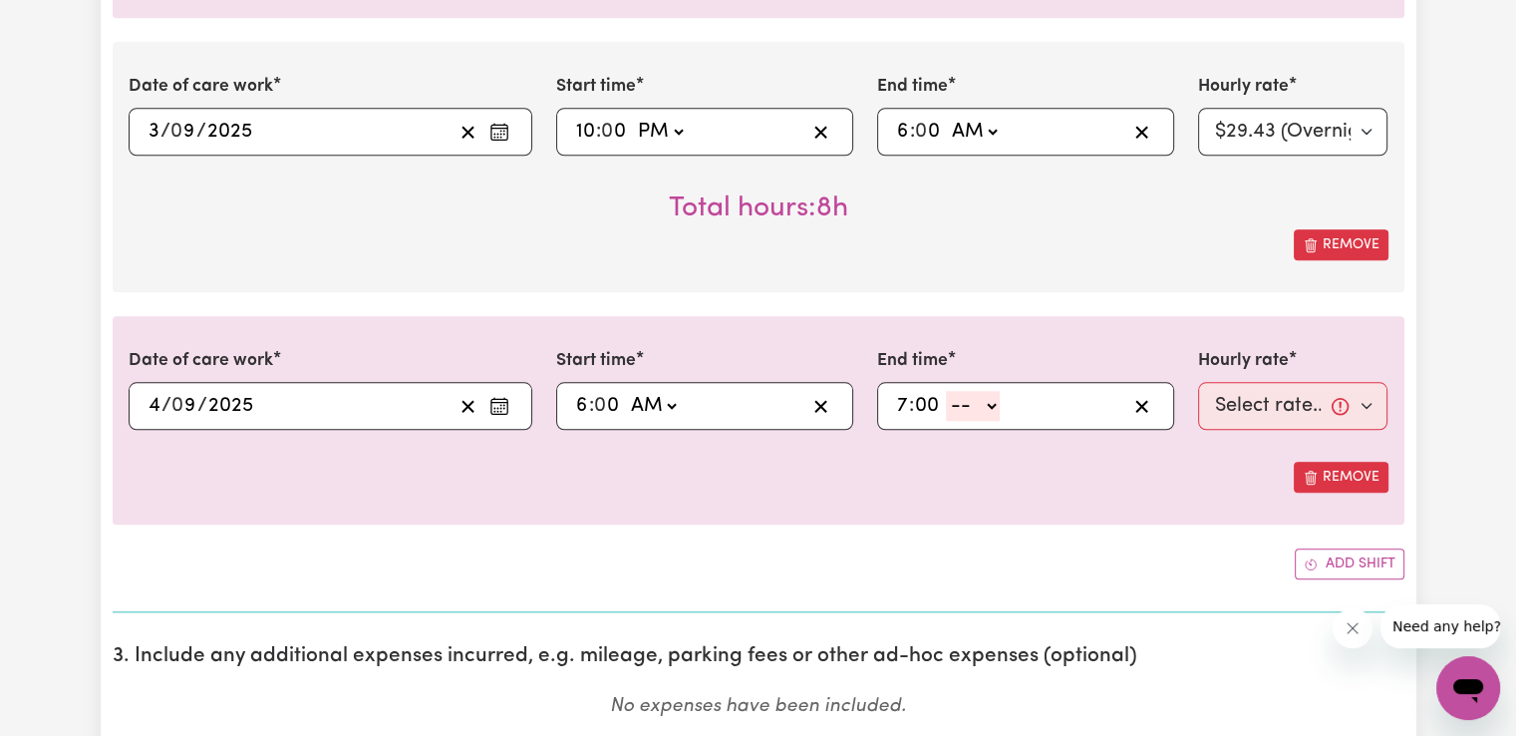
type input "00"
click at [986, 404] on select "-- AM PM" at bounding box center [973, 406] width 54 height 30
select select "am"
click at [946, 391] on select "-- AM PM" at bounding box center [973, 406] width 54 height 30
type input "07:00"
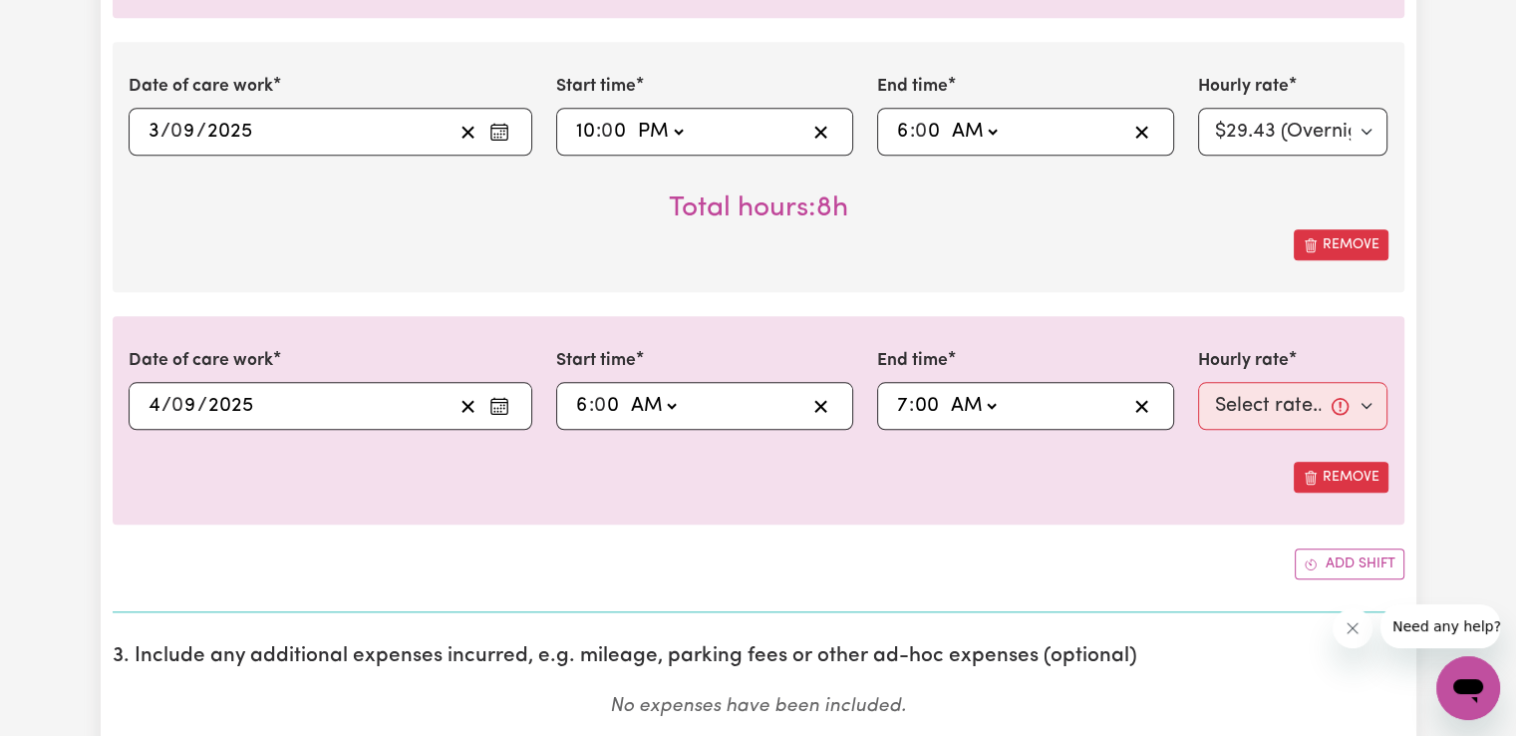
type input "0"
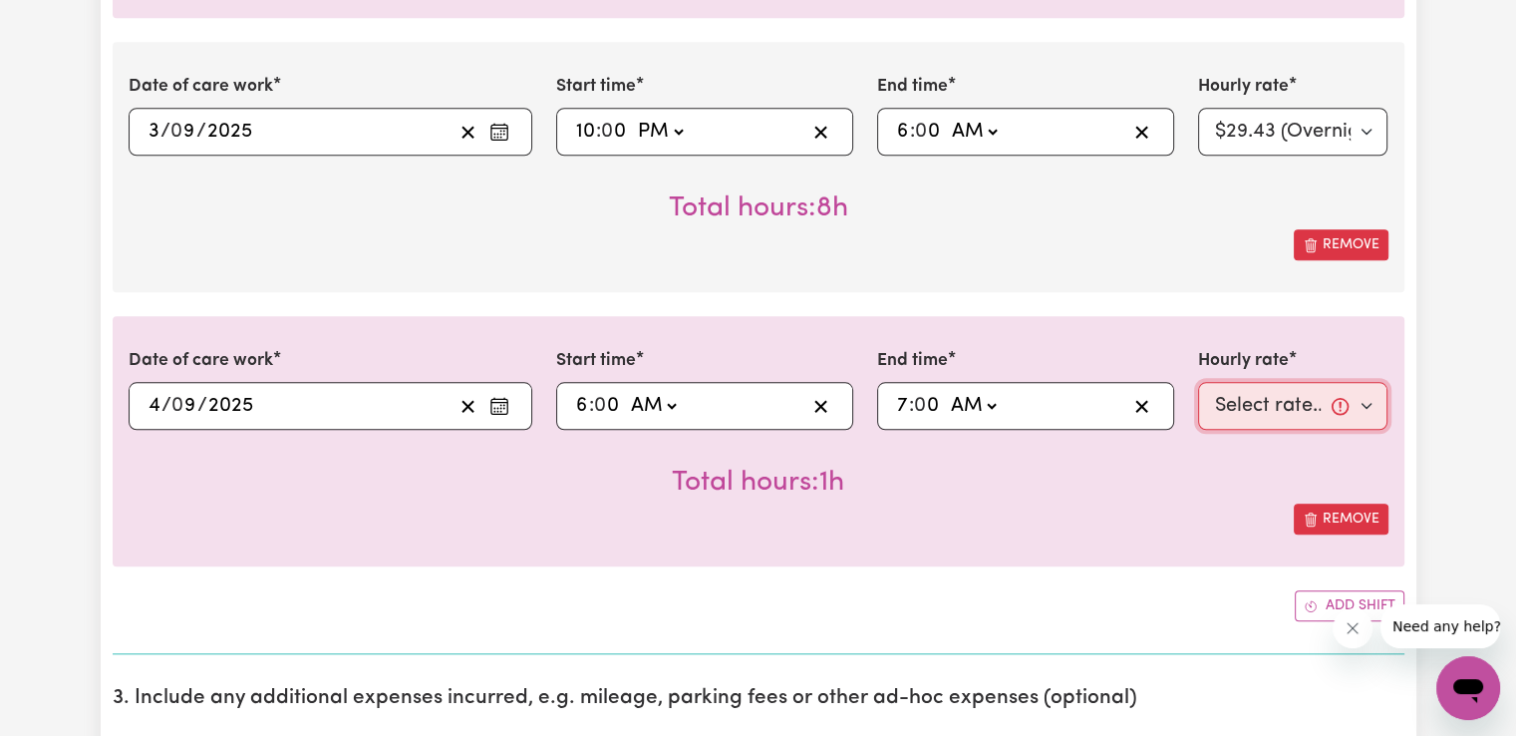
click at [1266, 408] on select "Select rate... $50.05 (Weekday) $72.90 ([DATE]) $90.04 ([DATE]) $90.04 (Public …" at bounding box center [1293, 406] width 190 height 48
select select "50.05-Weekday"
click at [1198, 382] on select "Select rate... $50.05 (Weekday) $72.90 ([DATE]) $90.04 ([DATE]) $90.04 (Public …" at bounding box center [1293, 406] width 190 height 48
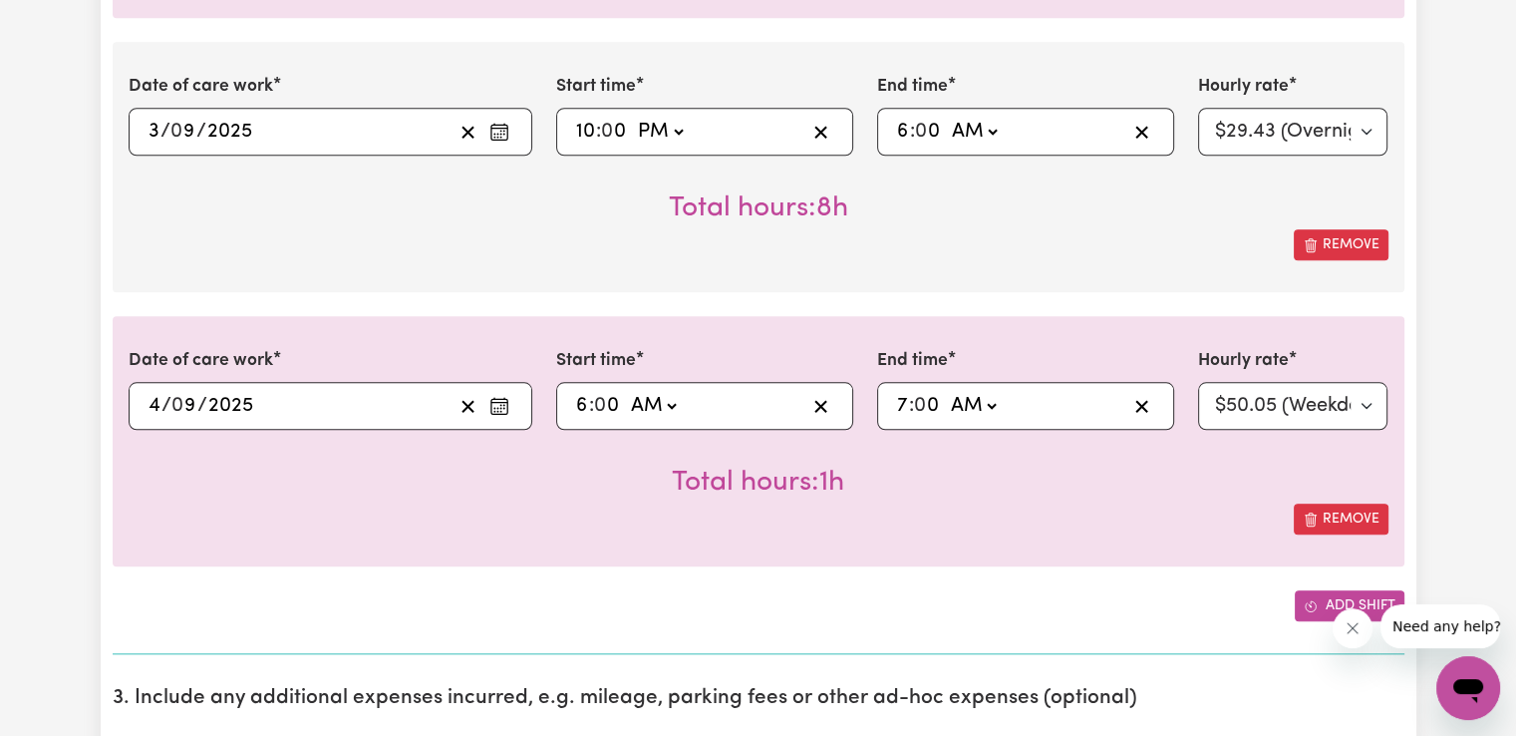
click at [1315, 599] on icon "Add another shift" at bounding box center [1311, 606] width 14 height 14
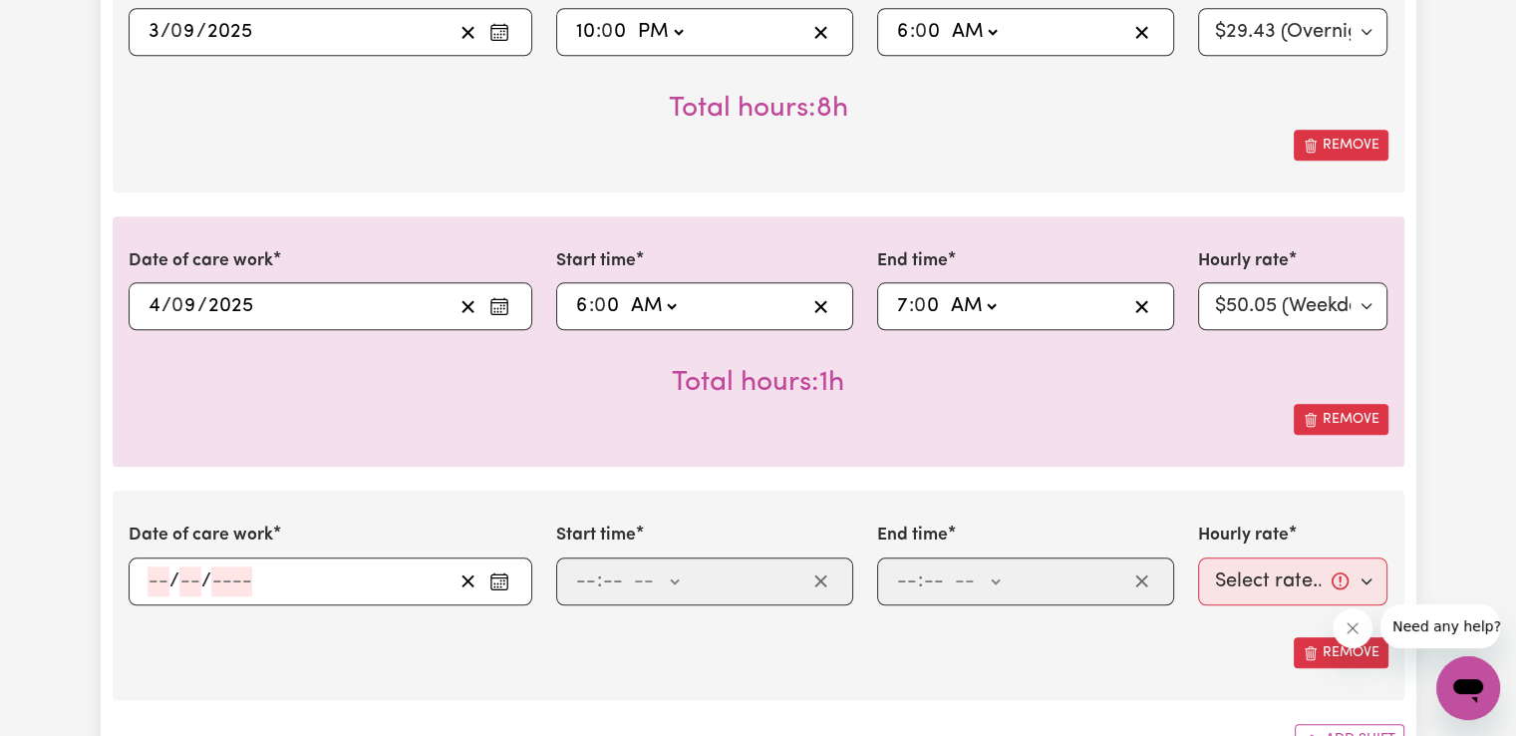
scroll to position [2226, 0]
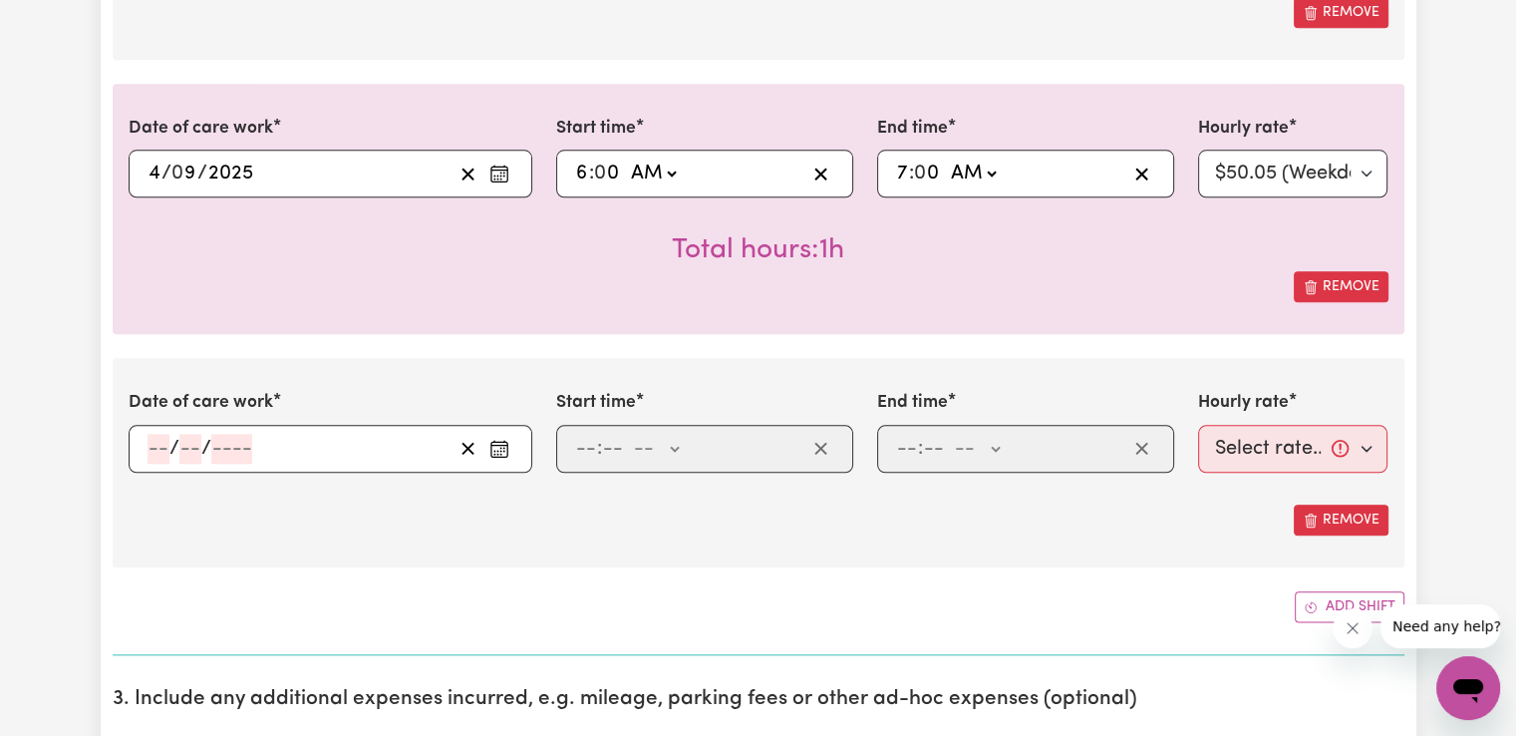
click at [497, 439] on icon "Enter the date of care work" at bounding box center [499, 449] width 20 height 20
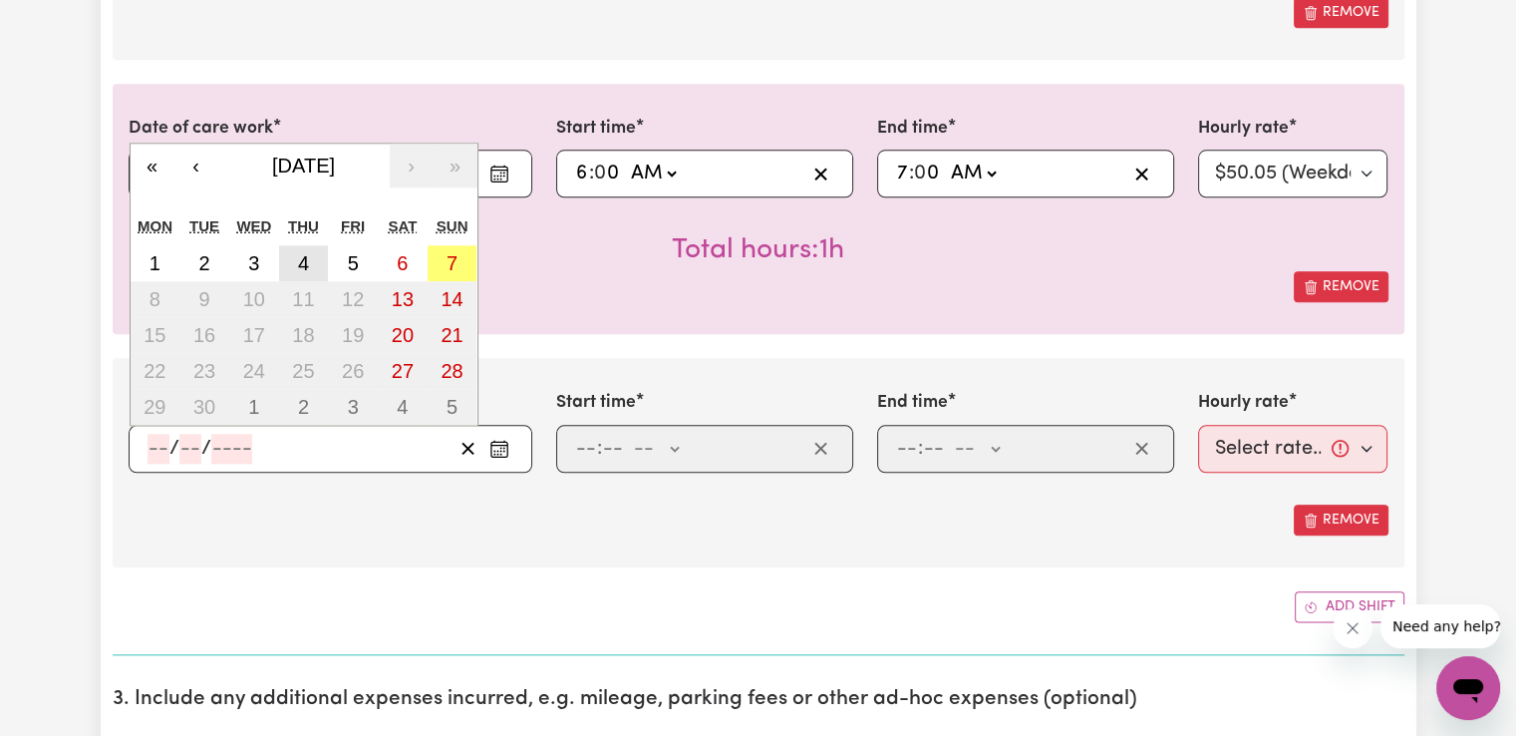
click at [313, 256] on button "4" at bounding box center [304, 263] width 50 height 36
type input "[DATE]"
type input "4"
type input "9"
type input "2025"
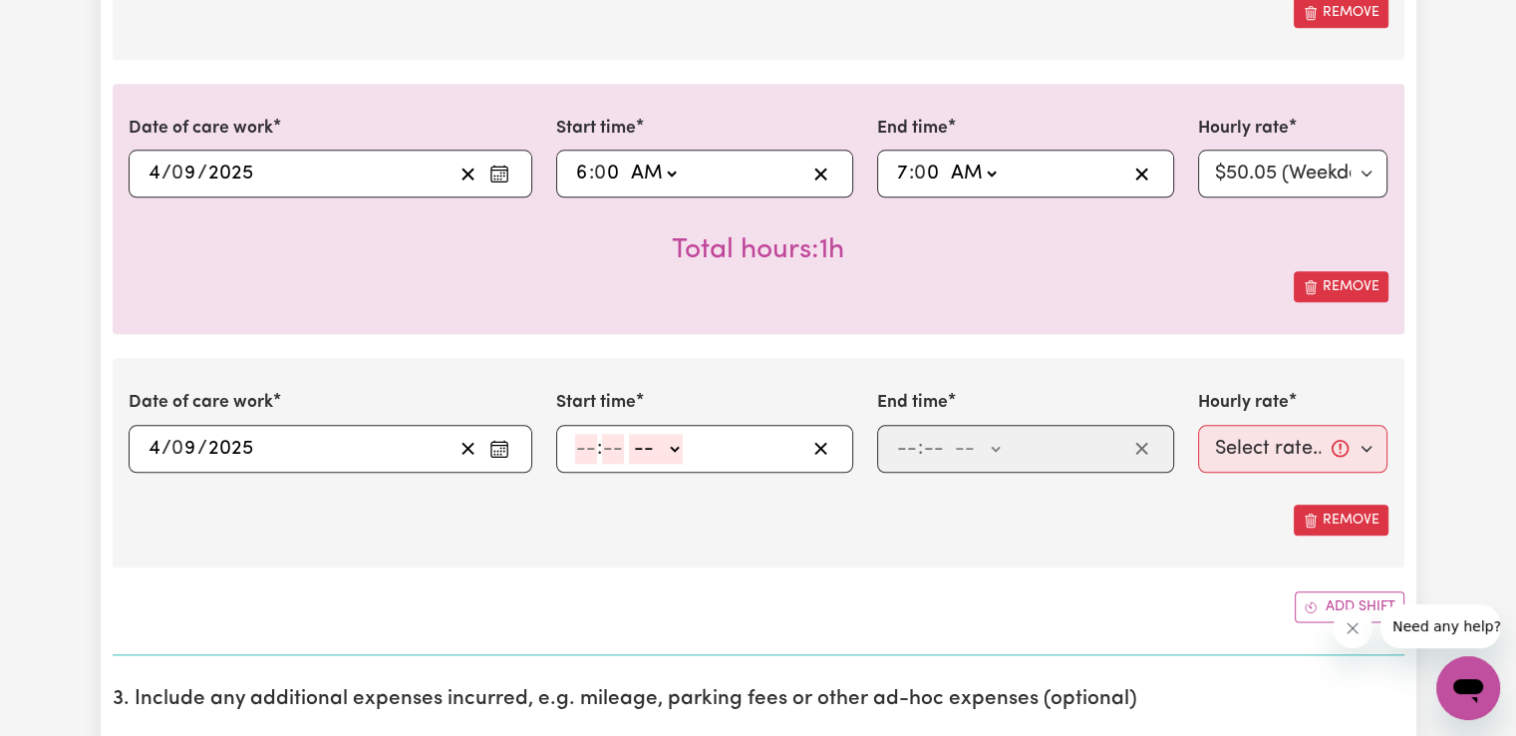
click at [581, 427] on div ": -- AM PM" at bounding box center [704, 449] width 297 height 48
click at [581, 437] on input "number" at bounding box center [586, 449] width 22 height 30
type input "2"
type input "00"
click at [663, 452] on select "-- AM PM" at bounding box center [652, 449] width 54 height 30
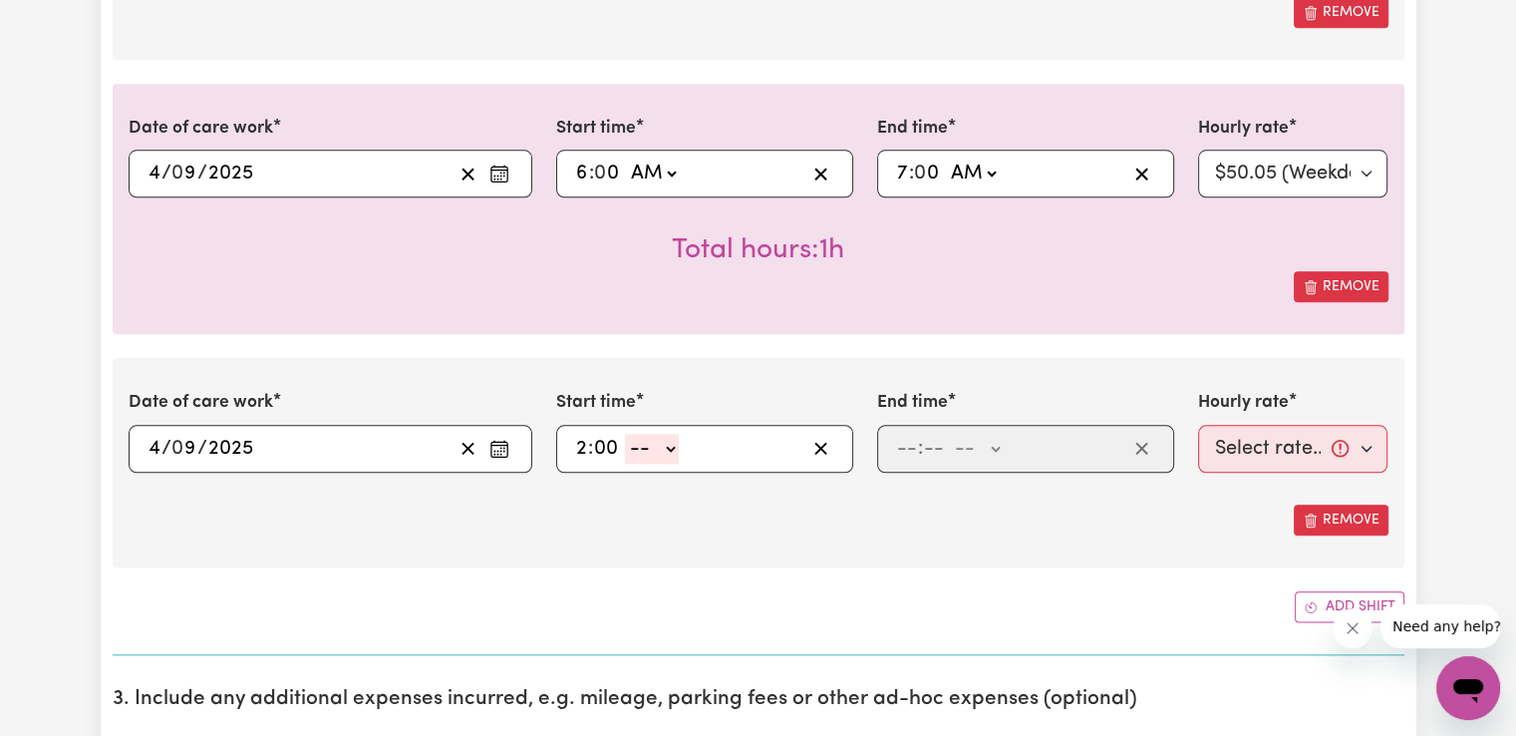
select select "pm"
click at [625, 434] on select "-- AM PM" at bounding box center [652, 449] width 54 height 30
type input "14:00"
type input "0"
click at [912, 444] on input "number" at bounding box center [907, 449] width 22 height 30
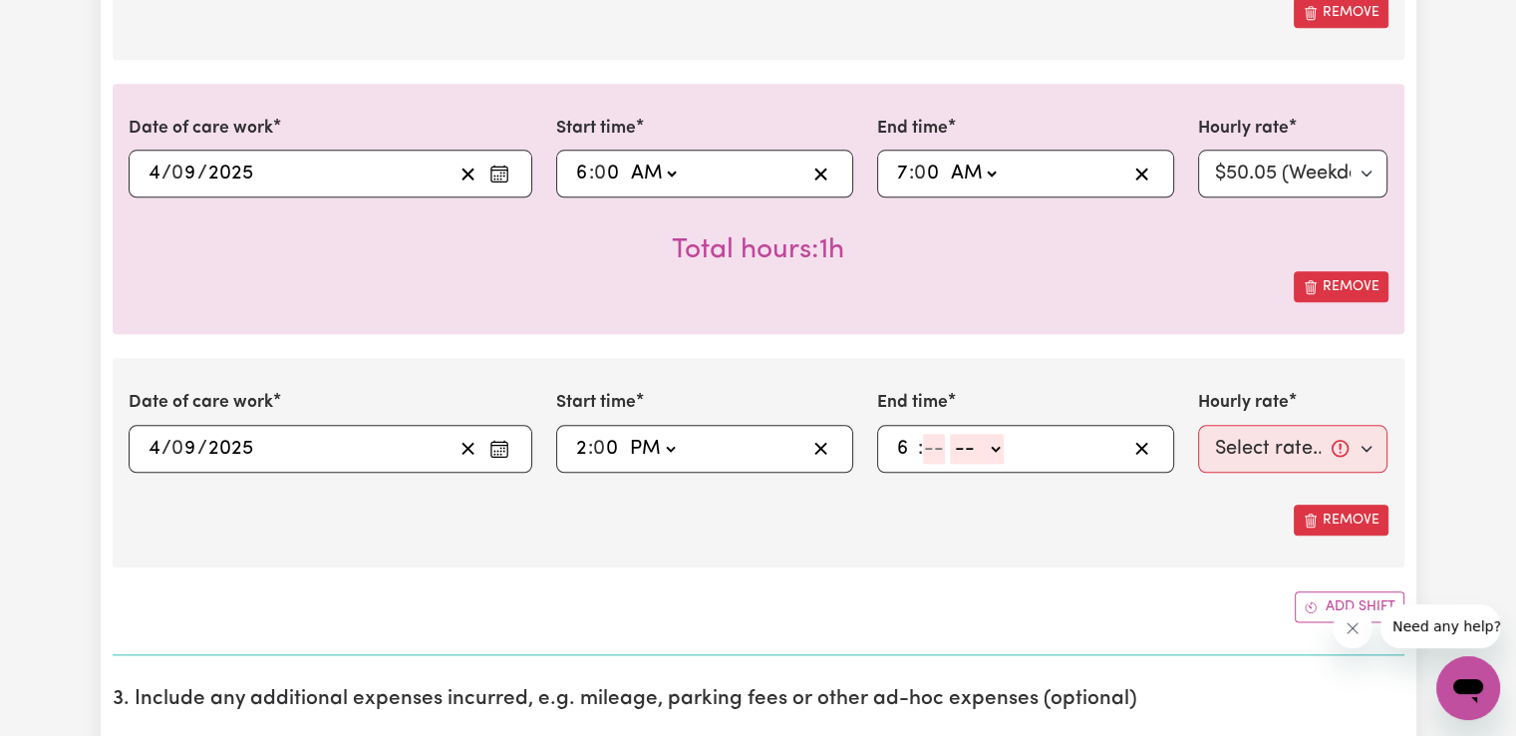
type input "6"
type input "00"
drag, startPoint x: 998, startPoint y: 445, endPoint x: 997, endPoint y: 456, distance: 11.0
click at [998, 445] on select "-- AM PM" at bounding box center [974, 449] width 54 height 30
select select "pm"
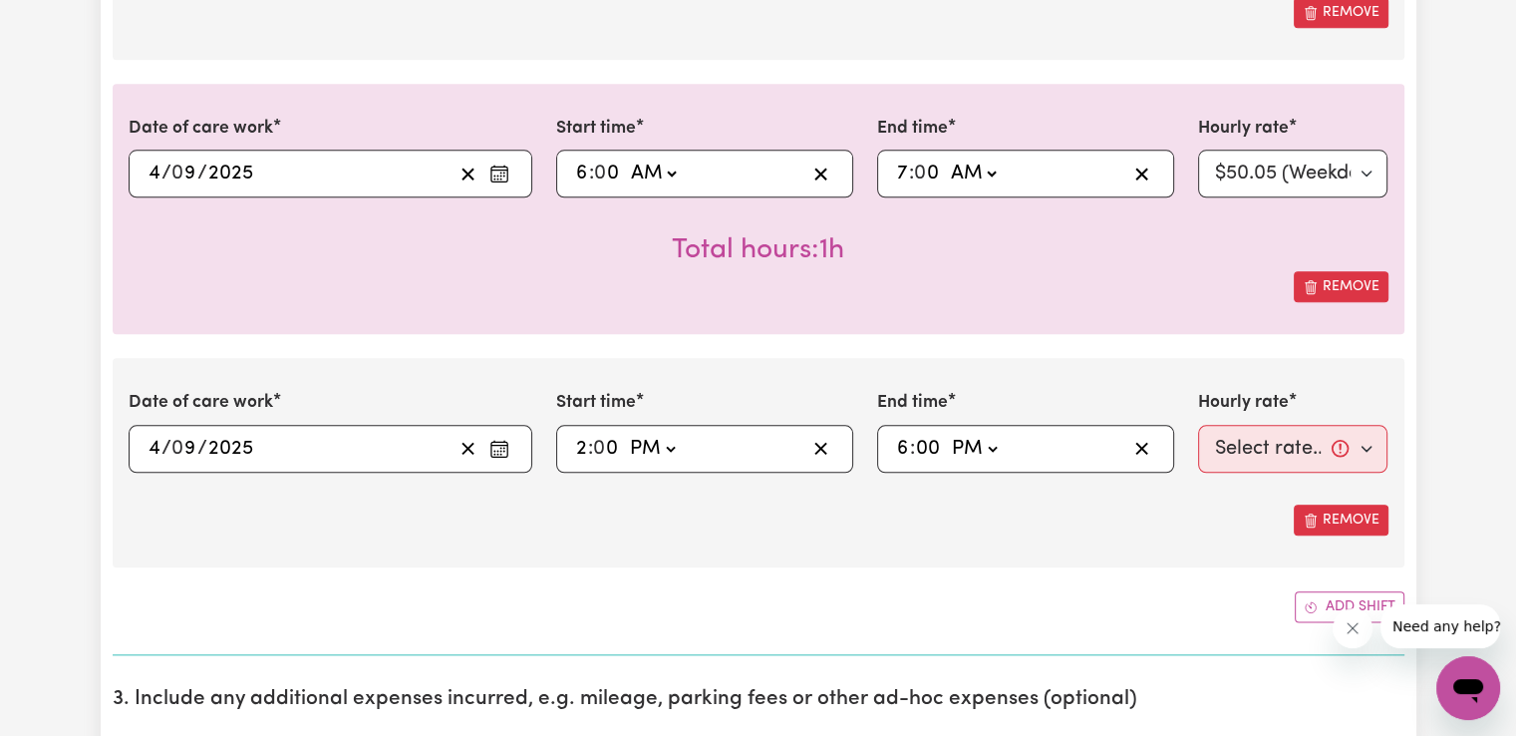
click at [947, 434] on select "-- AM PM" at bounding box center [974, 449] width 54 height 30
type input "18:00"
type input "0"
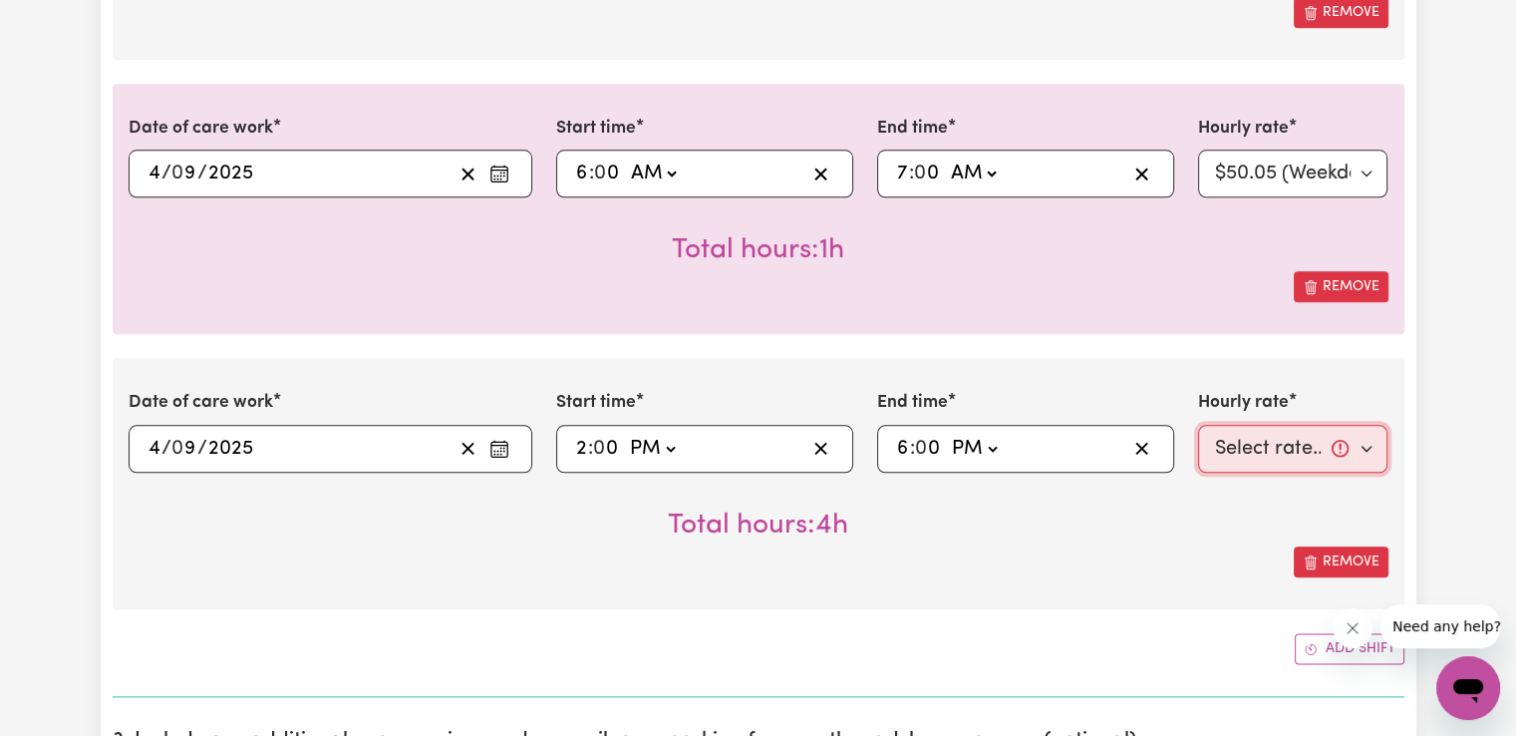
click at [1255, 438] on select "Select rate... $50.05 (Weekday) $72.90 ([DATE]) $90.04 ([DATE]) $90.04 (Public …" at bounding box center [1293, 449] width 190 height 48
select select "50.05-Weekday"
click at [1198, 425] on select "Select rate... $50.05 (Weekday) $72.90 ([DATE]) $90.04 ([DATE]) $90.04 (Public …" at bounding box center [1293, 449] width 190 height 48
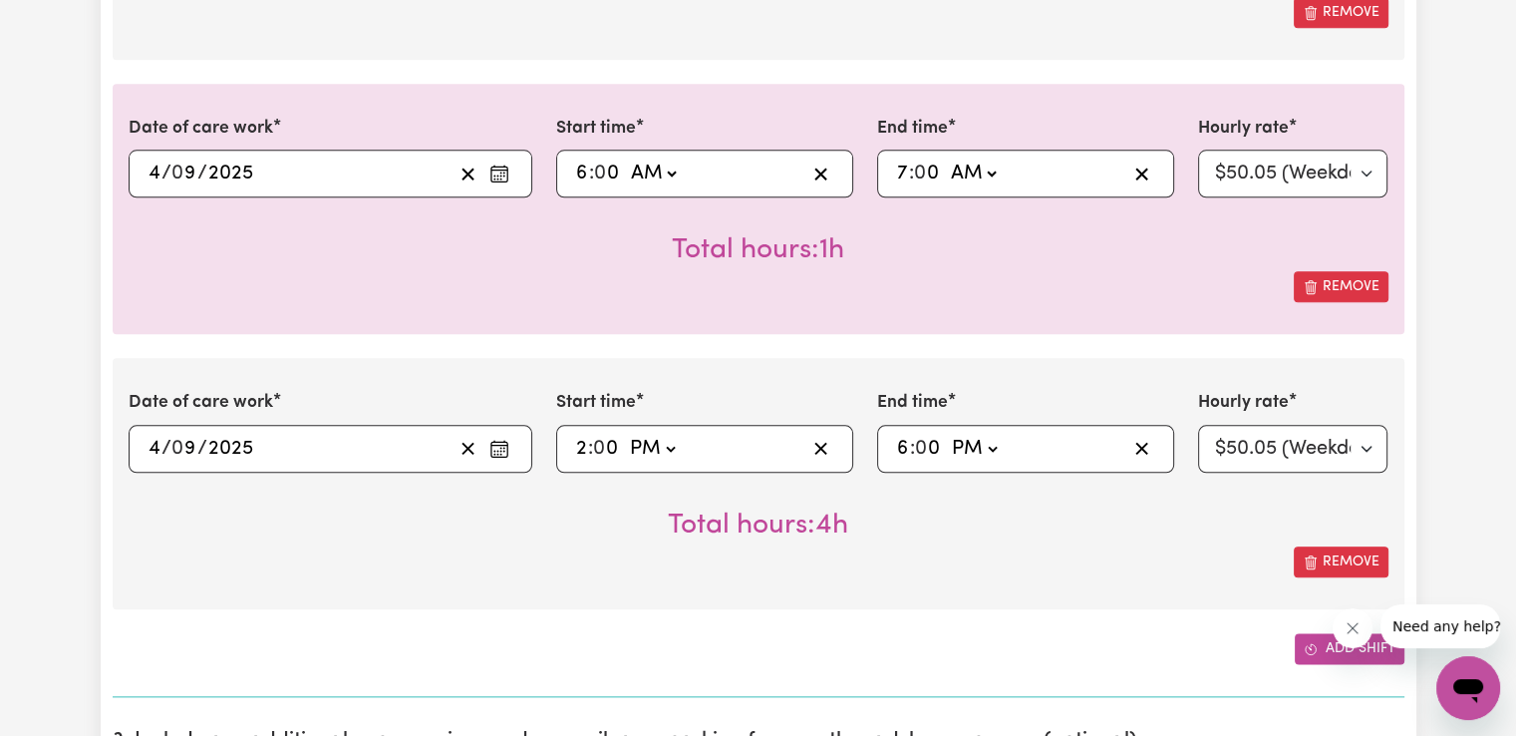
click at [1312, 644] on icon "Add another shift" at bounding box center [1311, 649] width 14 height 14
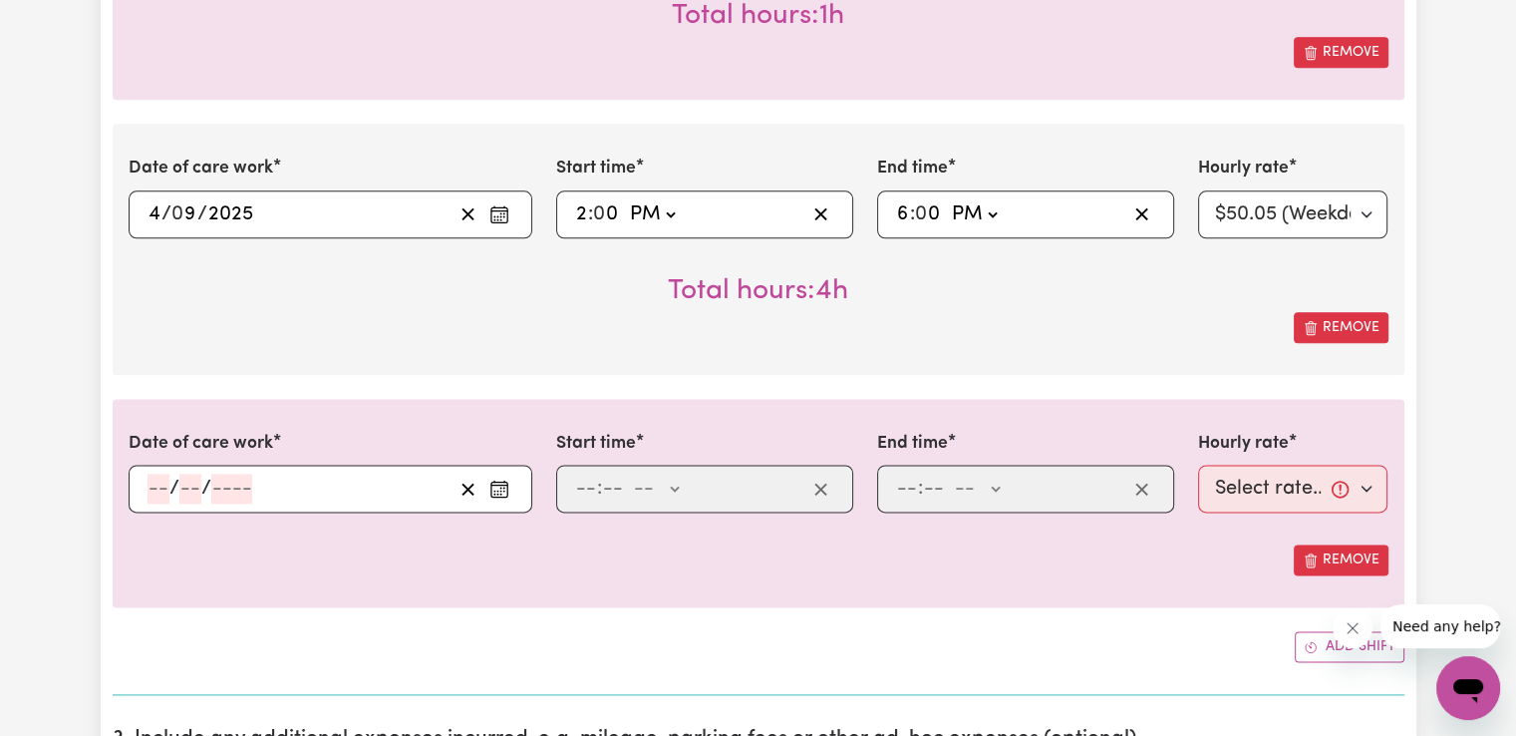
scroll to position [2525, 0]
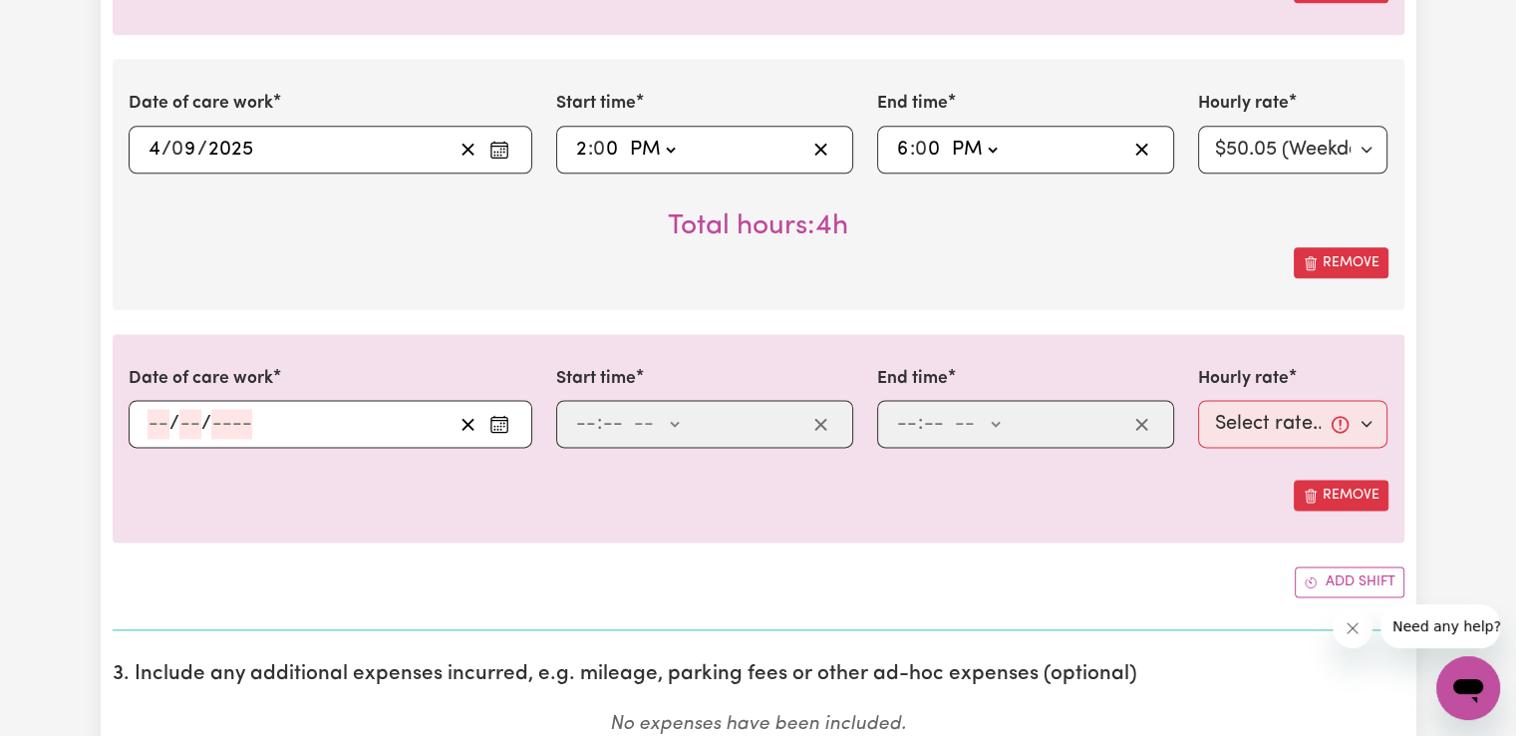
click at [498, 417] on icon "Enter the date of care work" at bounding box center [499, 424] width 20 height 20
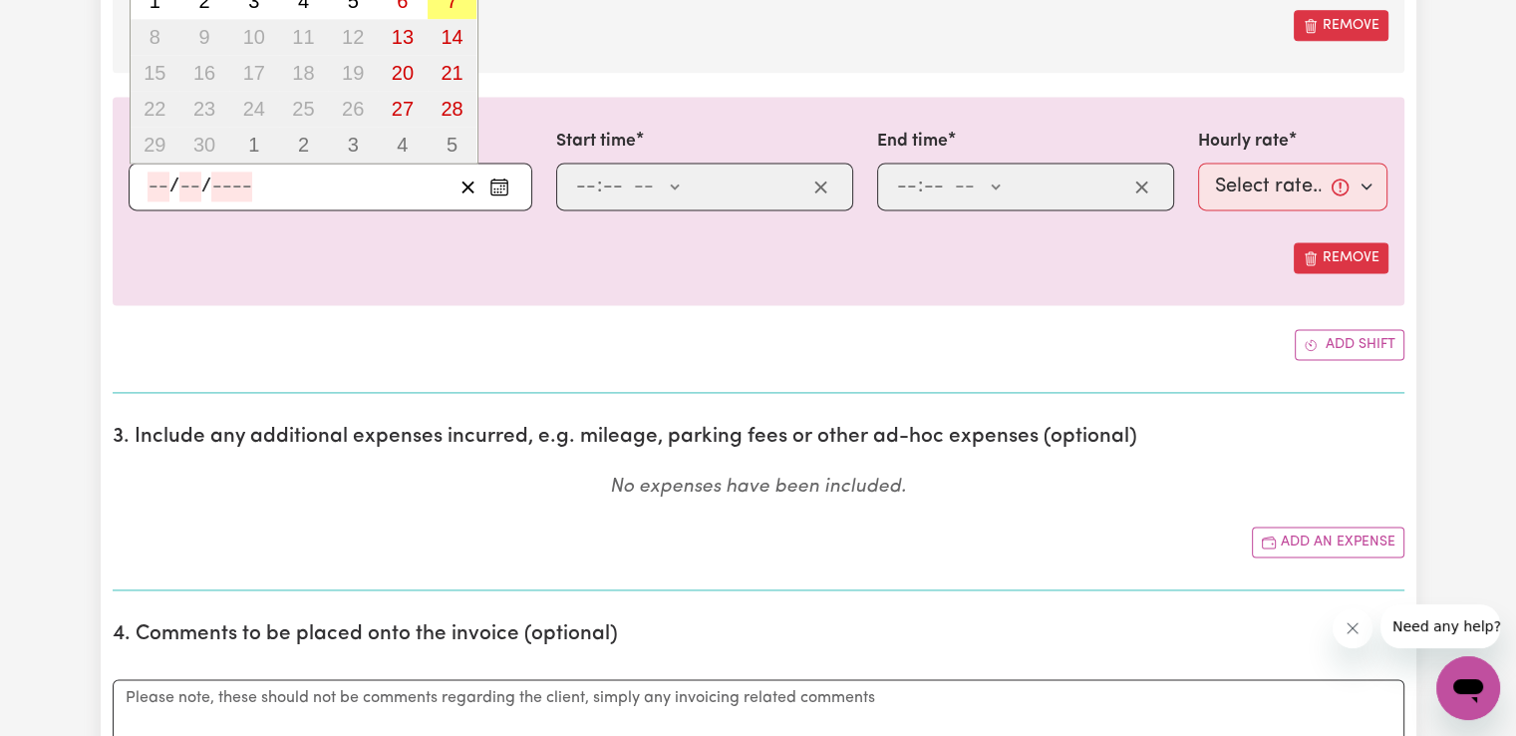
scroll to position [2791, 0]
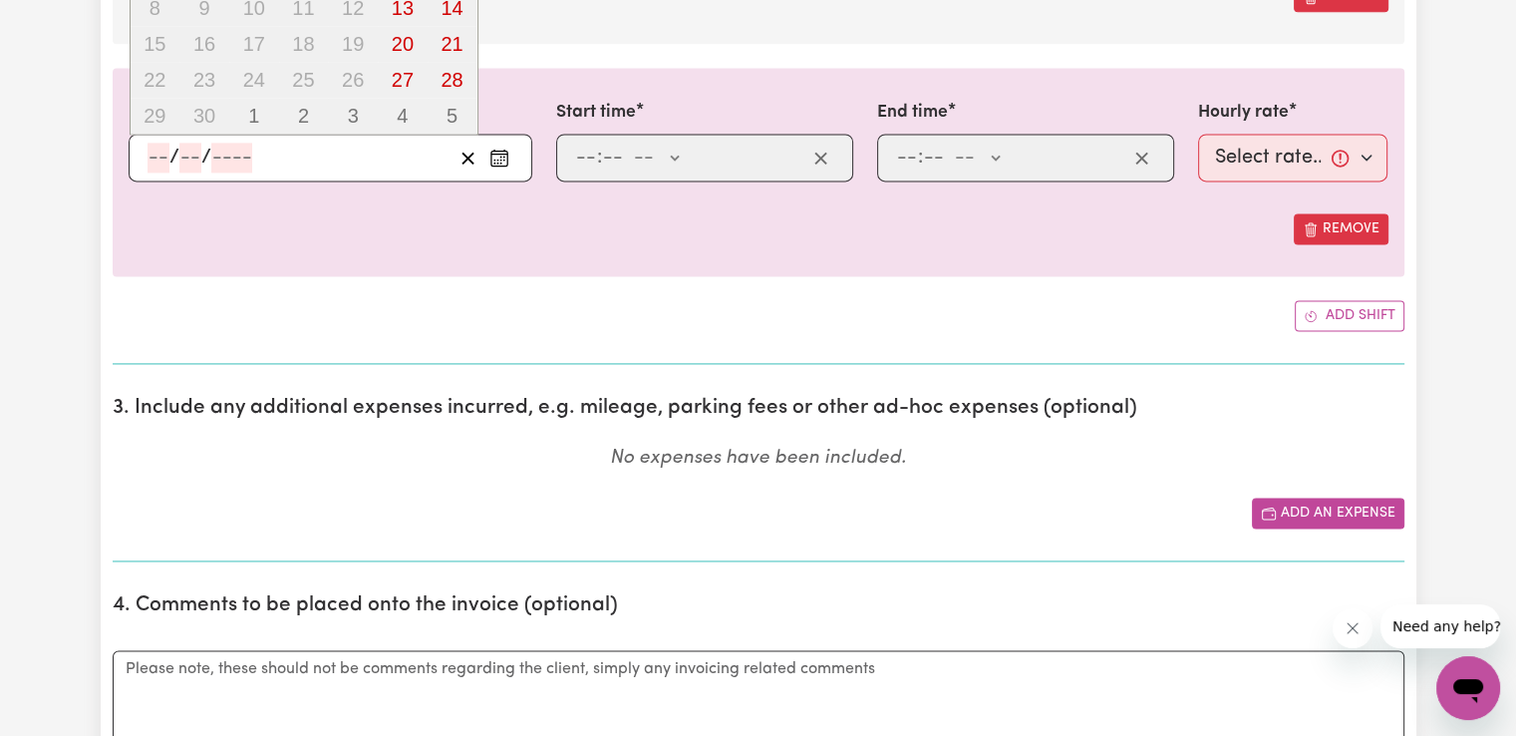
click at [1359, 511] on button "Add an expense" at bounding box center [1328, 512] width 153 height 31
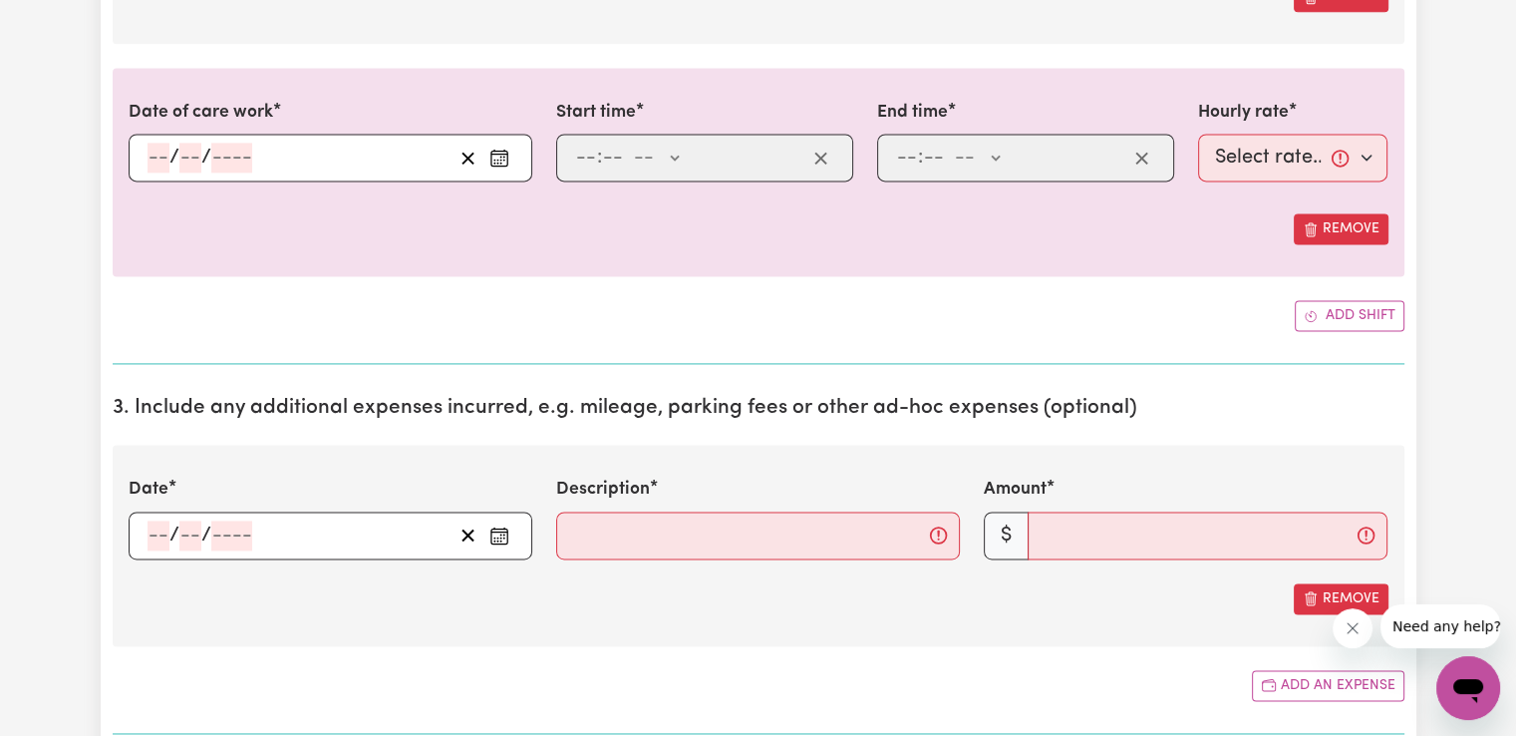
click at [489, 531] on icon "Enter the date of expense" at bounding box center [499, 535] width 20 height 20
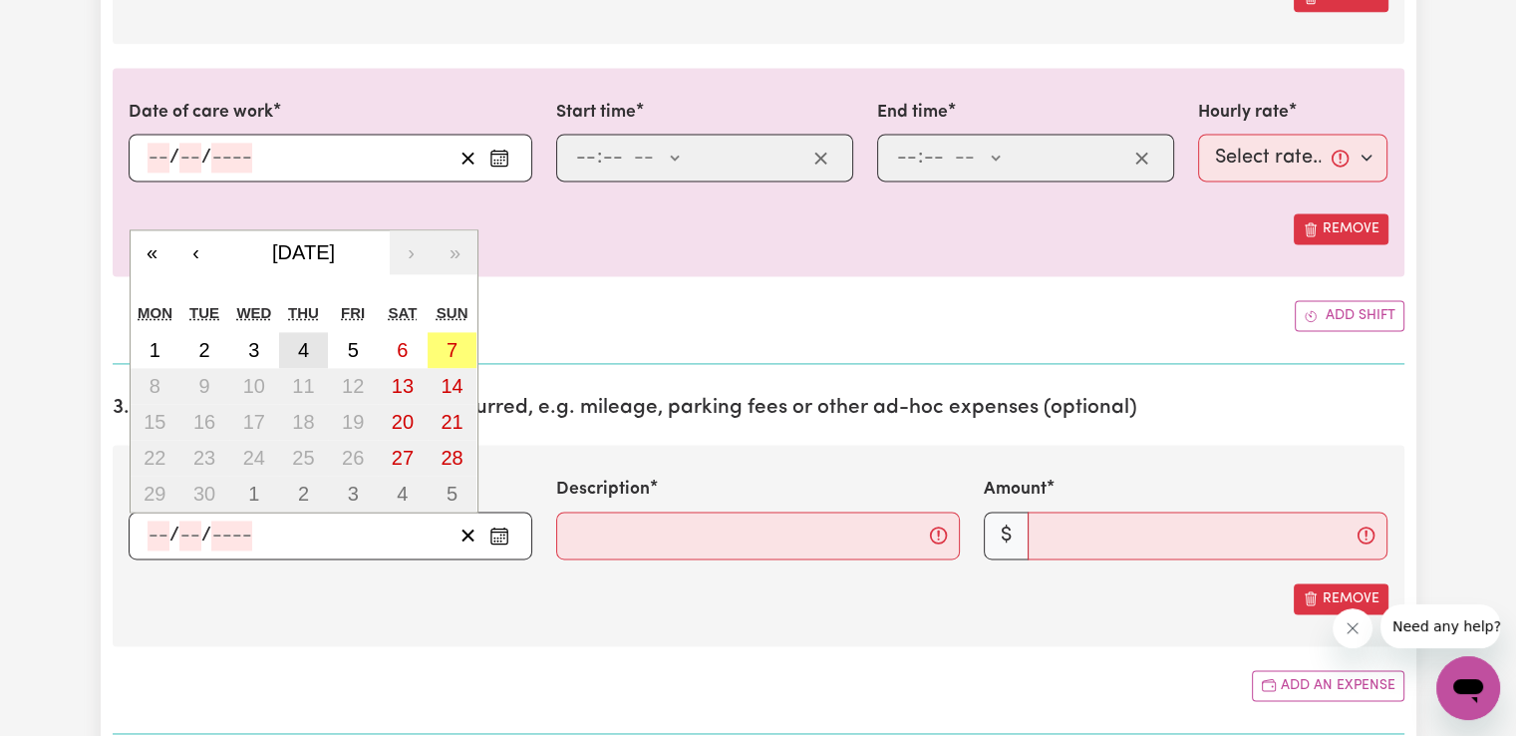
click at [300, 348] on abbr "4" at bounding box center [303, 350] width 11 height 22
type input "[DATE]"
type input "4"
type input "9"
type input "2025"
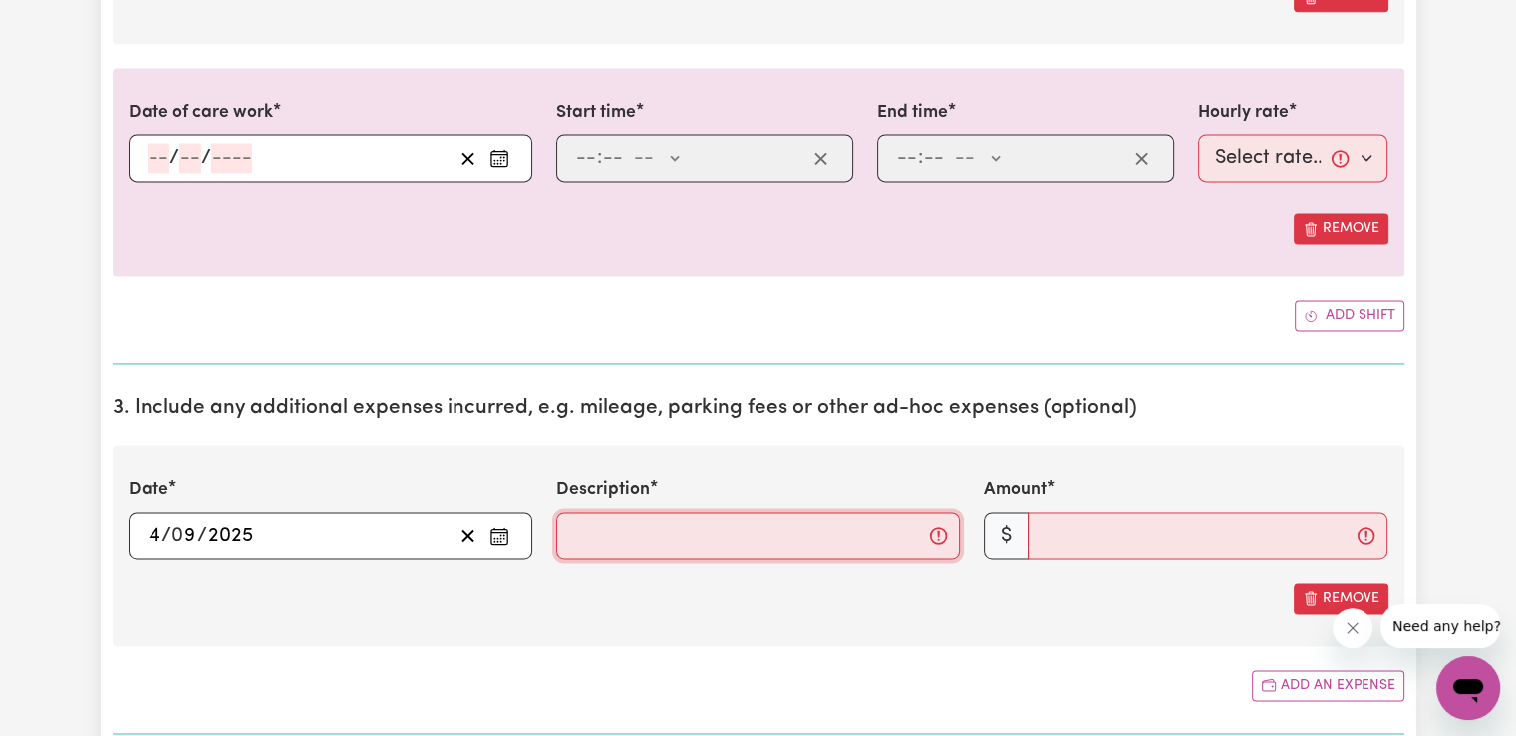
click at [699, 547] on input "Description" at bounding box center [758, 535] width 404 height 48
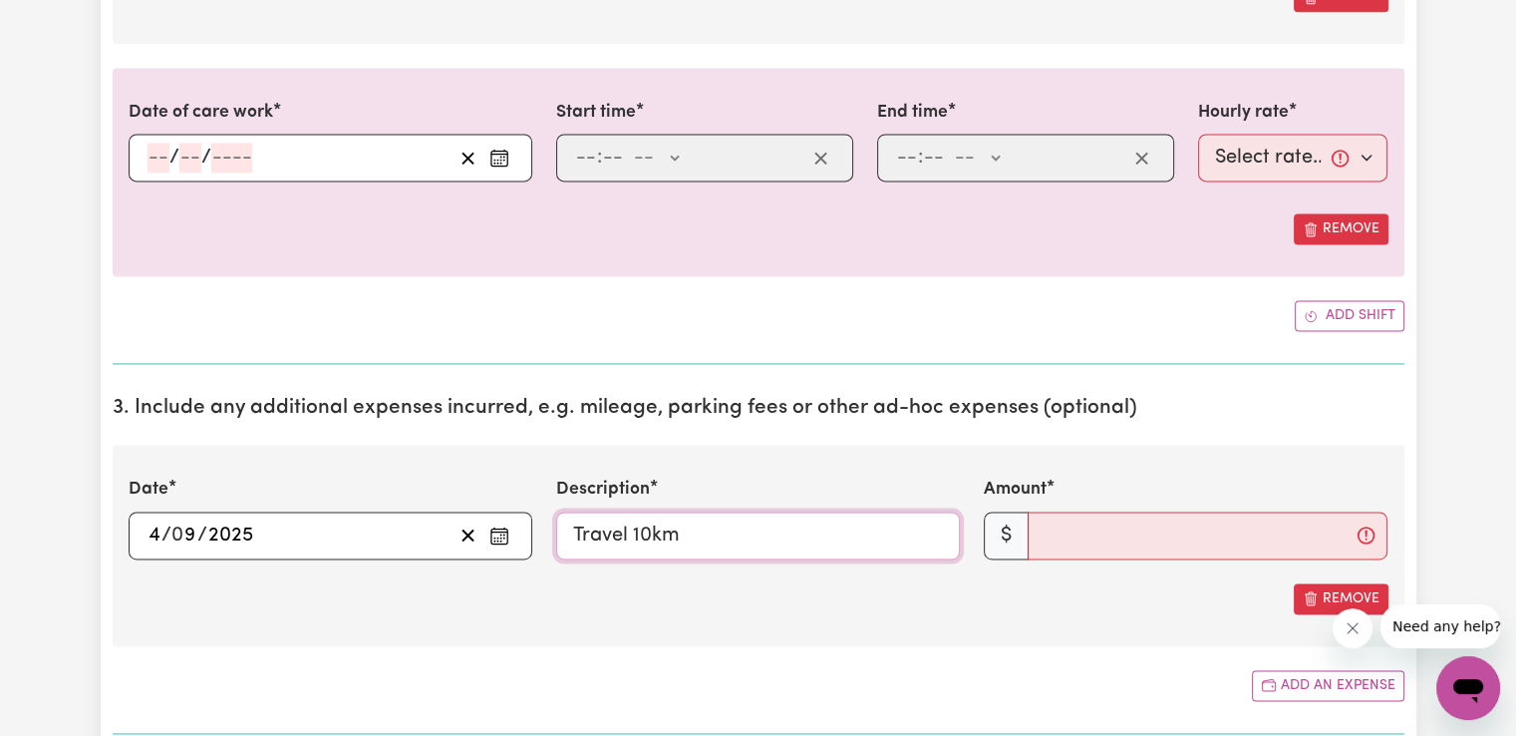
click at [640, 536] on input "Travel 10km" at bounding box center [758, 535] width 404 height 48
type input "Travel 14km"
click at [1129, 548] on input "Amount" at bounding box center [1208, 535] width 360 height 48
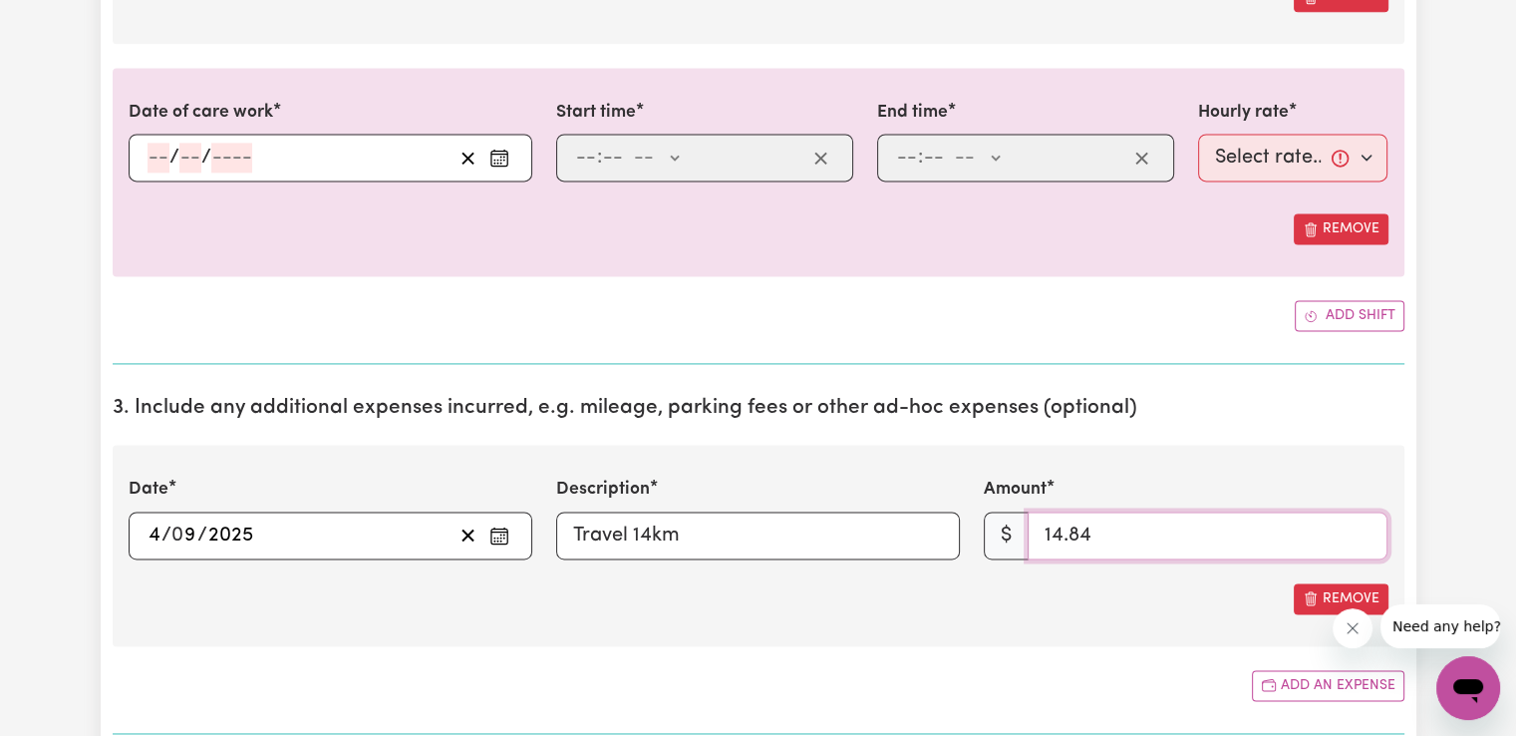
type input "14.84"
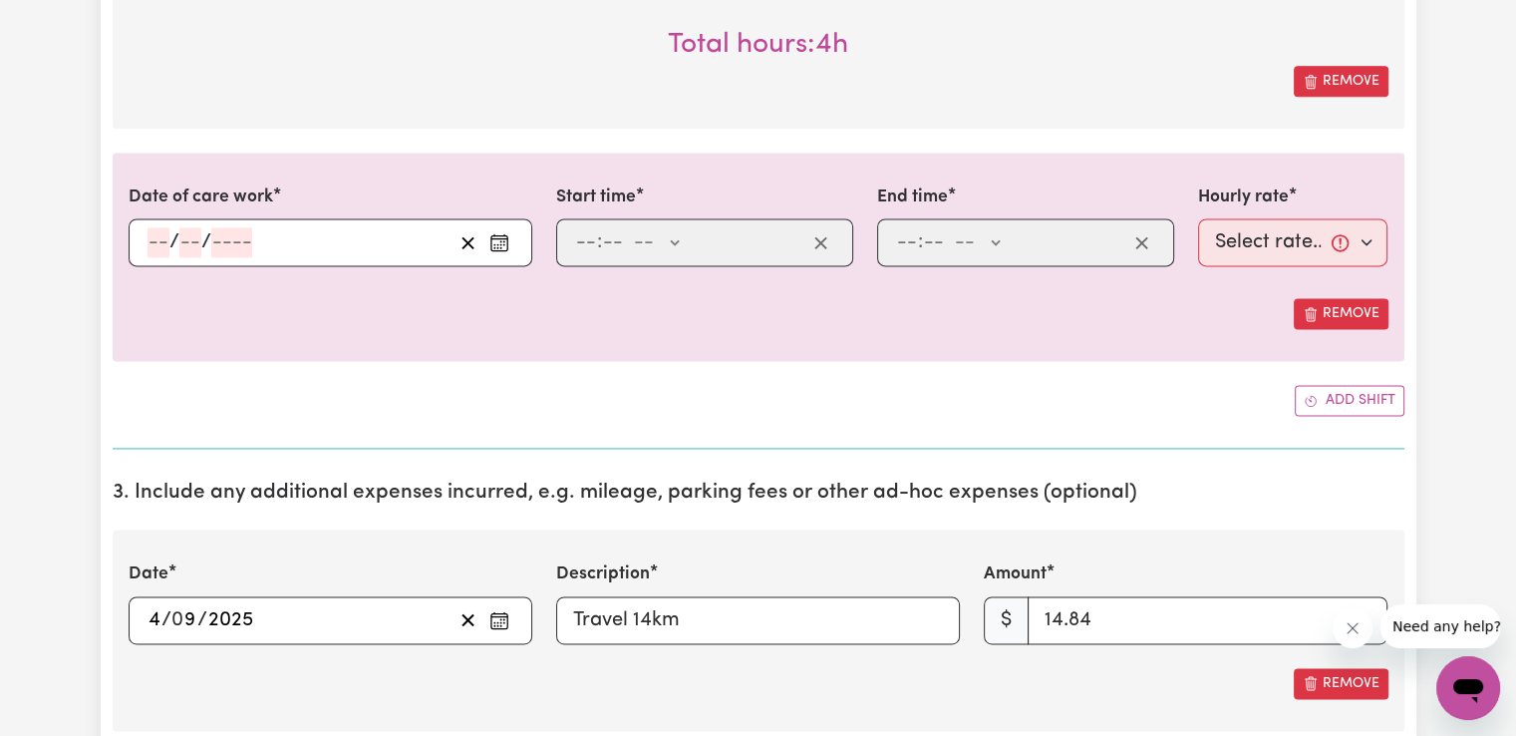
scroll to position [2679, 0]
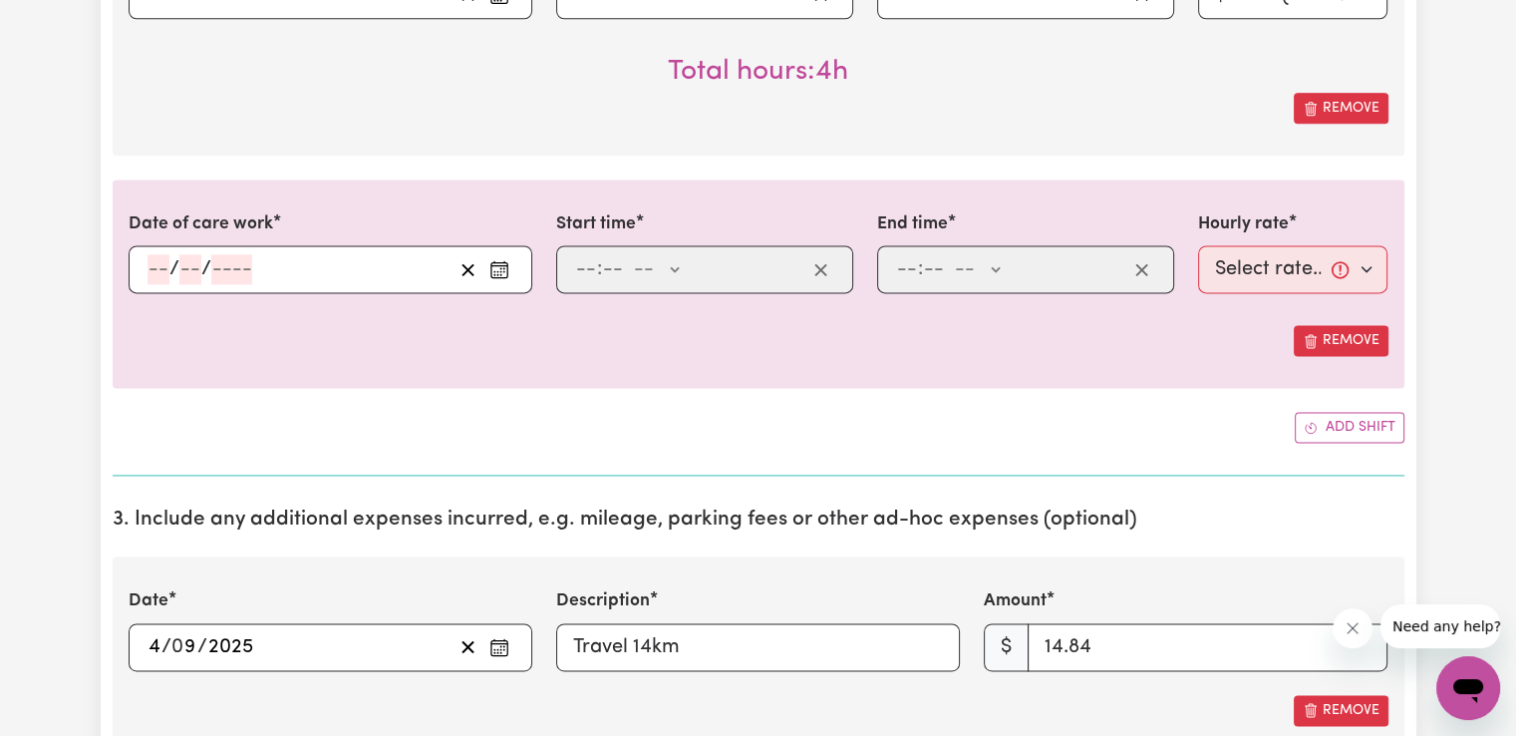
click at [501, 265] on icon "Enter the date of care work" at bounding box center [499, 269] width 20 height 20
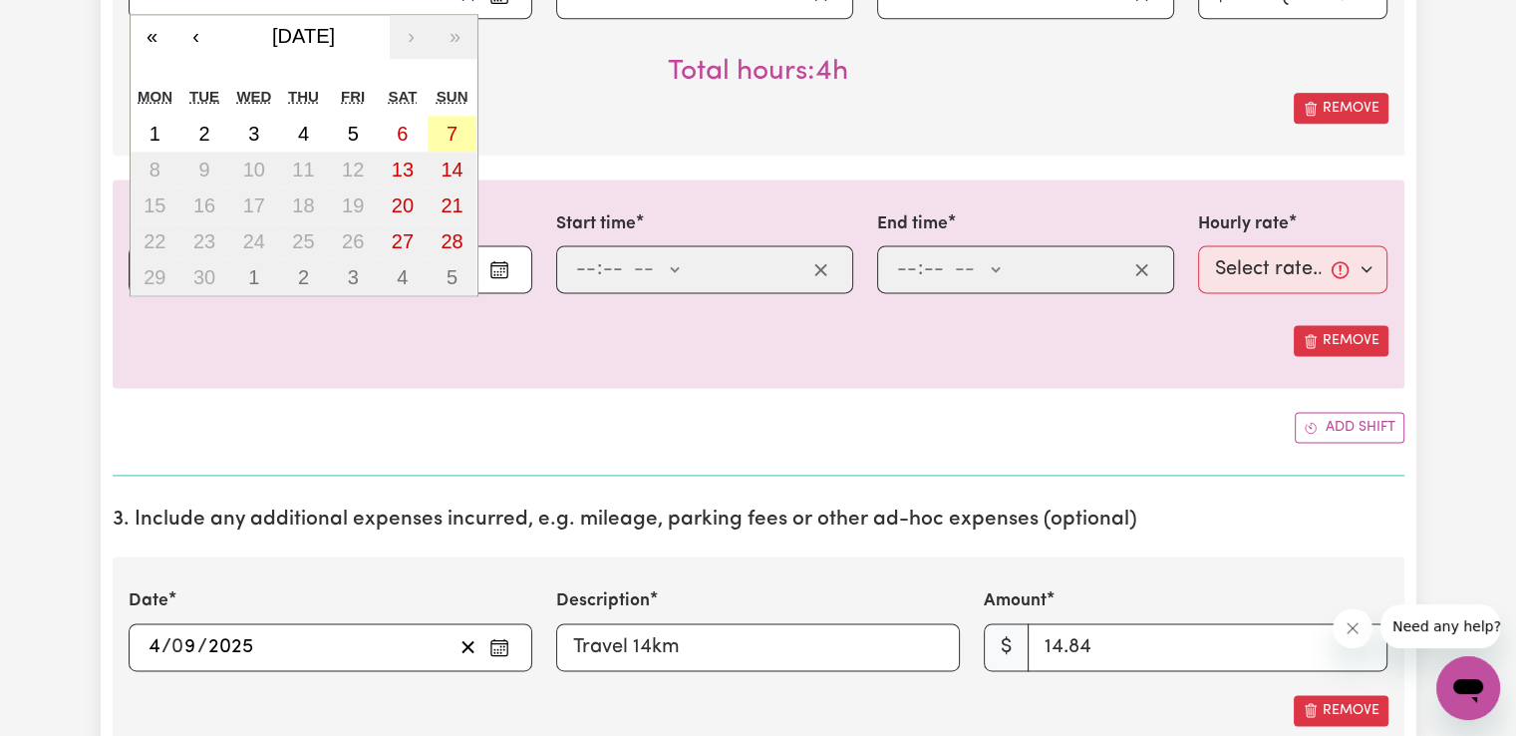
click at [455, 133] on abbr "7" at bounding box center [452, 134] width 11 height 22
type input "[DATE]"
type input "7"
type input "9"
type input "2025"
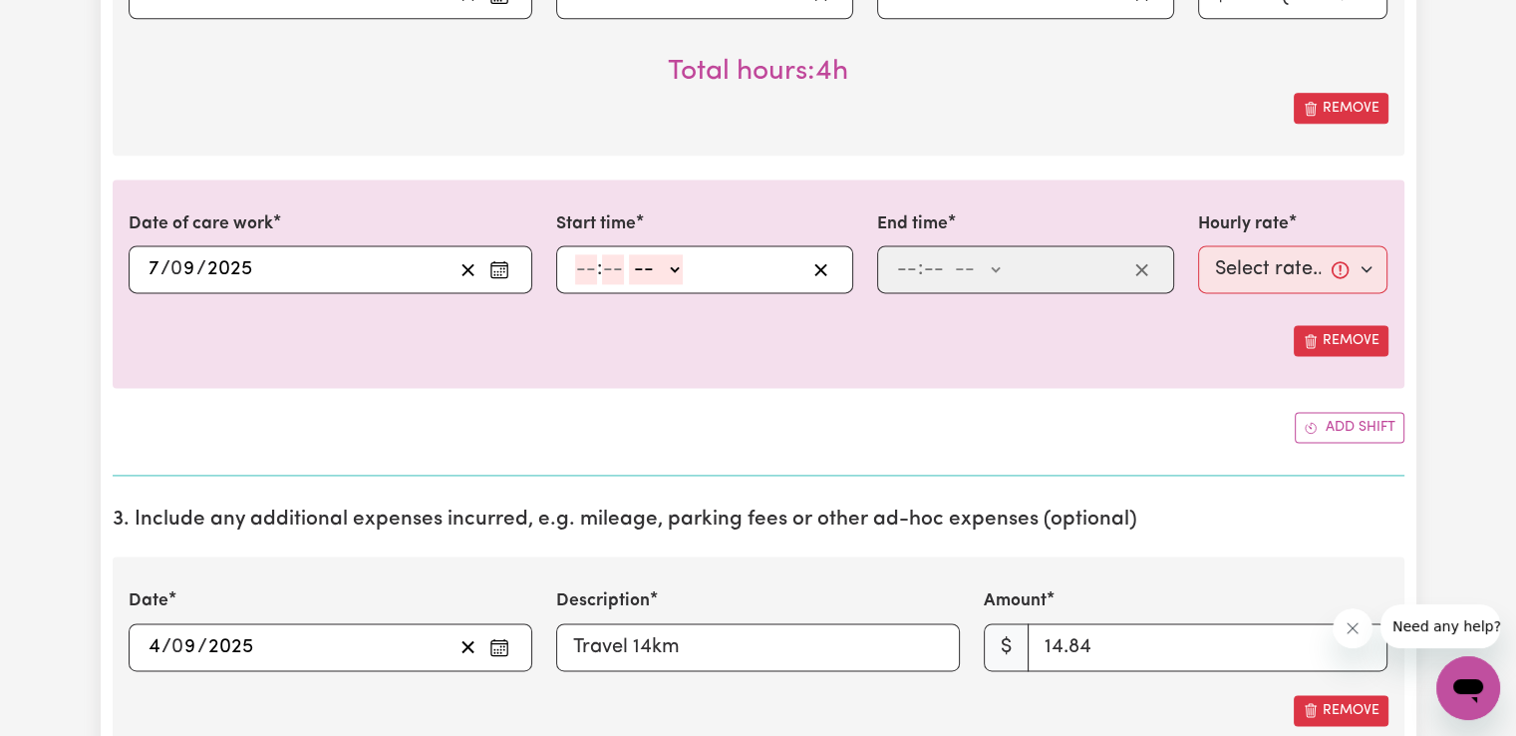
click at [591, 261] on input "number" at bounding box center [586, 269] width 22 height 30
type input "8"
type input "00"
click at [658, 258] on select "-- AM PM" at bounding box center [653, 269] width 54 height 30
select select "am"
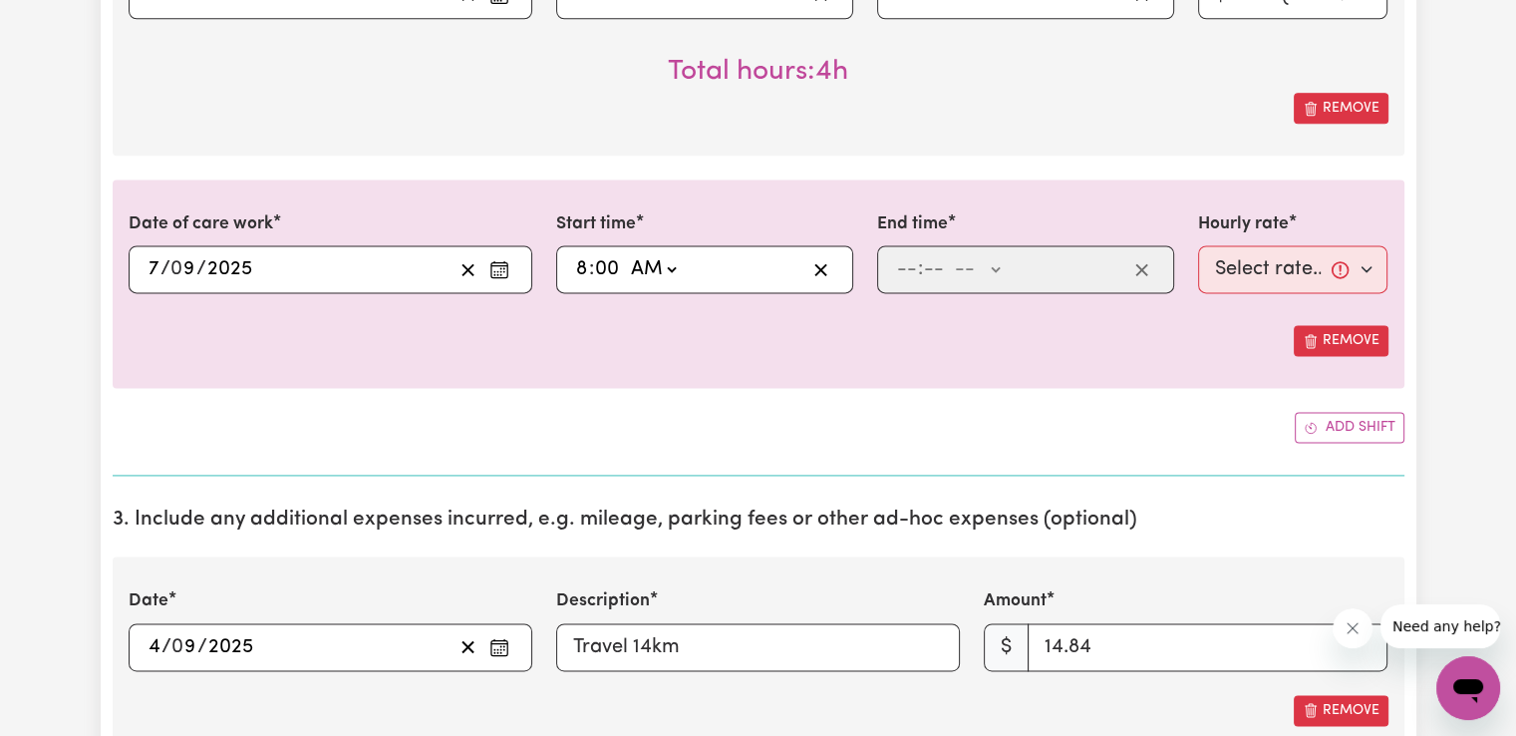
click at [626, 254] on select "-- AM PM" at bounding box center [653, 269] width 54 height 30
type input "08:00"
type input "0"
click at [898, 274] on input "number" at bounding box center [907, 269] width 22 height 30
type input "2"
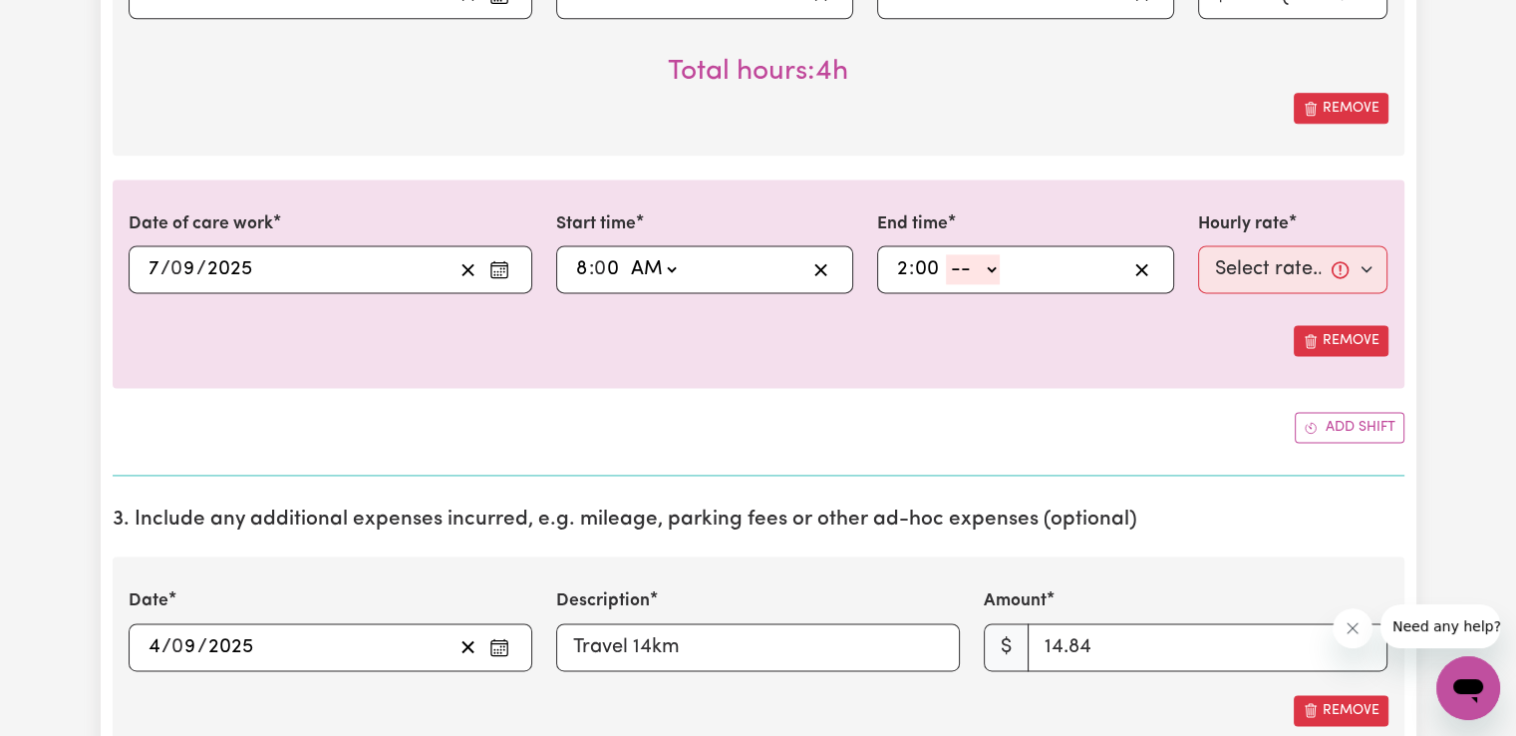
type input "00"
click at [969, 268] on select "-- AM PM" at bounding box center [973, 269] width 54 height 30
select select "pm"
click at [946, 254] on select "-- AM PM" at bounding box center [973, 269] width 54 height 30
type input "14:00"
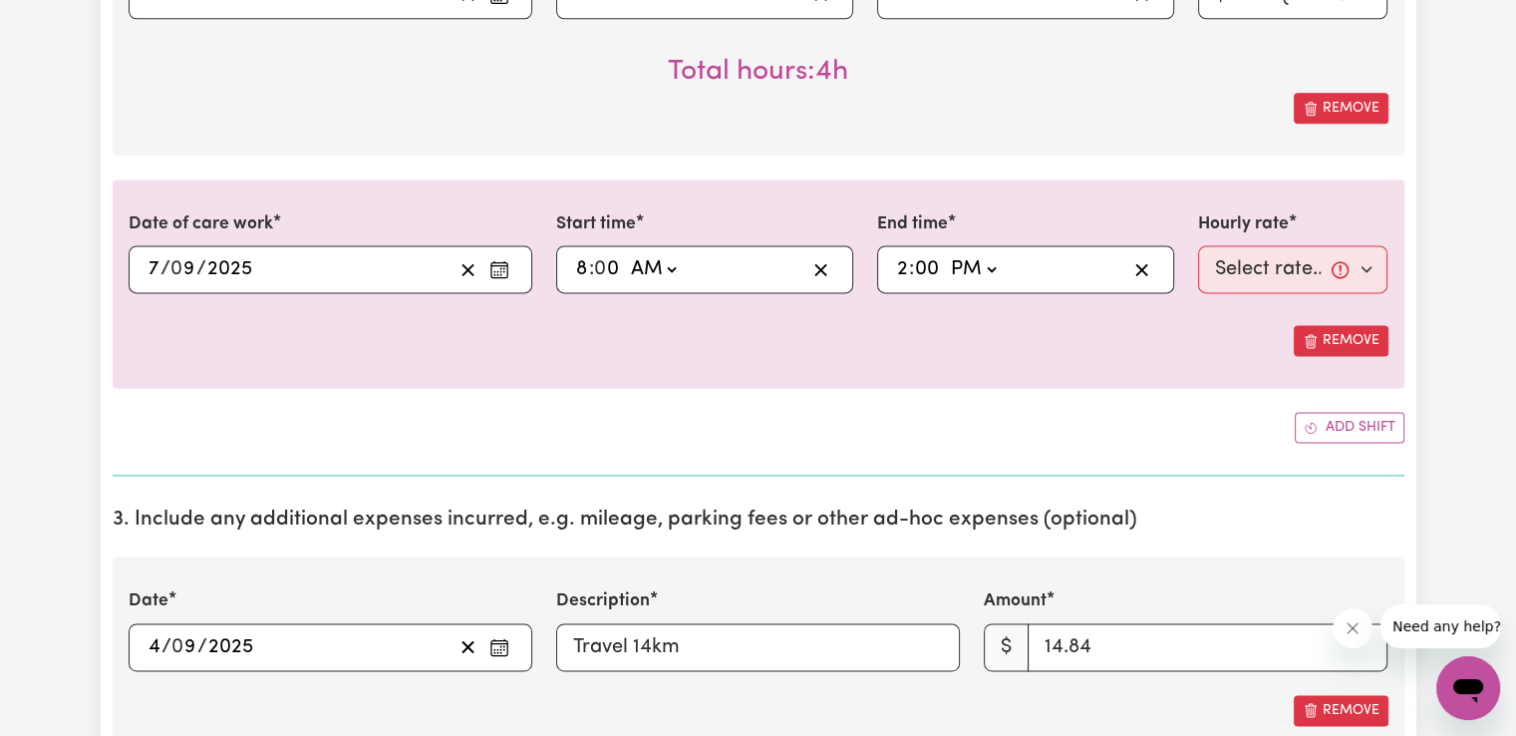
type input "0"
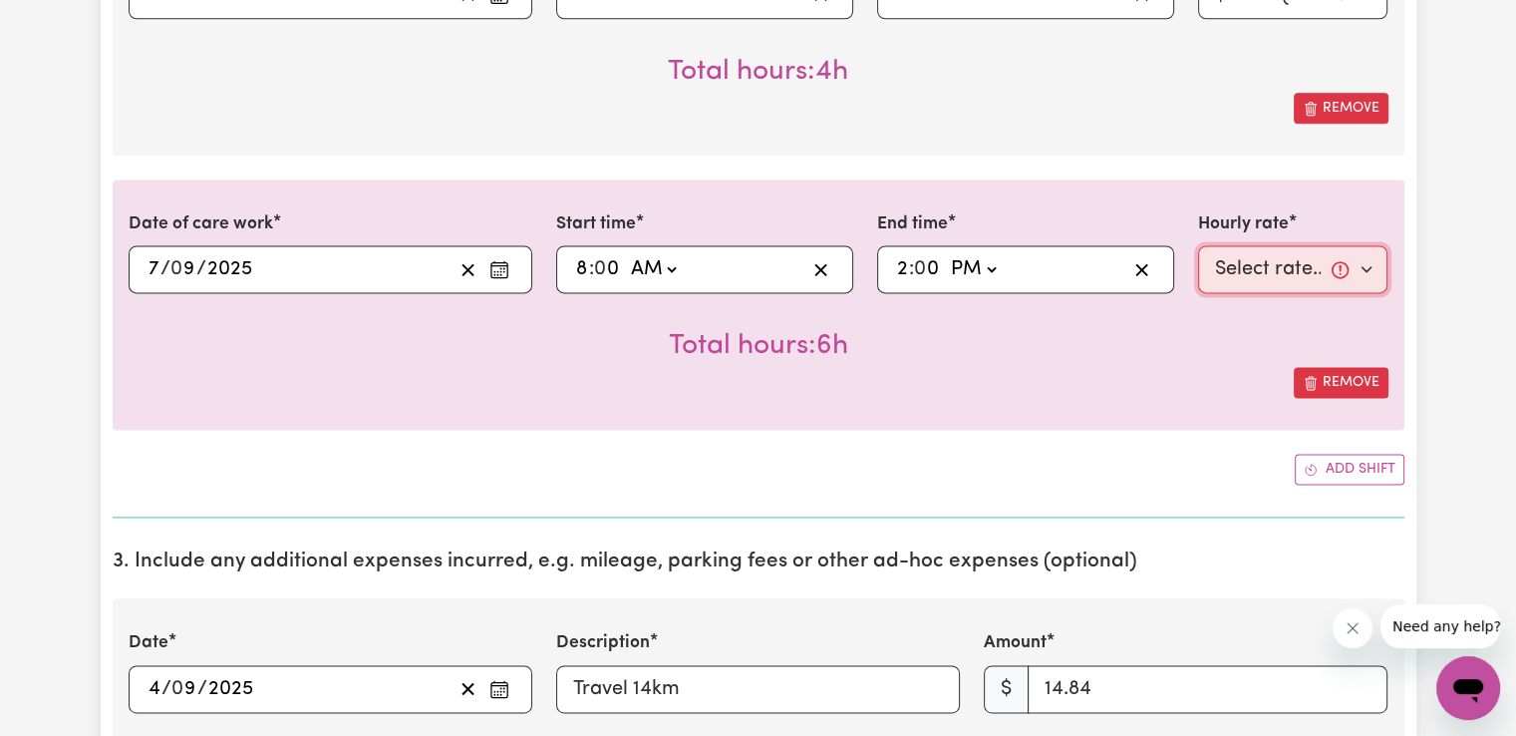
click at [1225, 271] on select "Select rate... $50.05 (Weekday) $72.90 ([DATE]) $90.04 ([DATE]) $90.04 (Public …" at bounding box center [1293, 269] width 190 height 48
select select "90.04-[DATE]"
click at [1198, 245] on select "Select rate... $50.05 (Weekday) $72.90 ([DATE]) $90.04 ([DATE]) $90.04 (Public …" at bounding box center [1293, 269] width 190 height 48
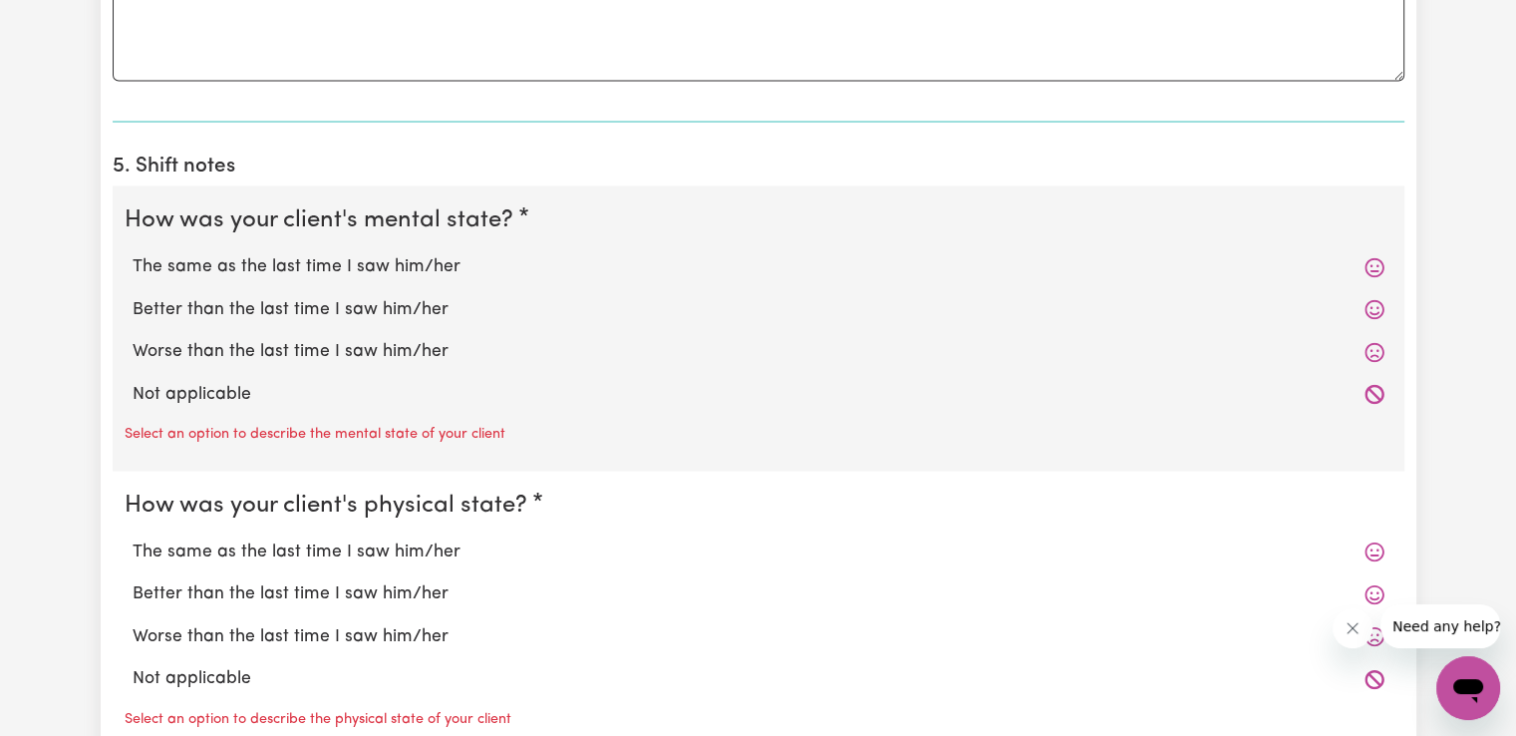
scroll to position [3737, 0]
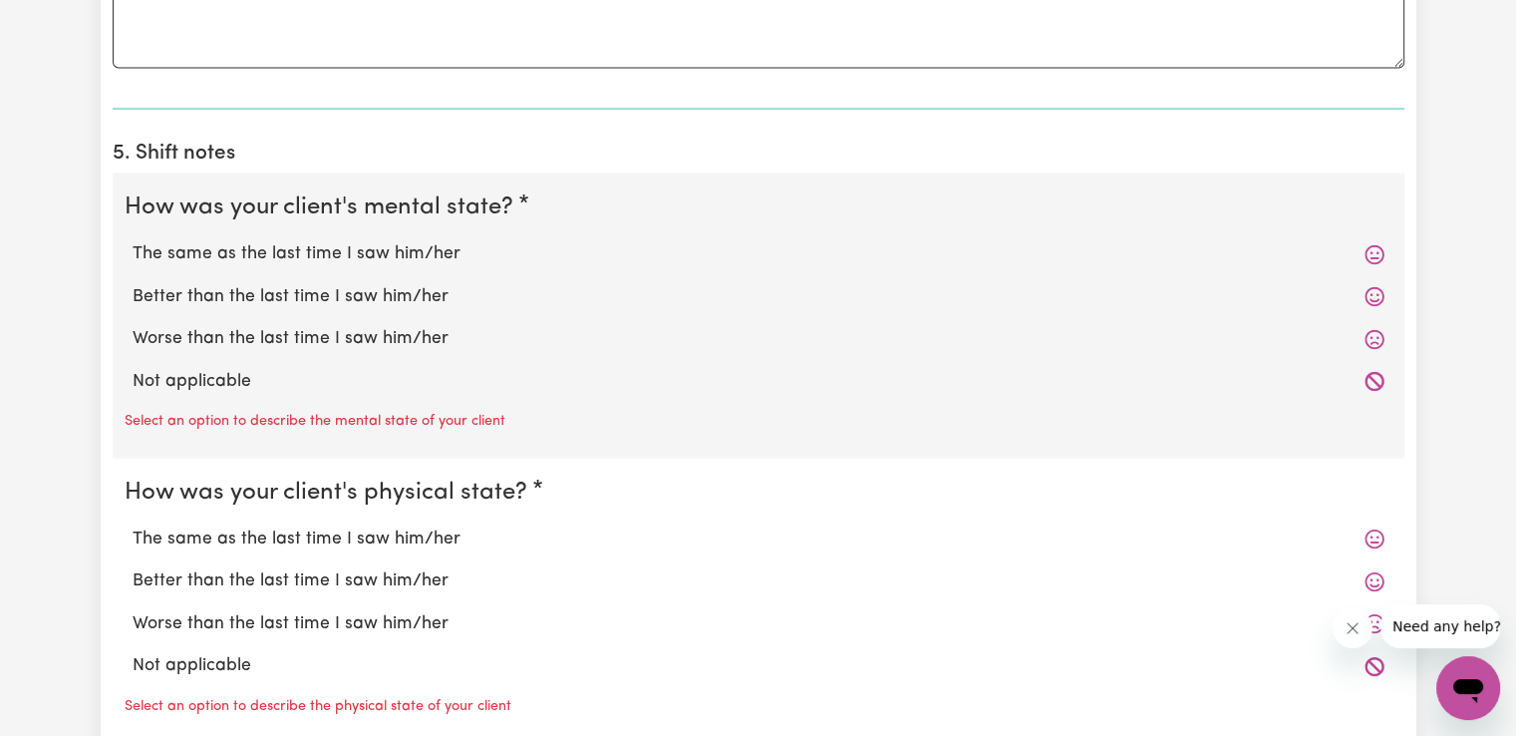
click at [414, 336] on label "Worse than the last time I saw him/her" at bounding box center [759, 338] width 1252 height 26
click at [133, 325] on input "Worse than the last time I saw him/her" at bounding box center [132, 324] width 1 height 1
radio input "true"
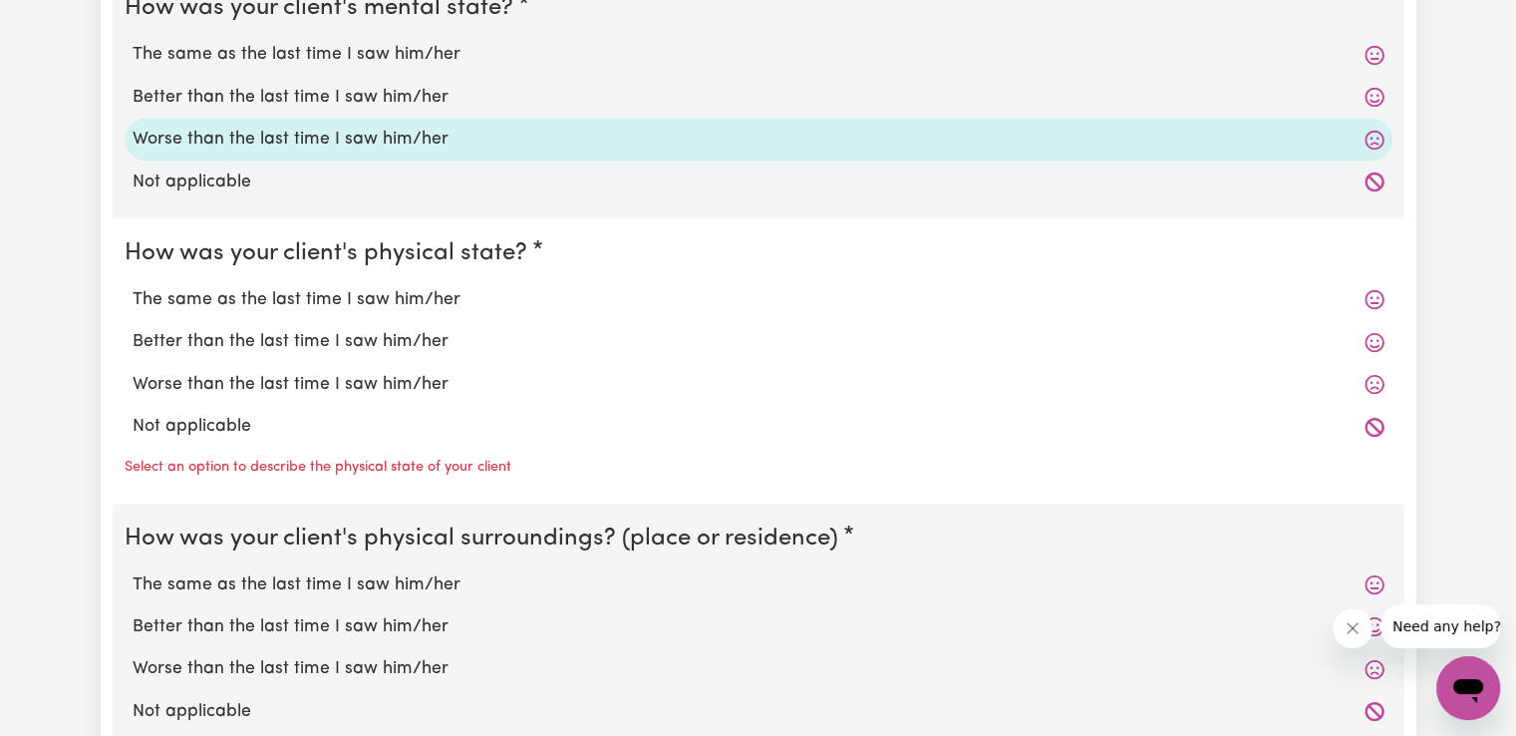
scroll to position [3936, 0]
click at [413, 380] on label "Worse than the last time I saw him/her" at bounding box center [759, 384] width 1252 height 26
click at [133, 371] on input "Worse than the last time I saw him/her" at bounding box center [132, 370] width 1 height 1
radio input "true"
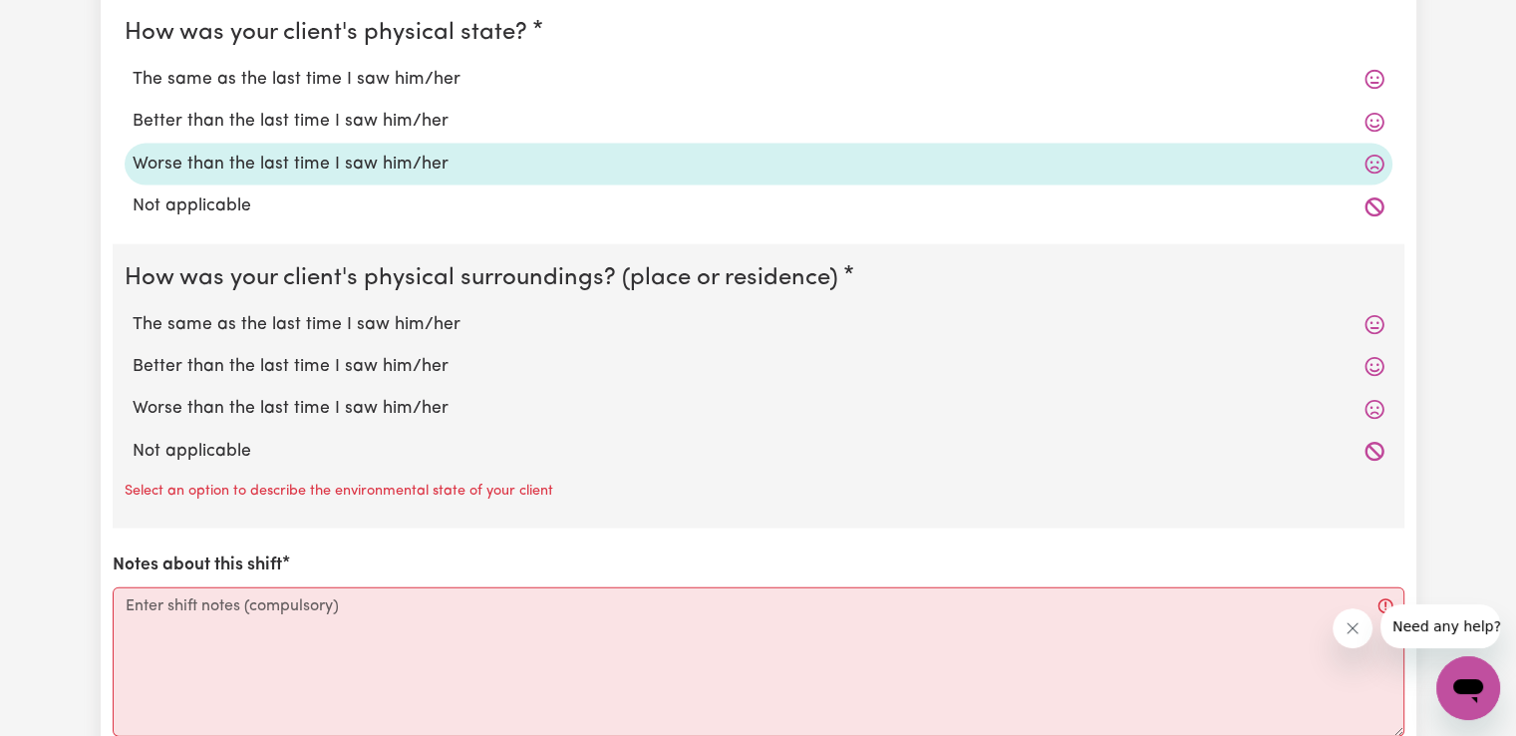
scroll to position [4170, 0]
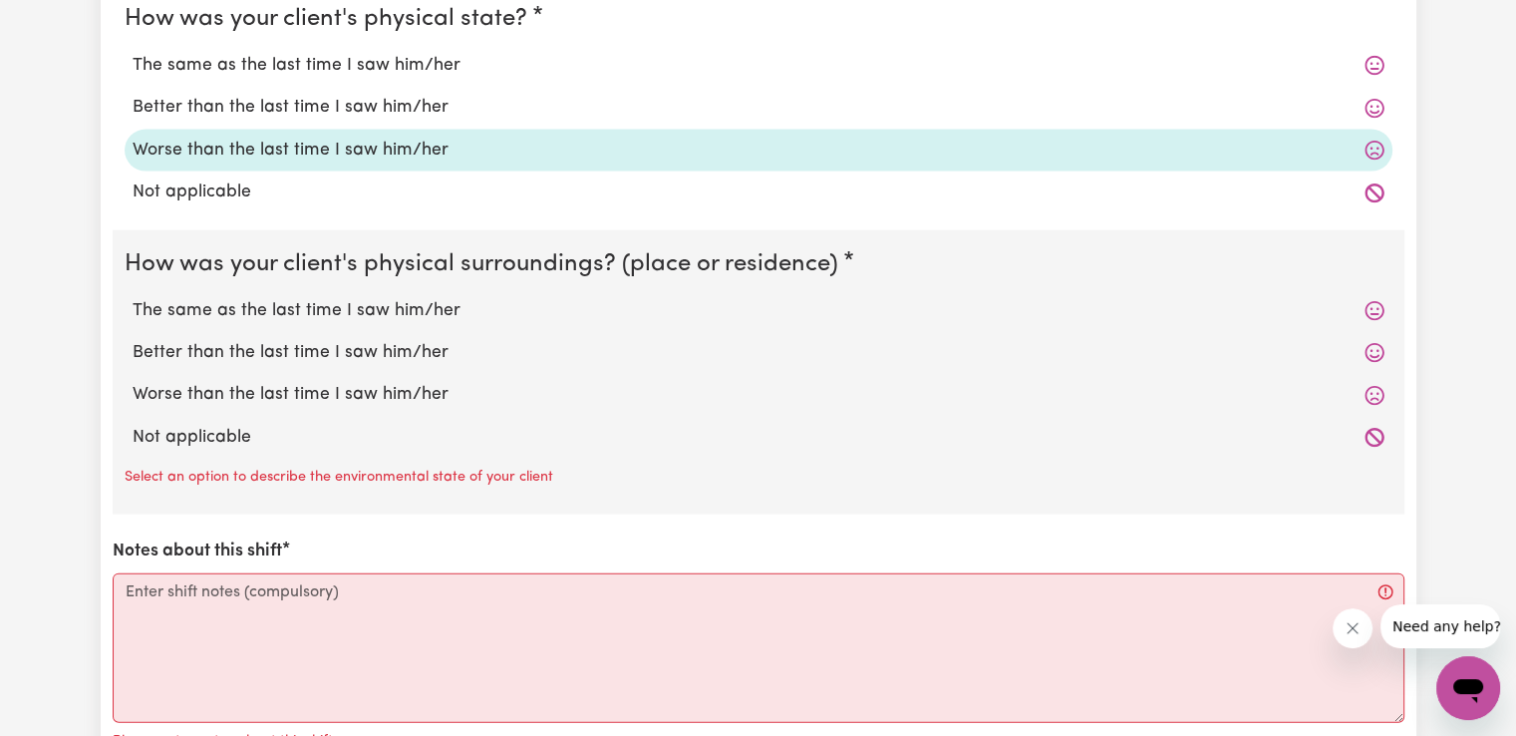
click at [411, 314] on label "The same as the last time I saw him/her" at bounding box center [759, 311] width 1252 height 26
click at [133, 298] on input "The same as the last time I saw him/her" at bounding box center [132, 297] width 1 height 1
radio input "true"
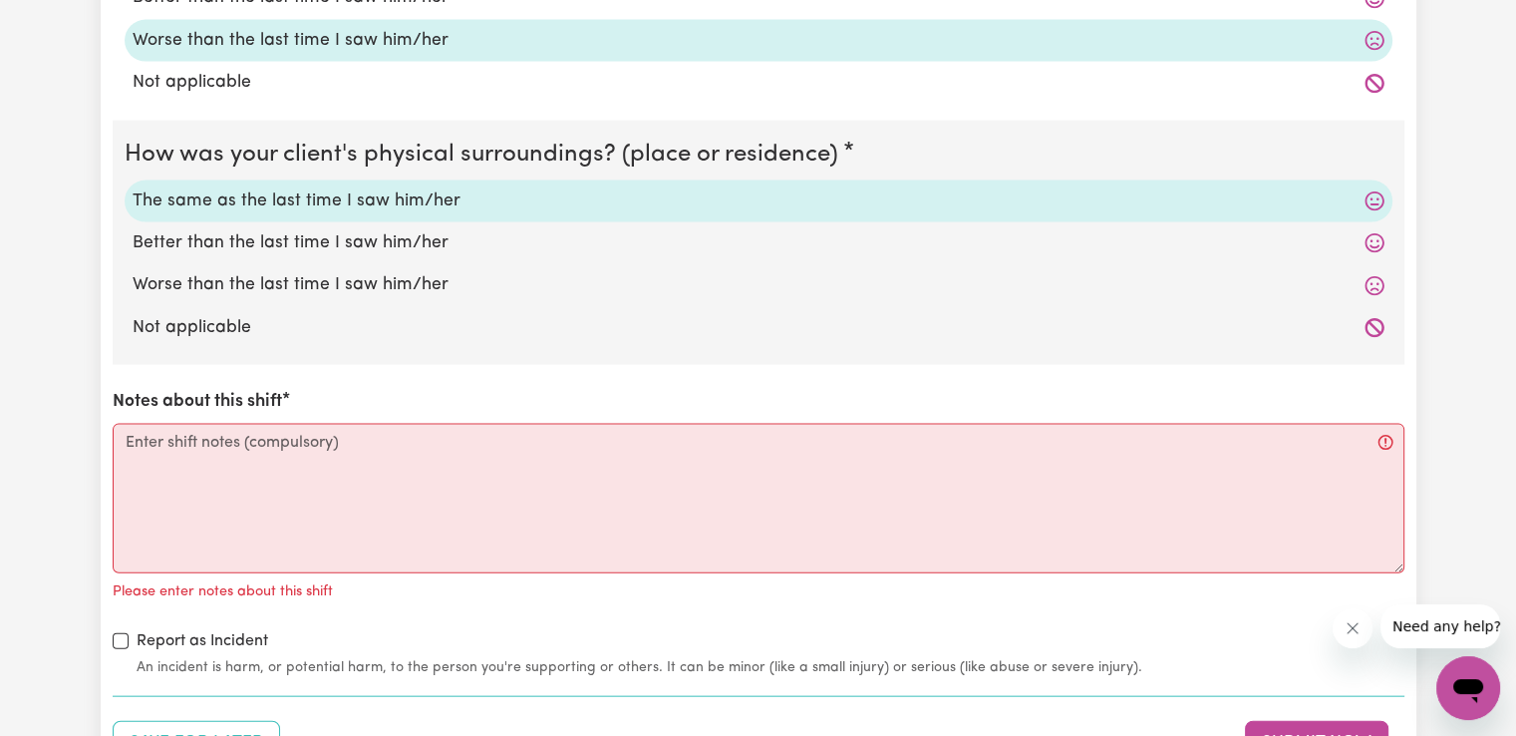
scroll to position [4302, 0]
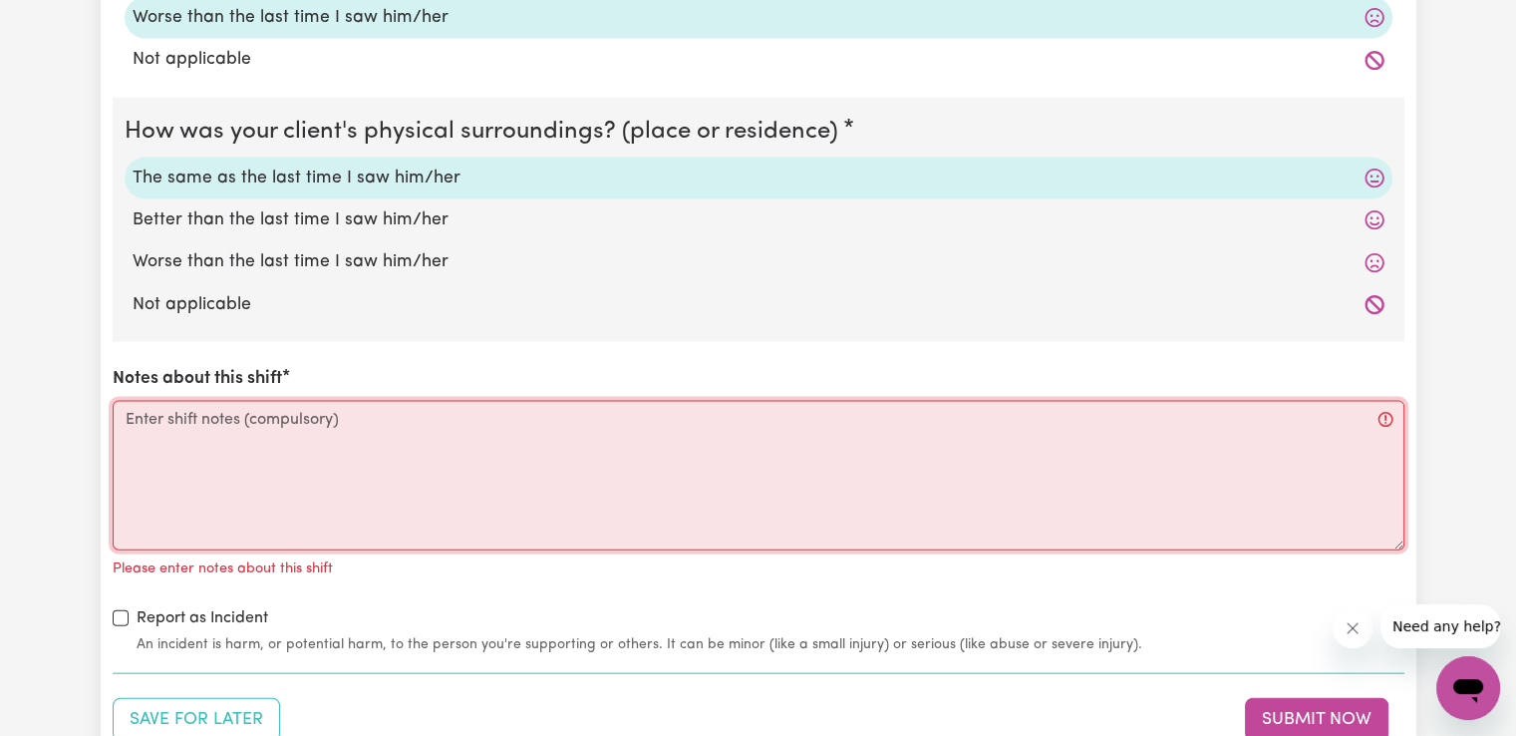
click at [575, 487] on textarea "Notes about this shift" at bounding box center [759, 476] width 1292 height 150
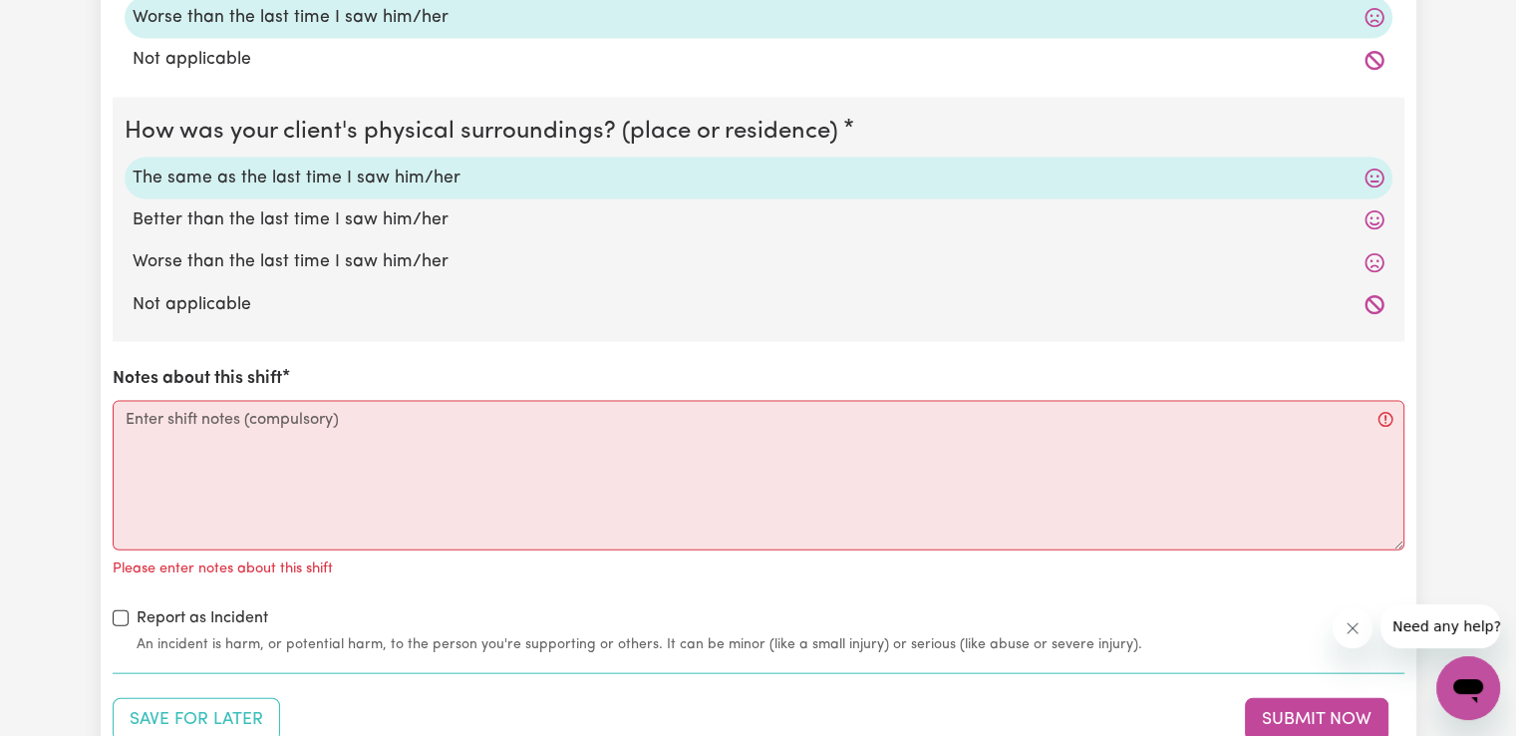
drag, startPoint x: 1467, startPoint y: 440, endPoint x: 1436, endPoint y: 449, distance: 32.2
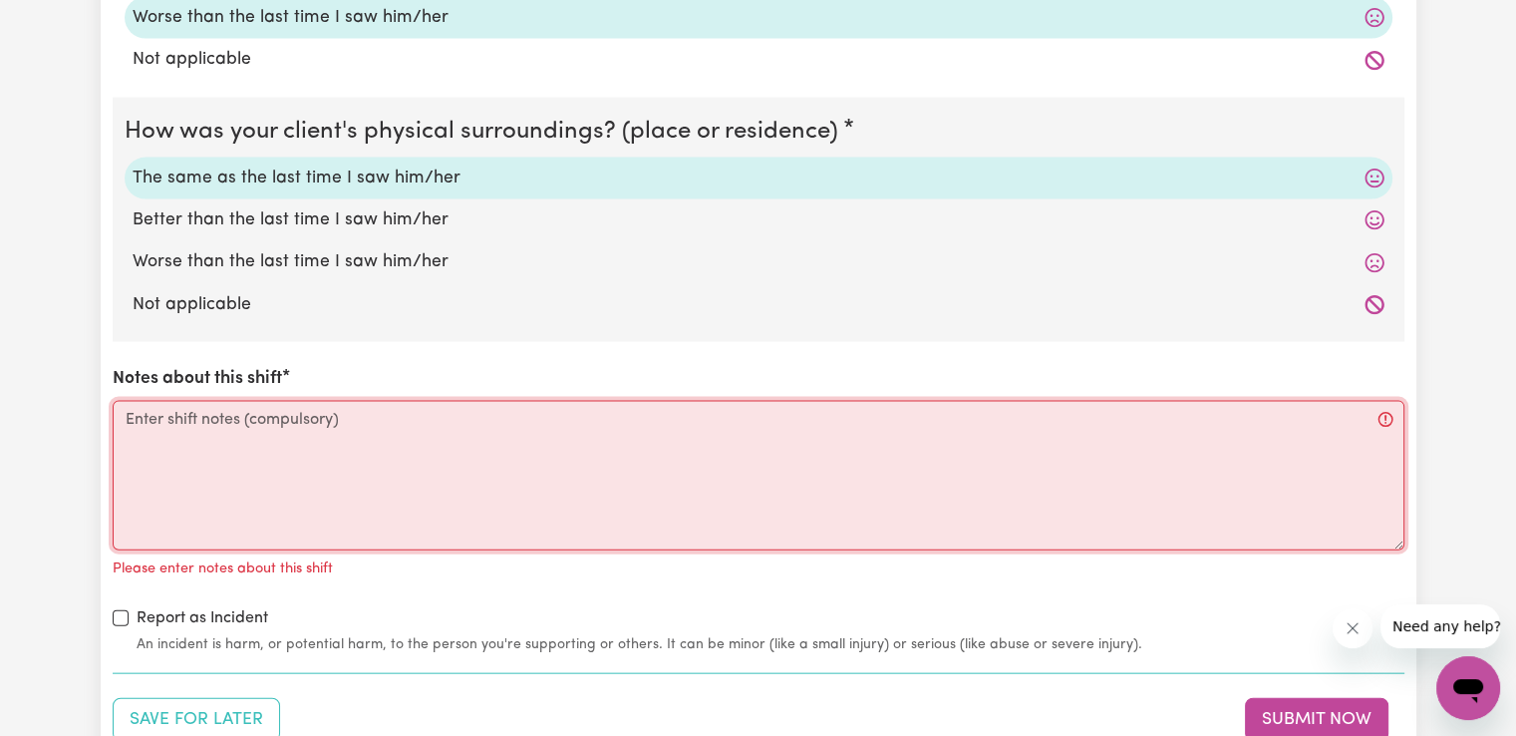
click at [466, 432] on textarea "Notes about this shift" at bounding box center [759, 476] width 1292 height 150
paste textarea "Access community, social, recreational and assistance with self care activities"
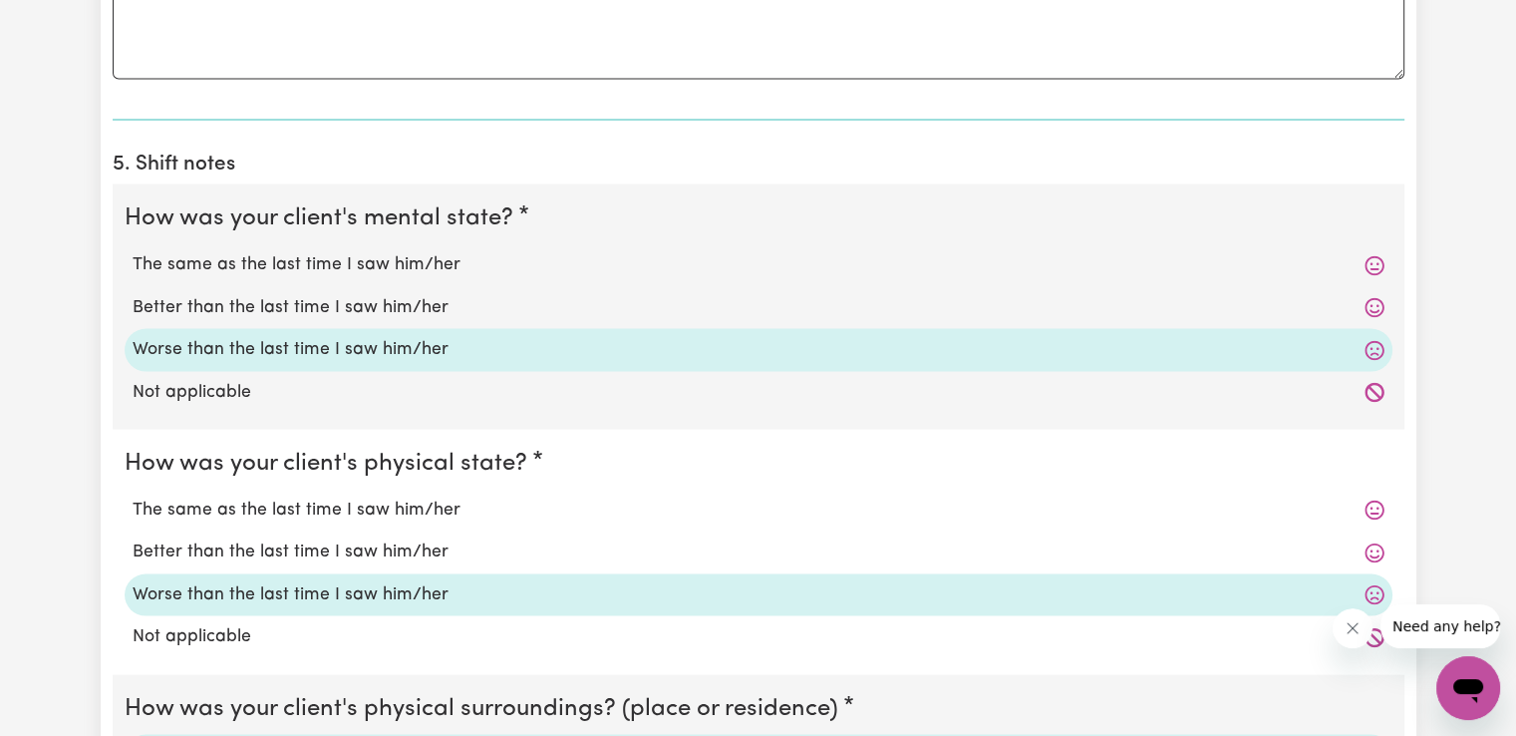
scroll to position [3746, 0]
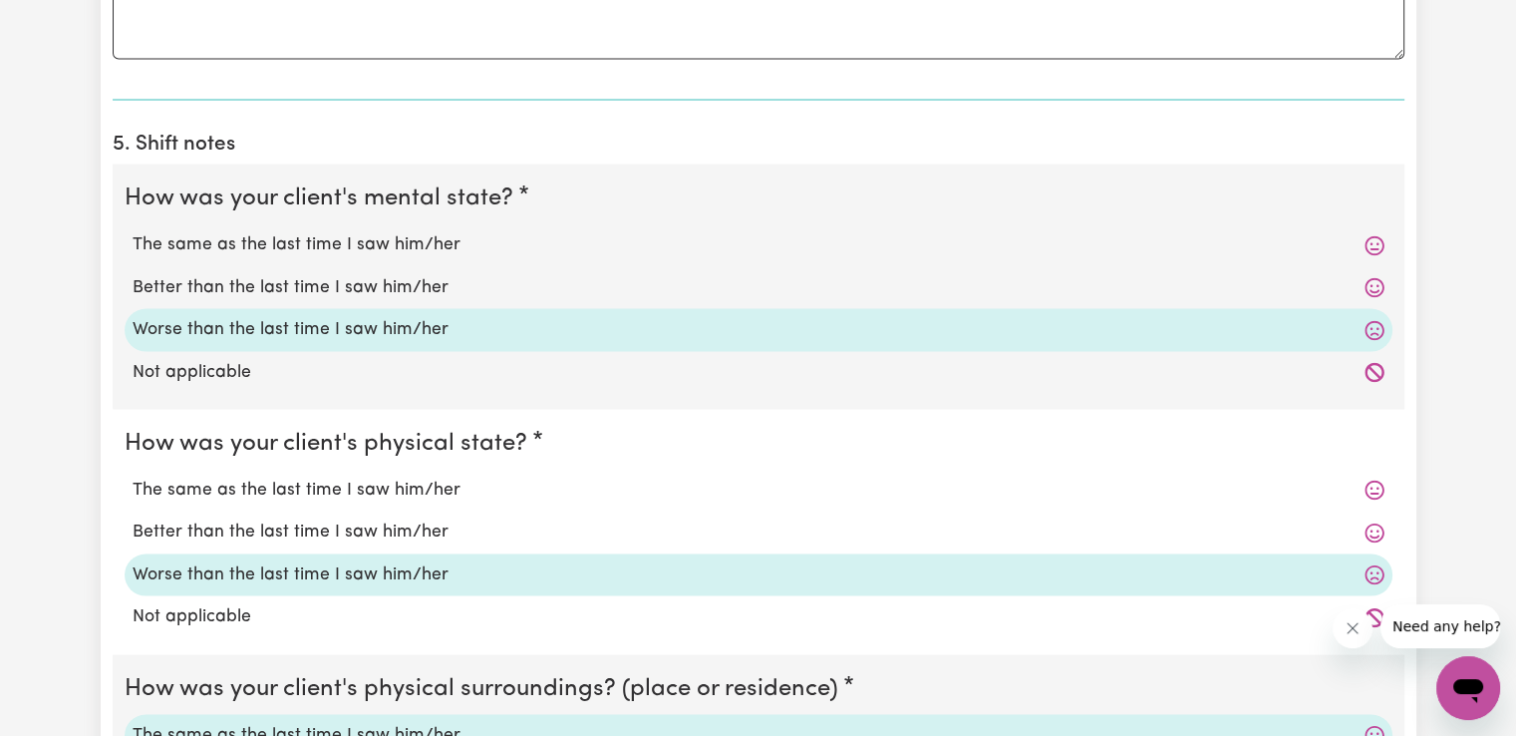
type textarea "Access community, social, recreational and assistance with self care activities."
click at [435, 485] on label "The same as the last time I saw him/her" at bounding box center [759, 489] width 1252 height 26
click at [133, 476] on input "The same as the last time I saw him/her" at bounding box center [132, 475] width 1 height 1
radio input "true"
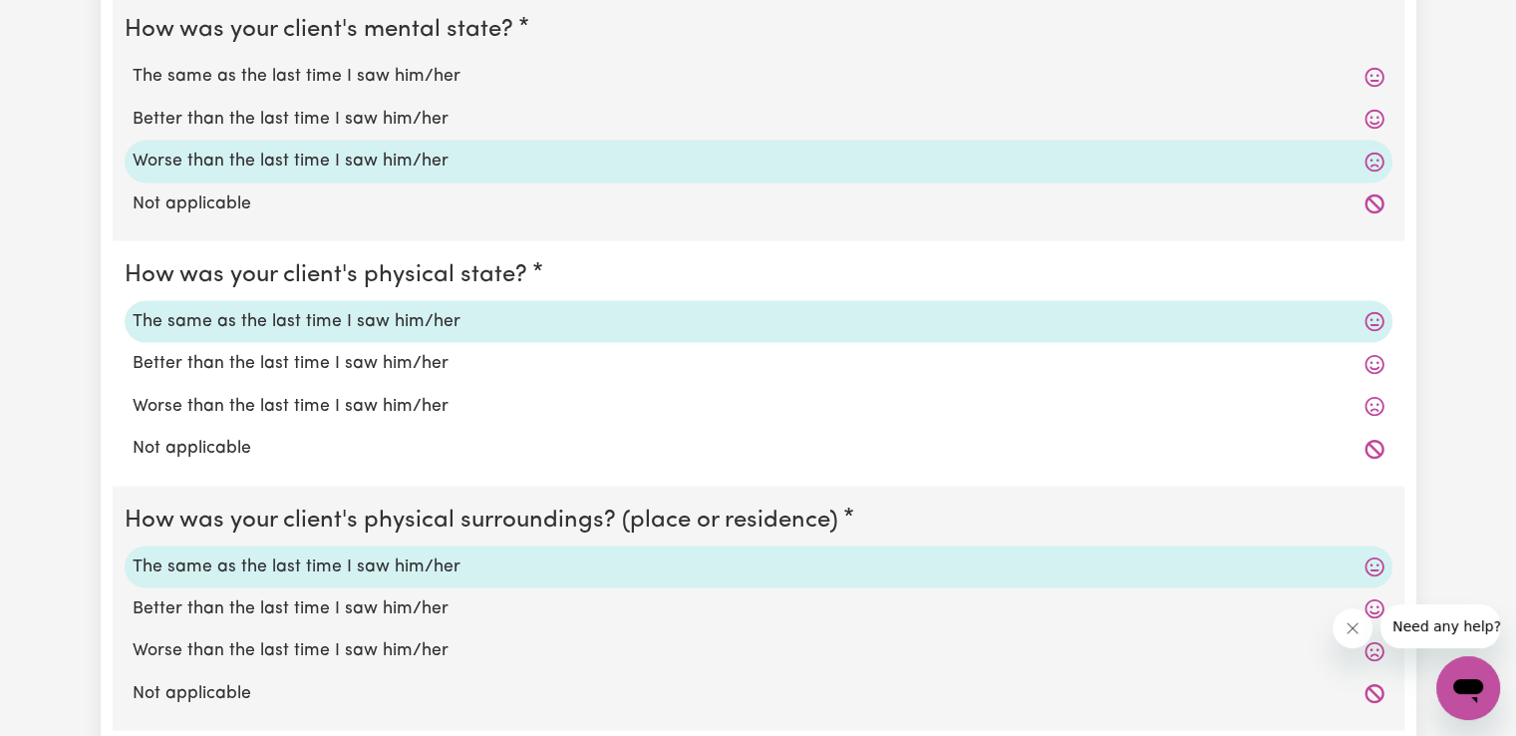
scroll to position [3920, 0]
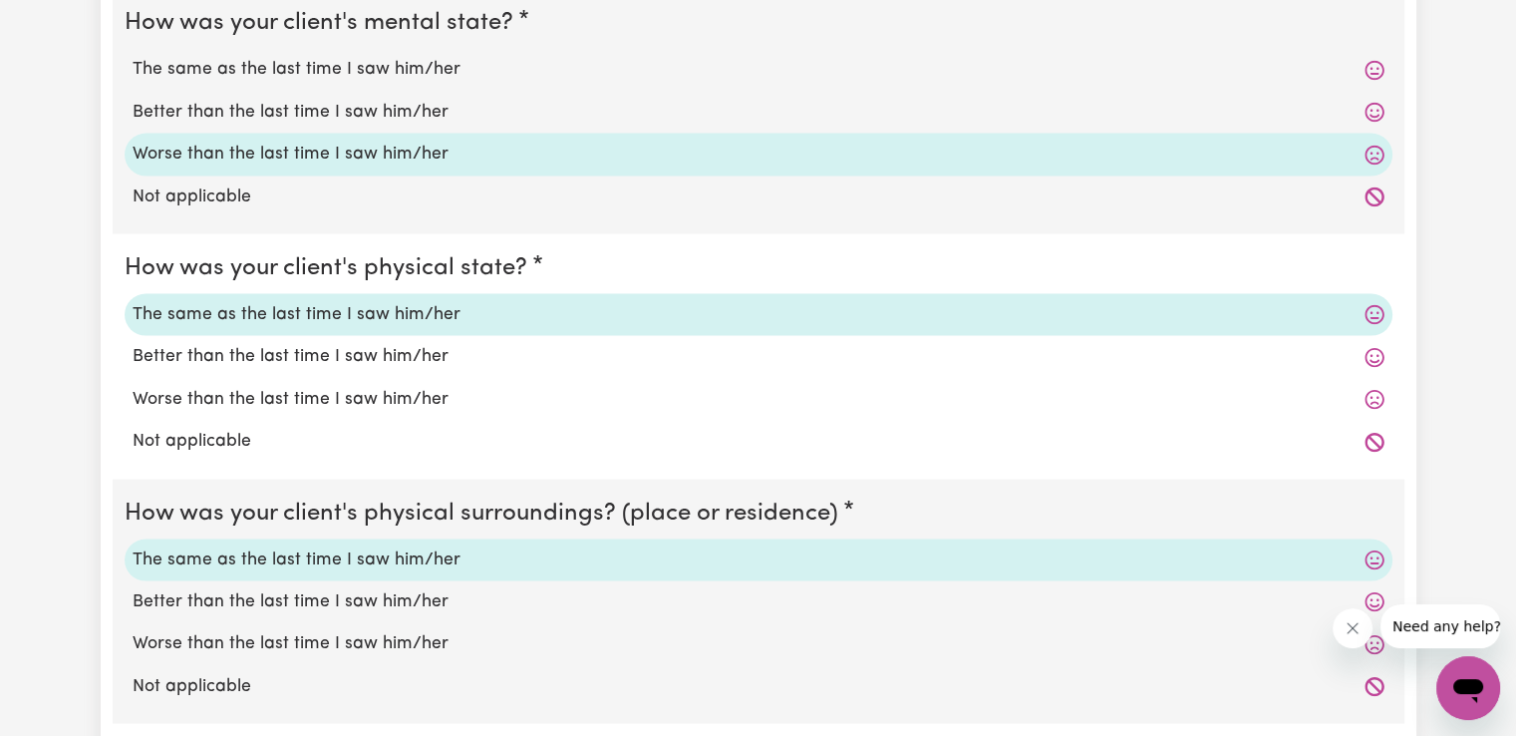
click at [386, 396] on label "Worse than the last time I saw him/her" at bounding box center [759, 400] width 1252 height 26
click at [133, 387] on input "Worse than the last time I saw him/her" at bounding box center [132, 386] width 1 height 1
radio input "true"
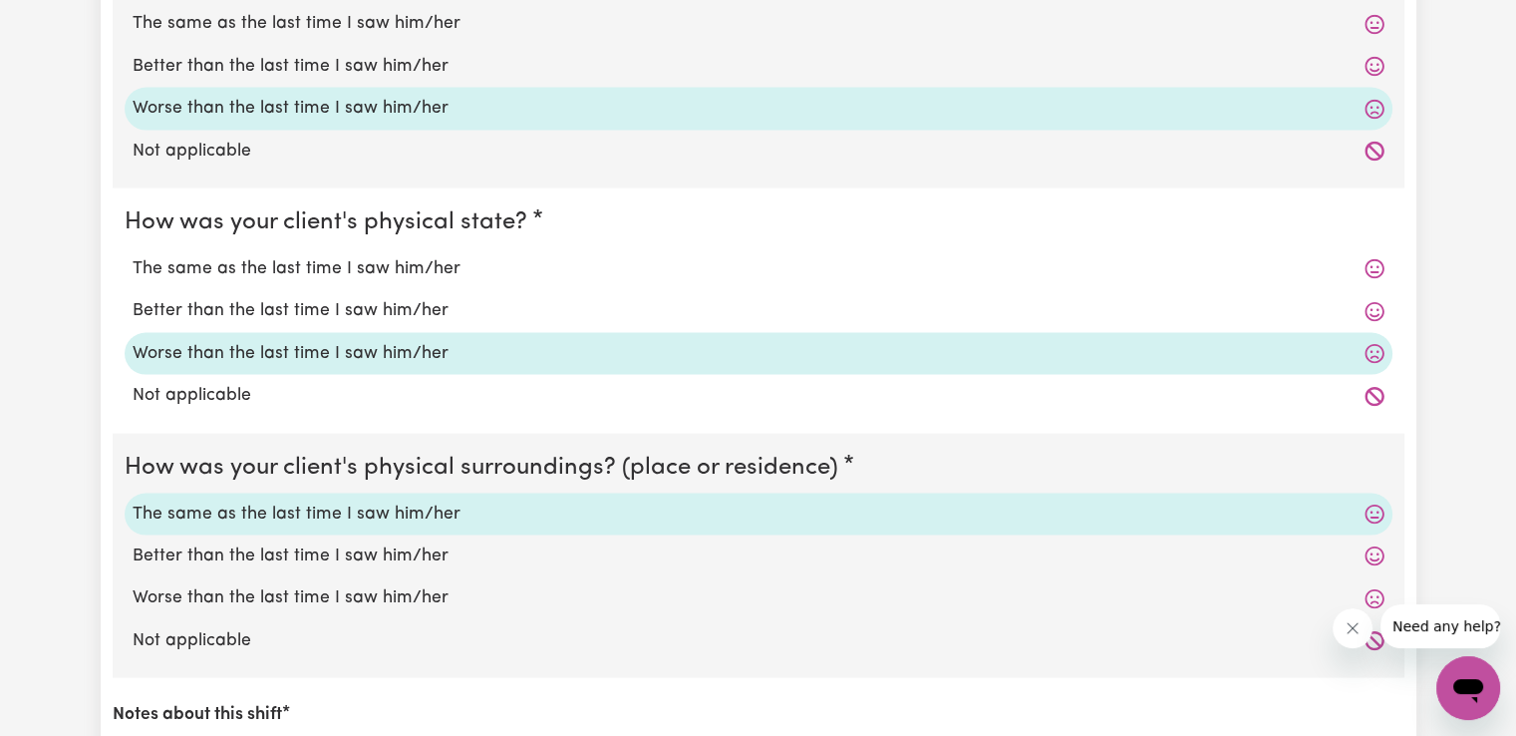
scroll to position [3986, 0]
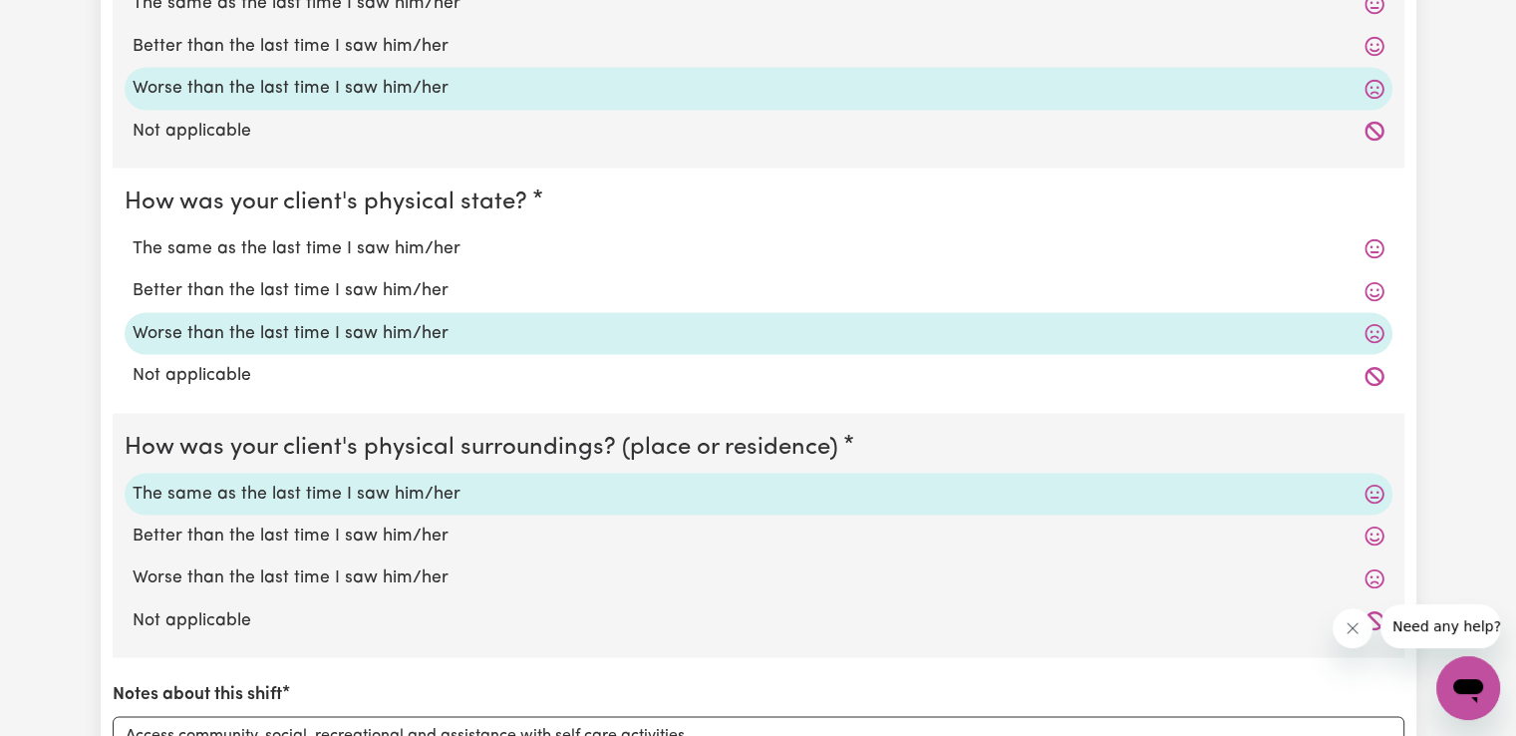
click at [313, 246] on label "The same as the last time I saw him/her" at bounding box center [759, 249] width 1252 height 26
click at [133, 236] on input "The same as the last time I saw him/her" at bounding box center [132, 235] width 1 height 1
radio input "true"
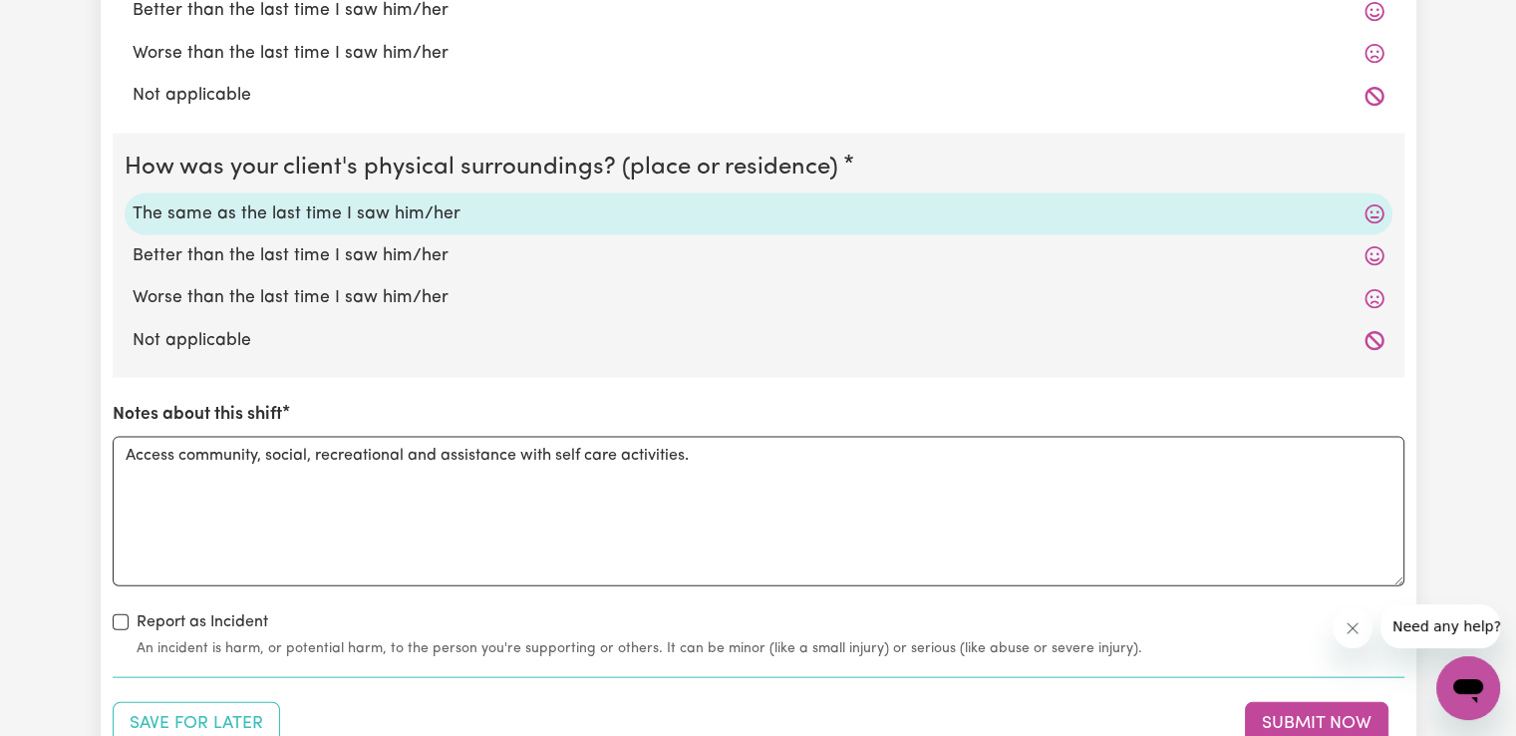
scroll to position [4530, 0]
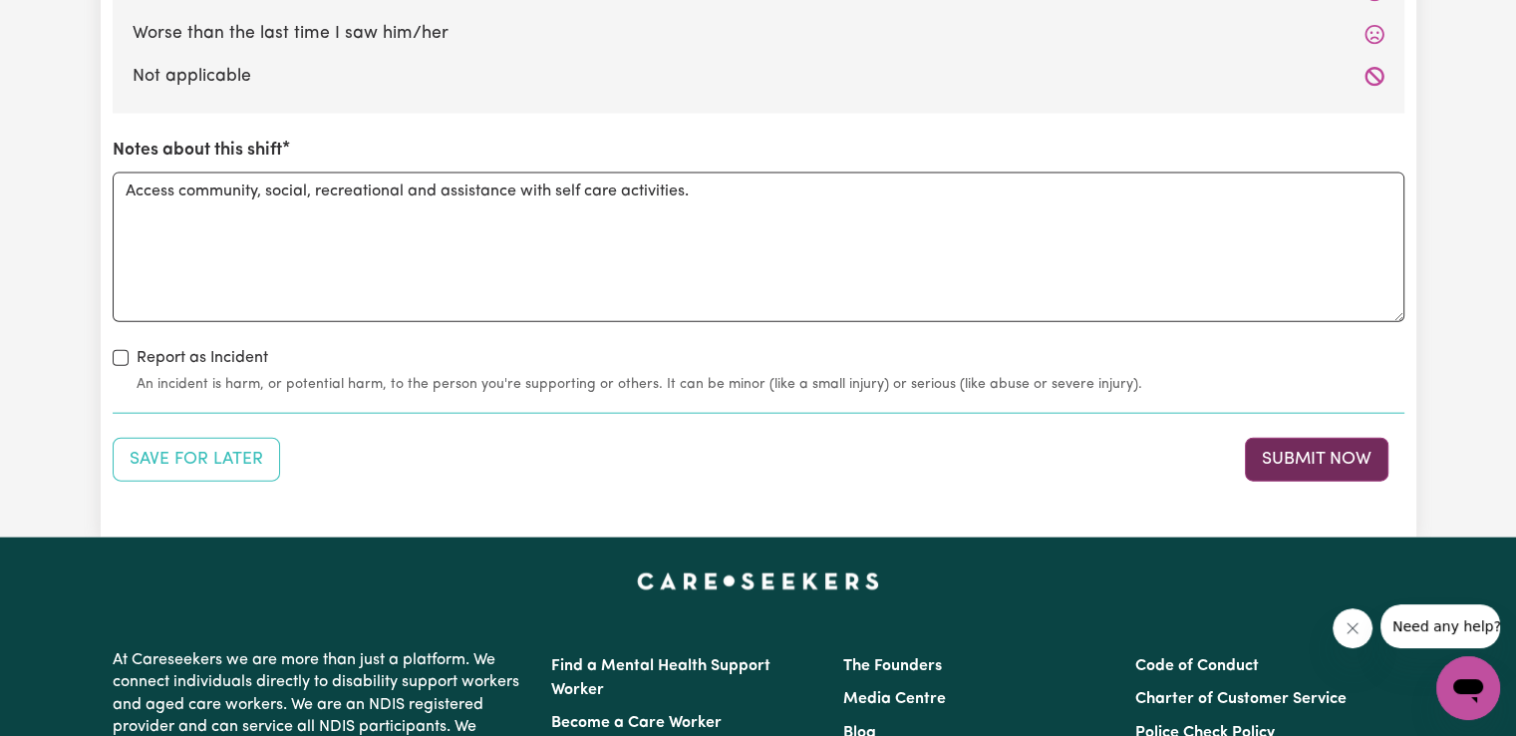
click at [1316, 455] on button "Submit Now" at bounding box center [1317, 460] width 144 height 44
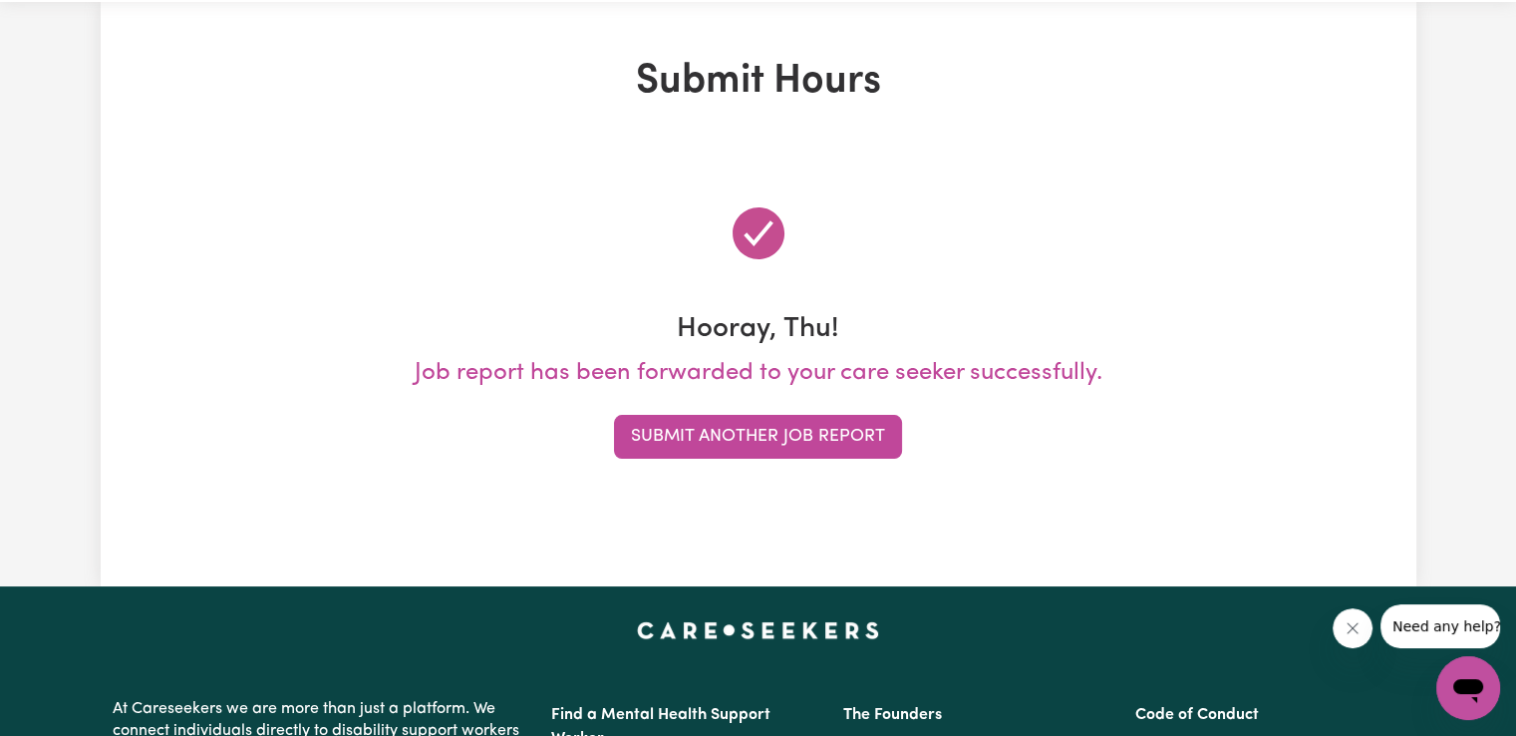
scroll to position [0, 0]
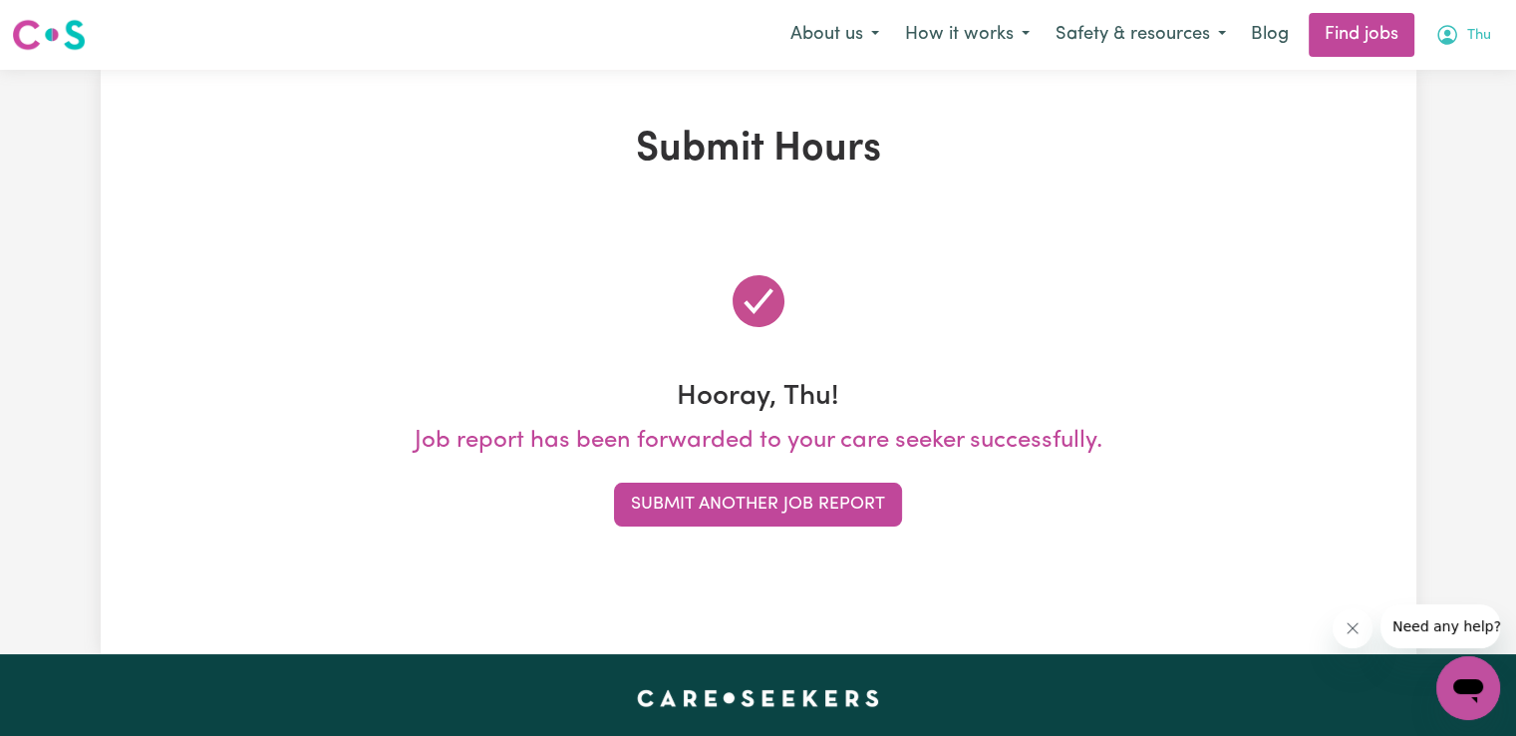
click at [1471, 29] on span "Thu" at bounding box center [1479, 36] width 24 height 22
click at [1392, 77] on link "My Account" at bounding box center [1424, 78] width 157 height 38
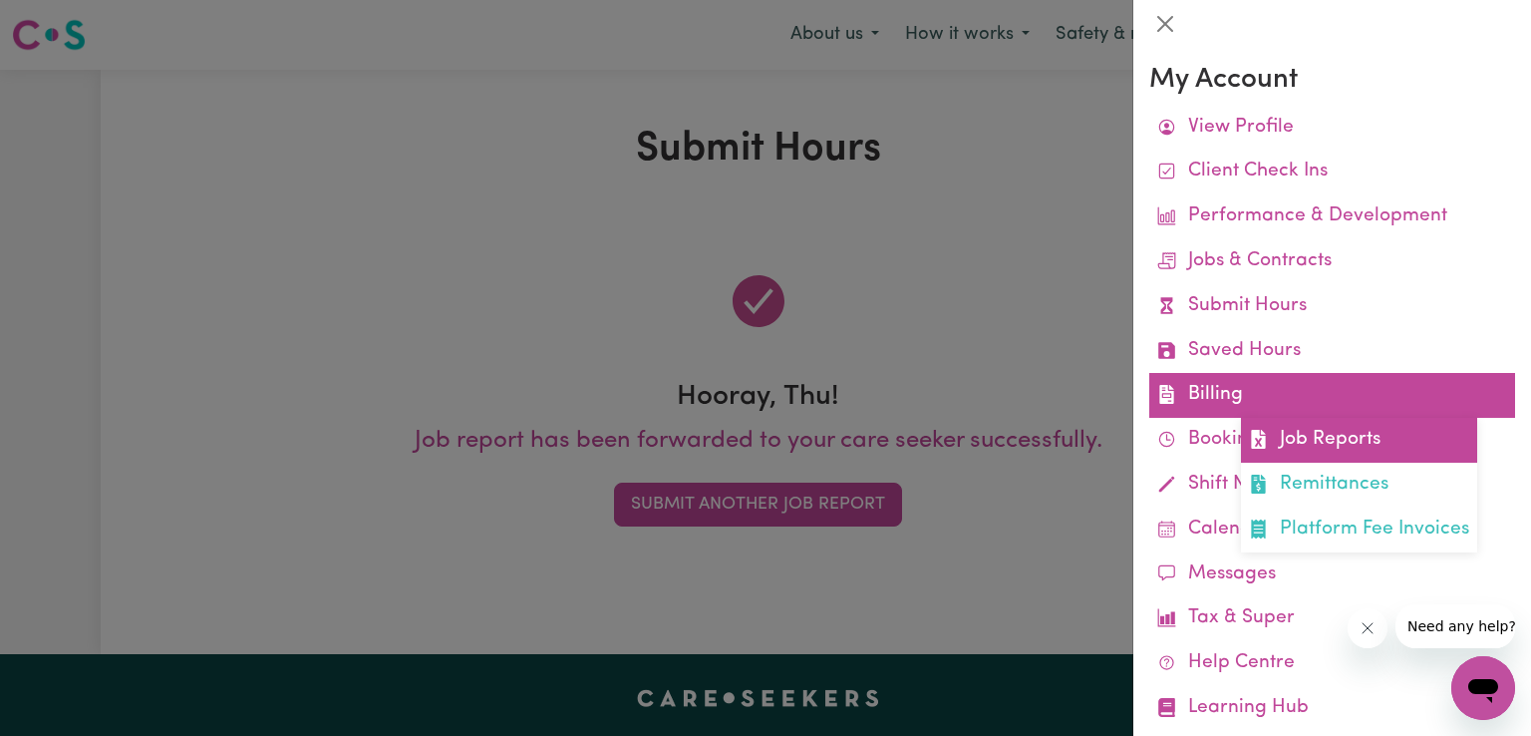
click at [1304, 449] on link "Job Reports" at bounding box center [1359, 440] width 236 height 45
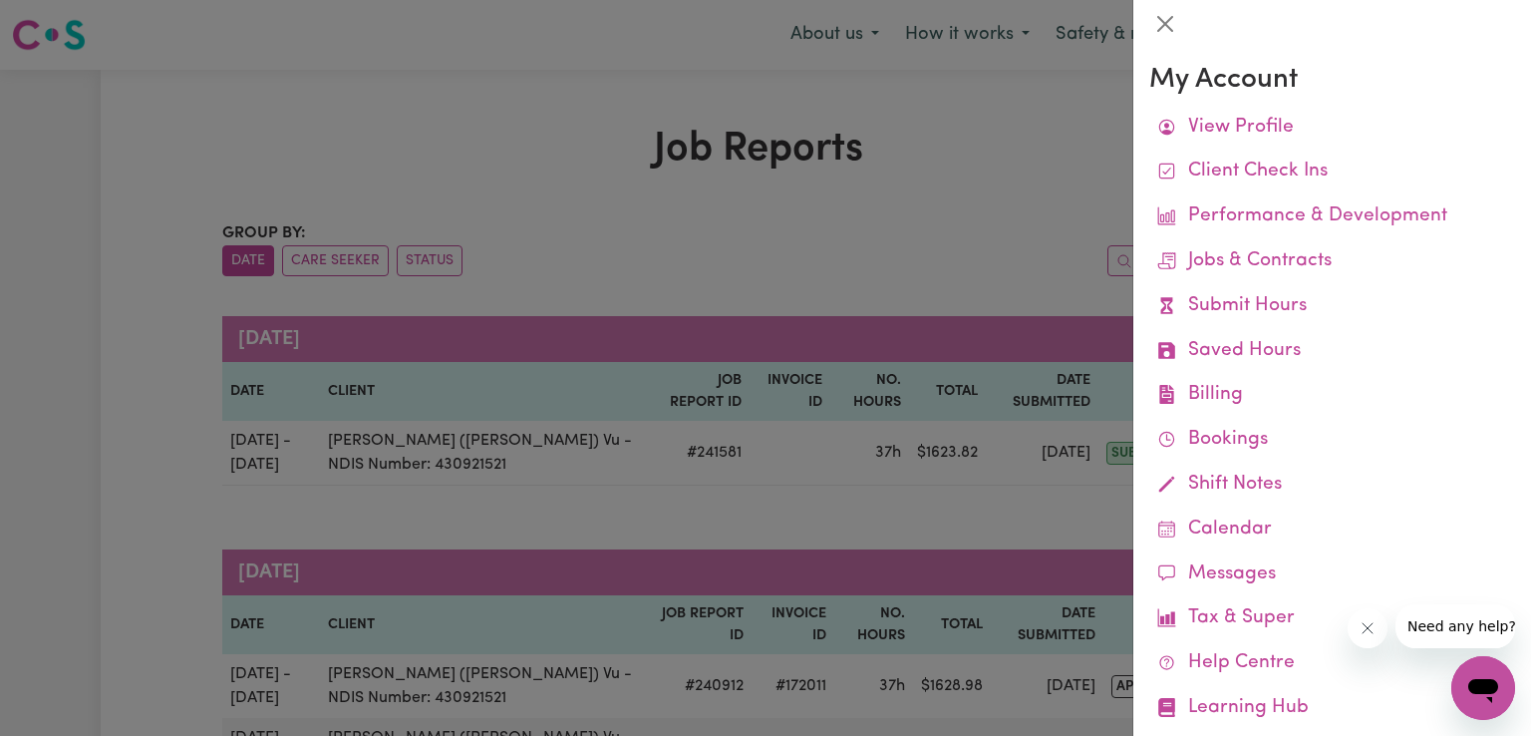
click at [774, 492] on div at bounding box center [765, 368] width 1531 height 736
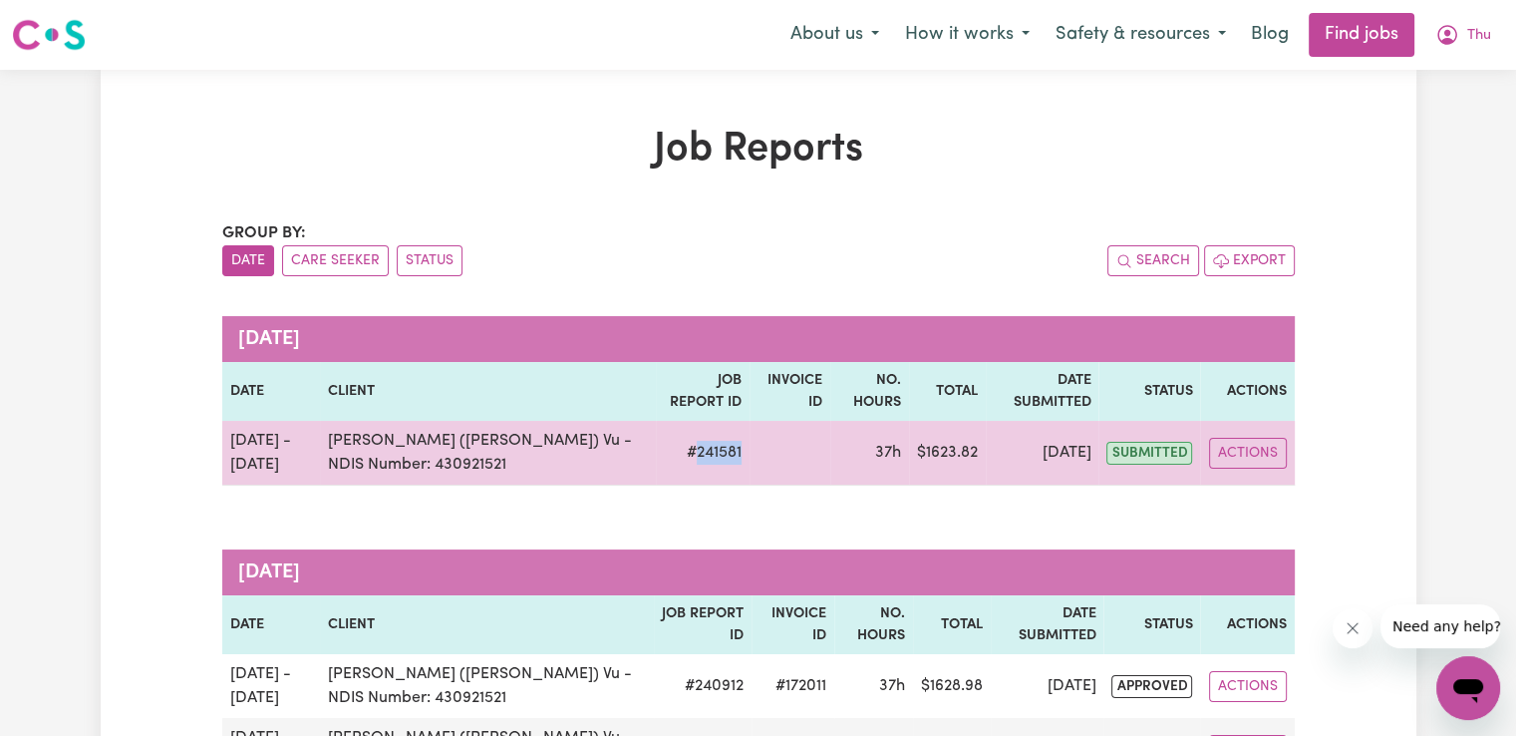
drag, startPoint x: 670, startPoint y: 454, endPoint x: 714, endPoint y: 453, distance: 43.9
click at [714, 453] on td "# 241581" at bounding box center [703, 453] width 94 height 65
copy td "241581"
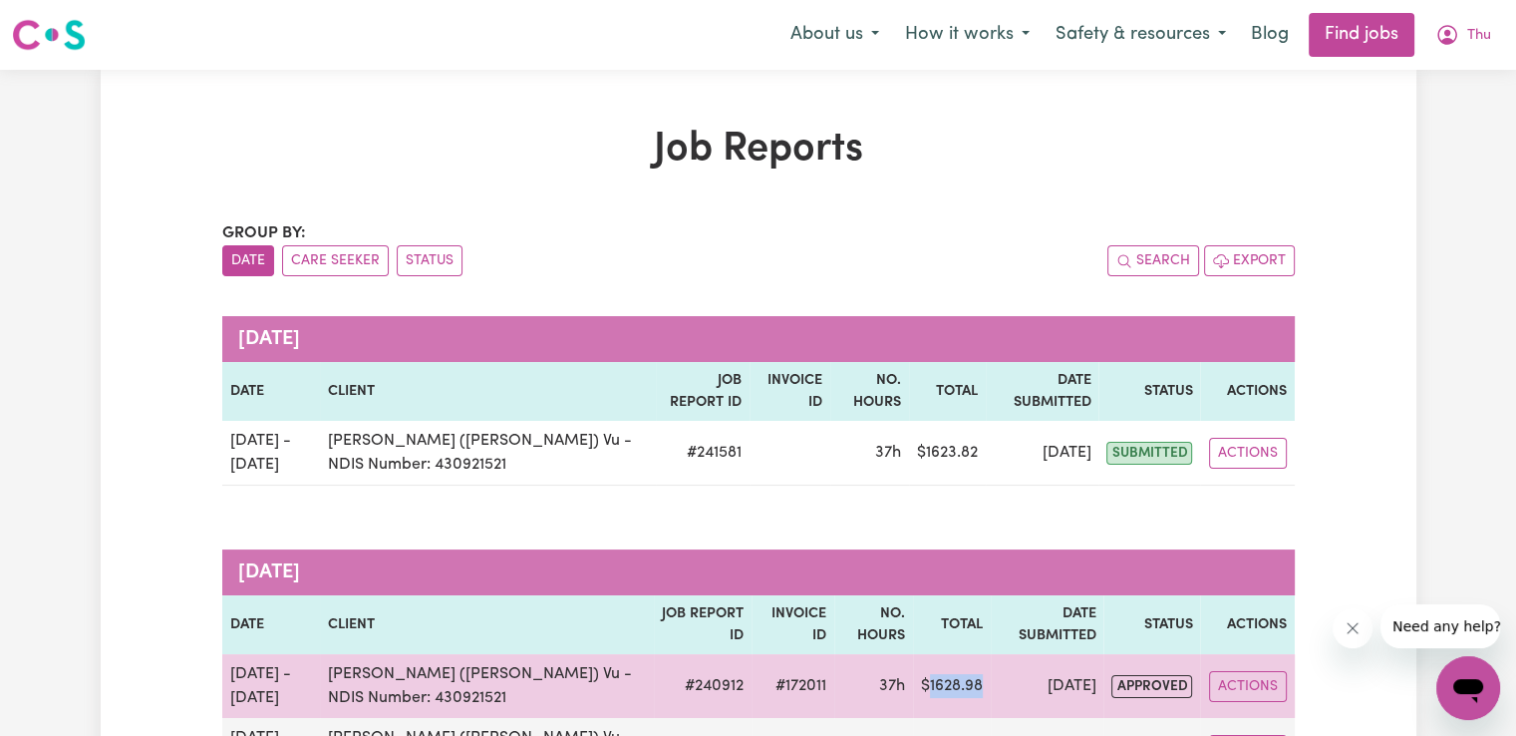
drag, startPoint x: 917, startPoint y: 682, endPoint x: 973, endPoint y: 687, distance: 56.0
click at [973, 687] on td "$ 1628.98" at bounding box center [952, 686] width 78 height 64
copy td "1628.98"
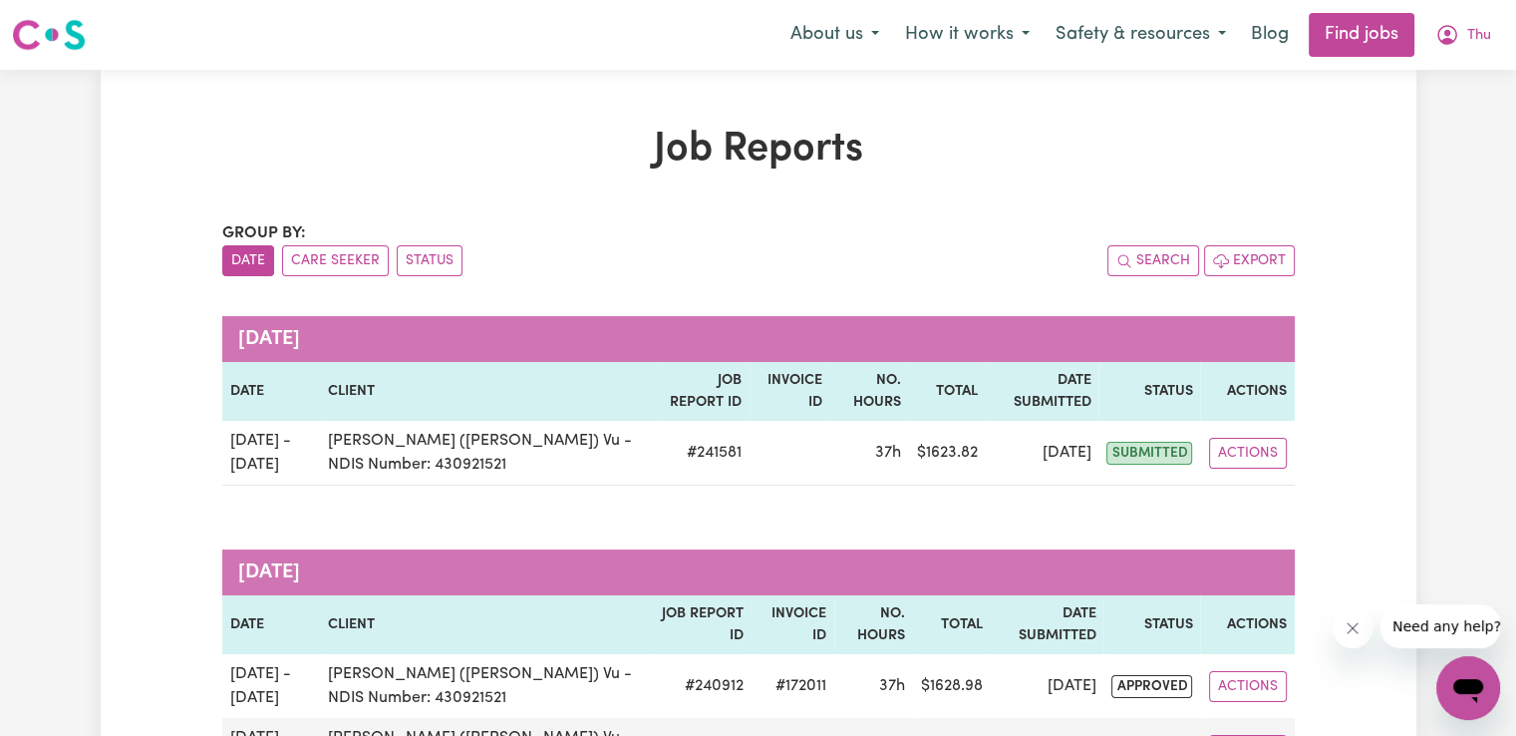
click at [1485, 39] on button "Thu" at bounding box center [1463, 35] width 82 height 42
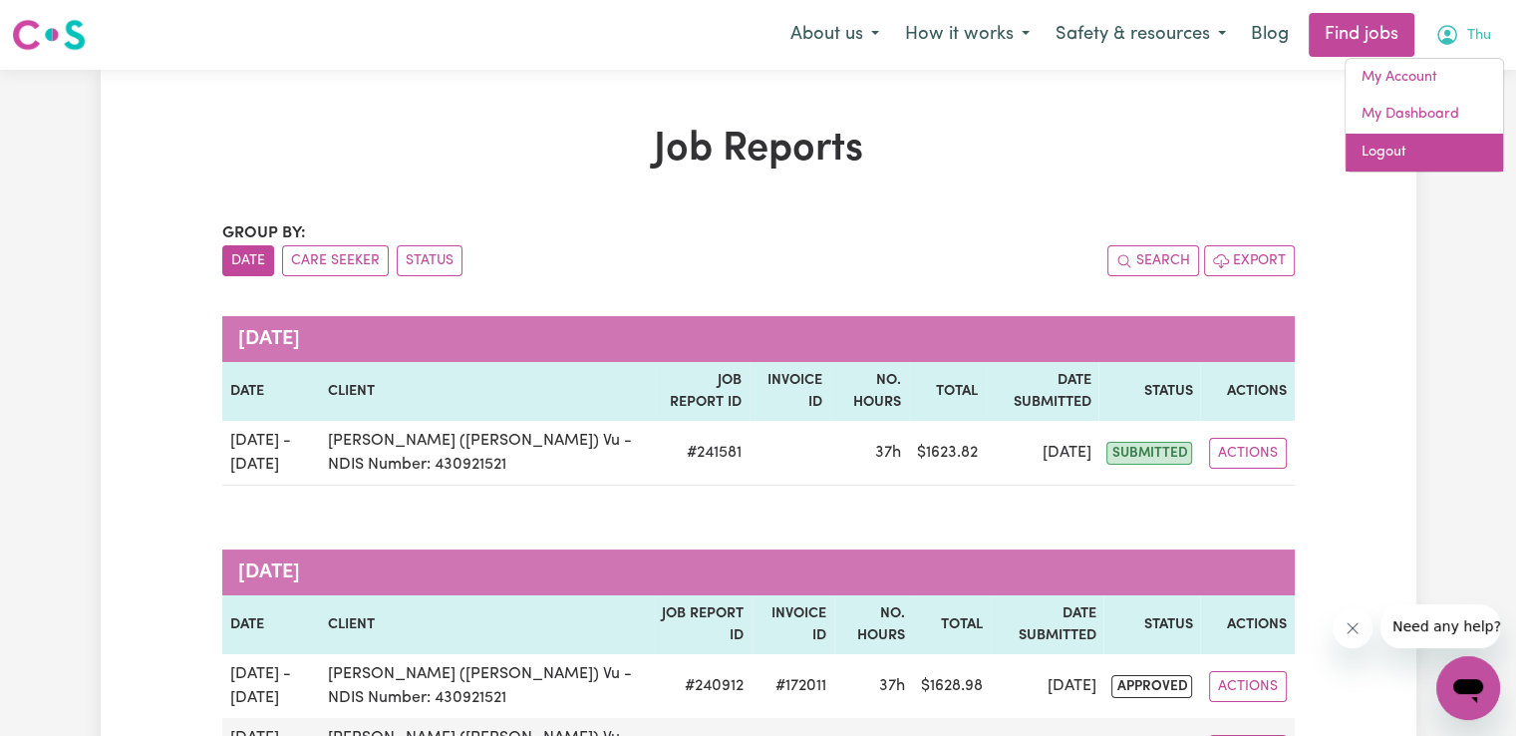
click at [1395, 154] on link "Logout" at bounding box center [1424, 153] width 157 height 38
